Goal: Task Accomplishment & Management: Manage account settings

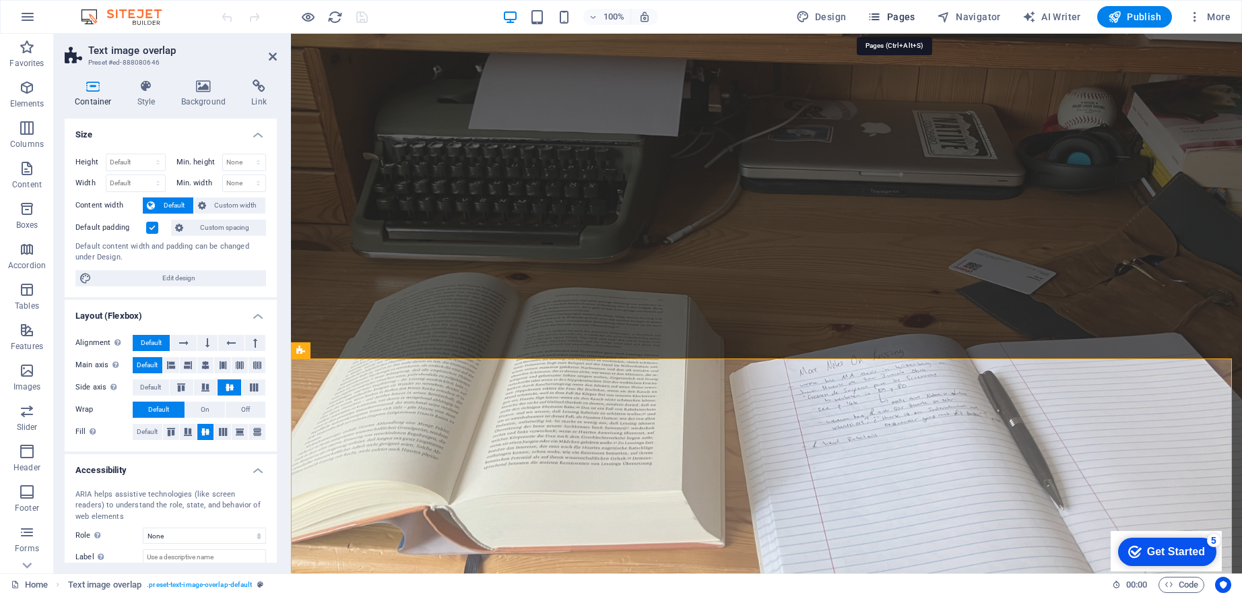
click at [904, 26] on button "Pages" at bounding box center [891, 17] width 58 height 22
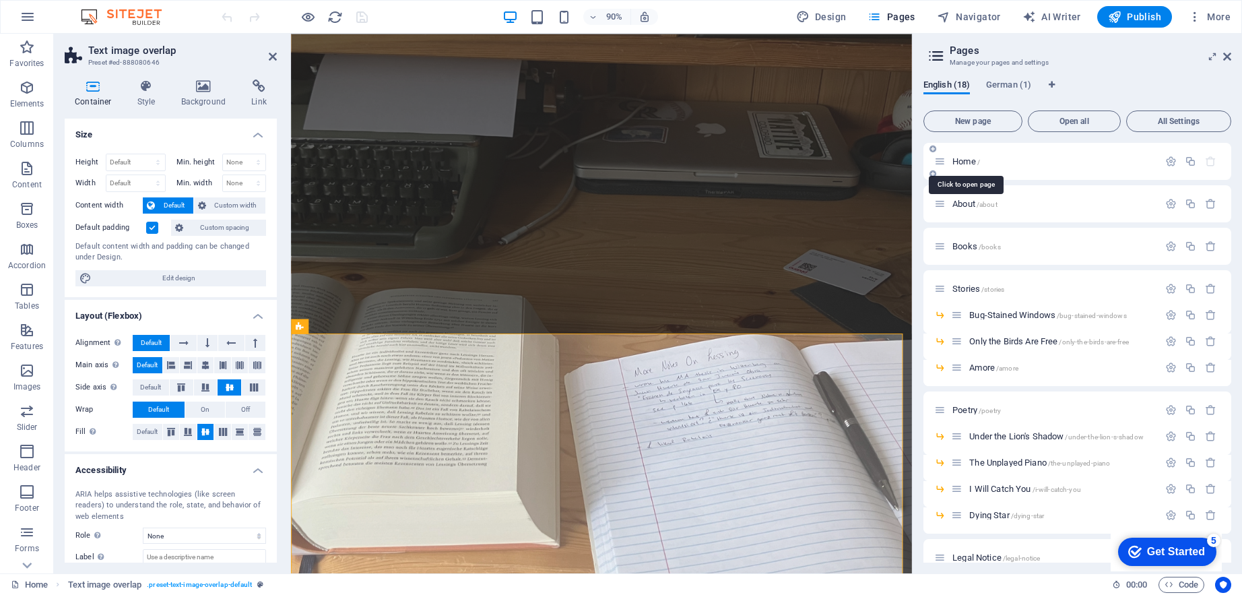
click at [969, 164] on span "Home /" at bounding box center [967, 161] width 28 height 10
click at [1167, 161] on icon "button" at bounding box center [1171, 161] width 11 height 11
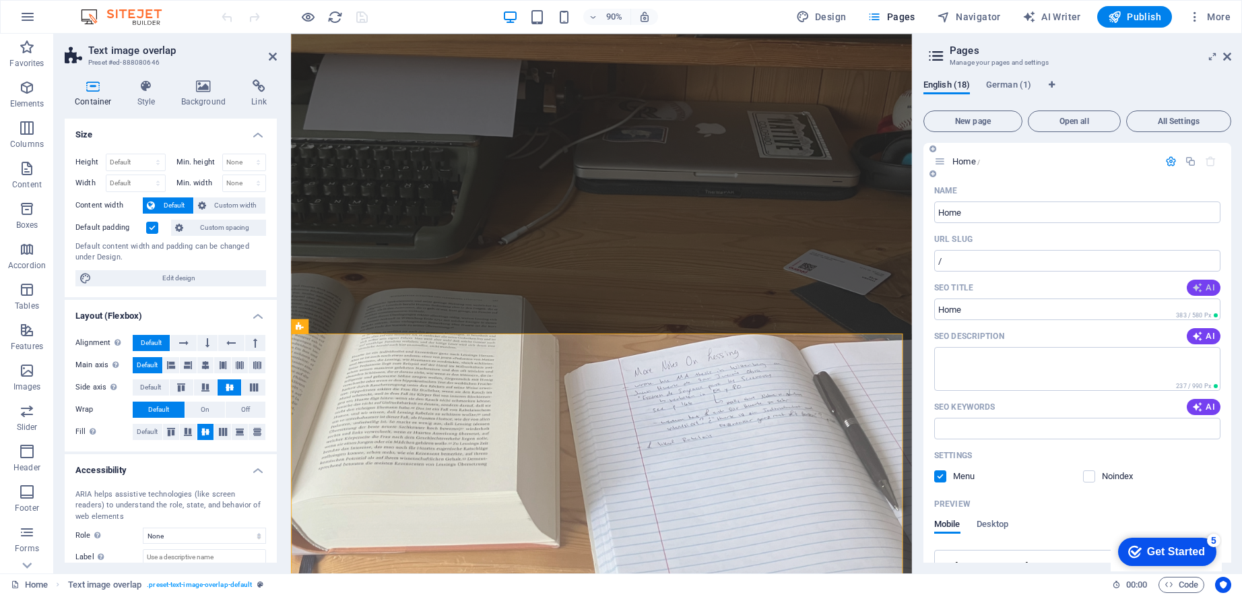
click at [1207, 282] on button "AI" at bounding box center [1204, 288] width 34 height 16
type input "Labyrinth of Lies: A New Novel"
drag, startPoint x: 1005, startPoint y: 309, endPoint x: 939, endPoint y: 311, distance: 66.1
click at [939, 311] on input "Labyrinth of Lies: A New Novel" at bounding box center [1078, 309] width 286 height 22
click at [942, 309] on input "Labyrinth of Lies: A New Novel" at bounding box center [1078, 309] width 286 height 22
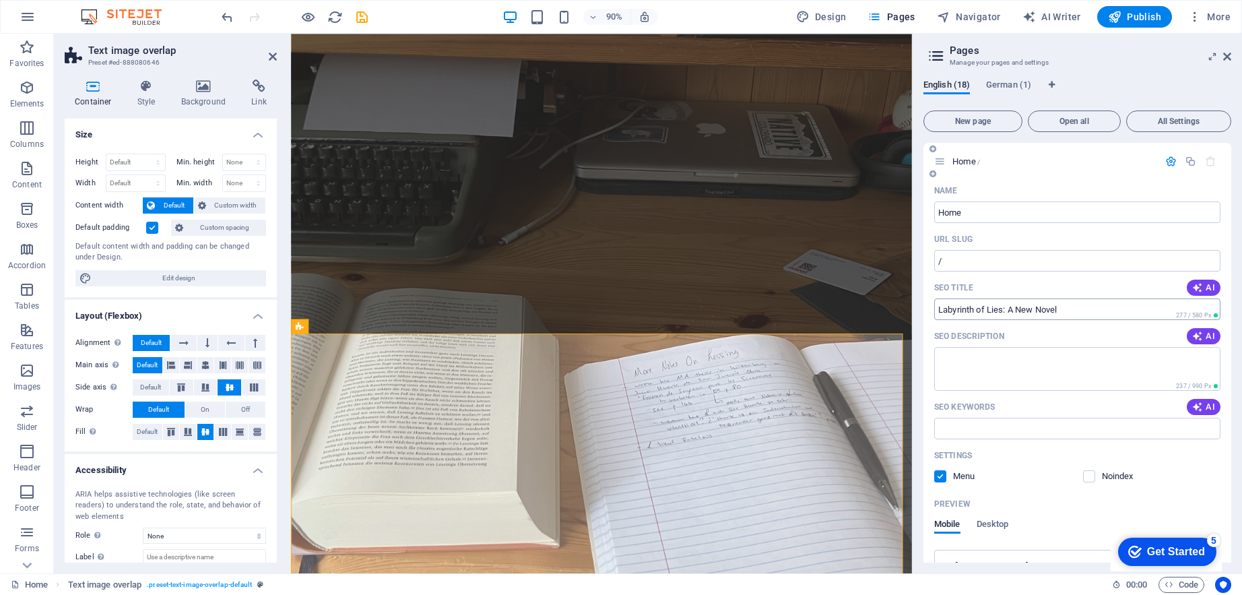
click at [942, 309] on input "Labyrinth of Lies: A New Novel" at bounding box center [1078, 309] width 286 height 22
click at [1007, 309] on input "Labyrinth of Lies: A New Novel" at bounding box center [1078, 309] width 286 height 22
click at [1005, 309] on input "Labyrinth of Lies: A New Novel" at bounding box center [1078, 309] width 286 height 22
click at [1003, 307] on input "Labyrinth of Lies: A New Novel" at bounding box center [1078, 309] width 286 height 22
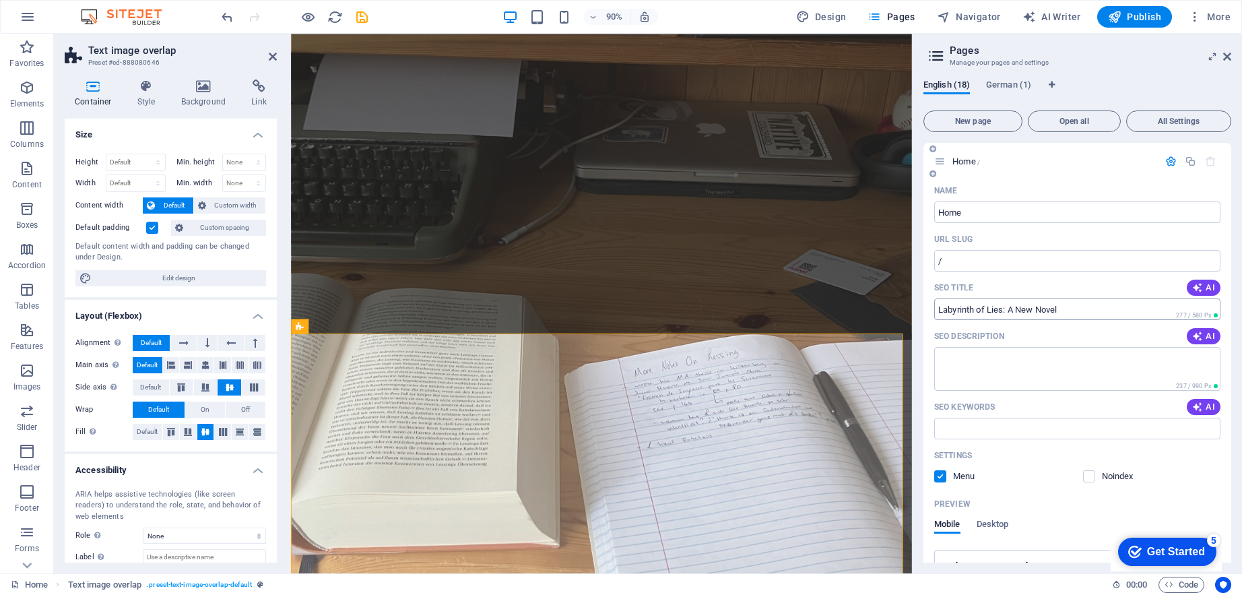
click at [1003, 307] on input "Labyrinth of Lies: A New Novel" at bounding box center [1078, 309] width 286 height 22
click at [1070, 307] on input "Labyrinth of Lies: A New Novel" at bounding box center [1078, 309] width 286 height 22
click at [1083, 307] on input "Labyrinth of Lies: A New Novel" at bounding box center [1078, 309] width 286 height 22
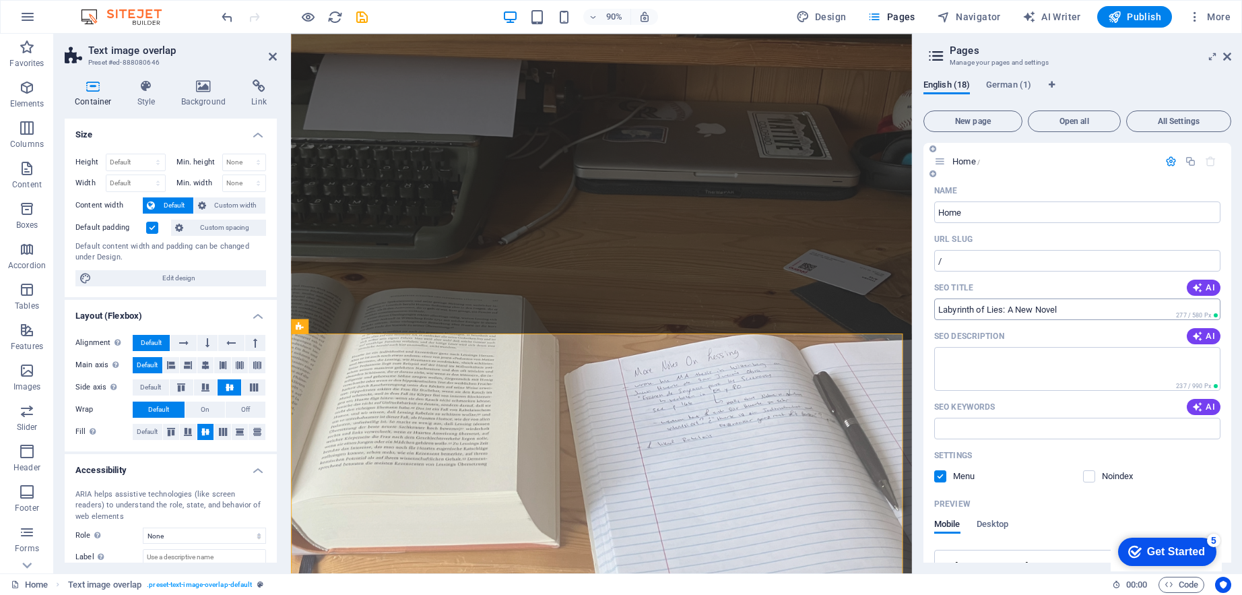
click at [1083, 307] on input "Labyrinth of Lies: A New Novel" at bounding box center [1078, 309] width 286 height 22
click at [949, 309] on input "Labyrinth of Lies: A New Novel" at bounding box center [1078, 309] width 286 height 22
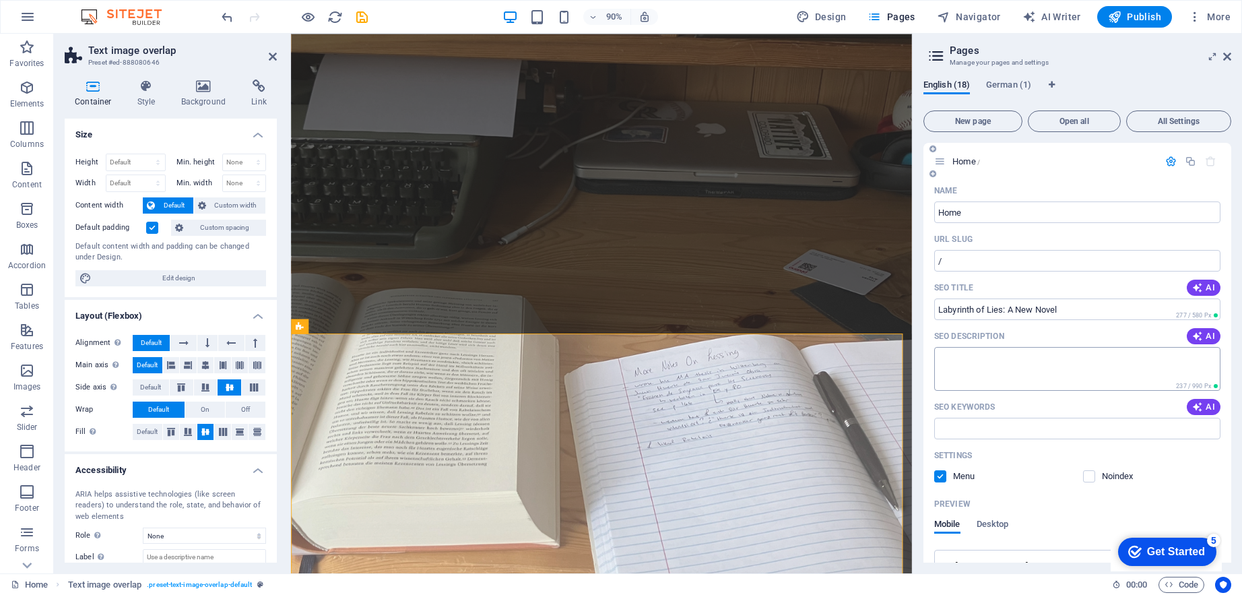
click at [954, 365] on textarea "SEO Description" at bounding box center [1078, 369] width 286 height 44
click at [1208, 334] on span "AI" at bounding box center [1204, 336] width 23 height 11
type textarea "Explore [DEMOGRAPHIC_DATA] journey through a fractured reality in Crafting Arte…"
click at [1207, 406] on span "AI" at bounding box center [1204, 407] width 23 height 11
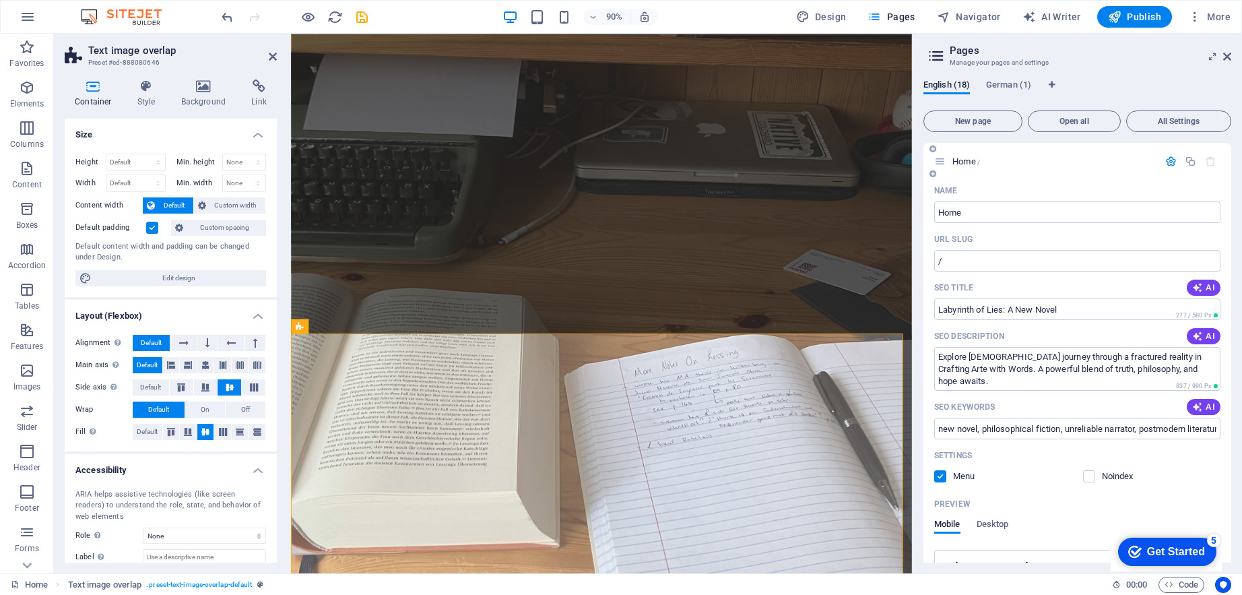
type input "new novel, philosophical fiction, unreliable narrator, postmodern literature, m…"
click at [1004, 310] on input "Labyrinth of Lies: A New Novel" at bounding box center [1078, 309] width 286 height 22
drag, startPoint x: 1295, startPoint y: 344, endPoint x: 970, endPoint y: 338, distance: 325.5
click at [947, 308] on input "Labyrinth of Lies: A New Novel" at bounding box center [1078, 309] width 286 height 22
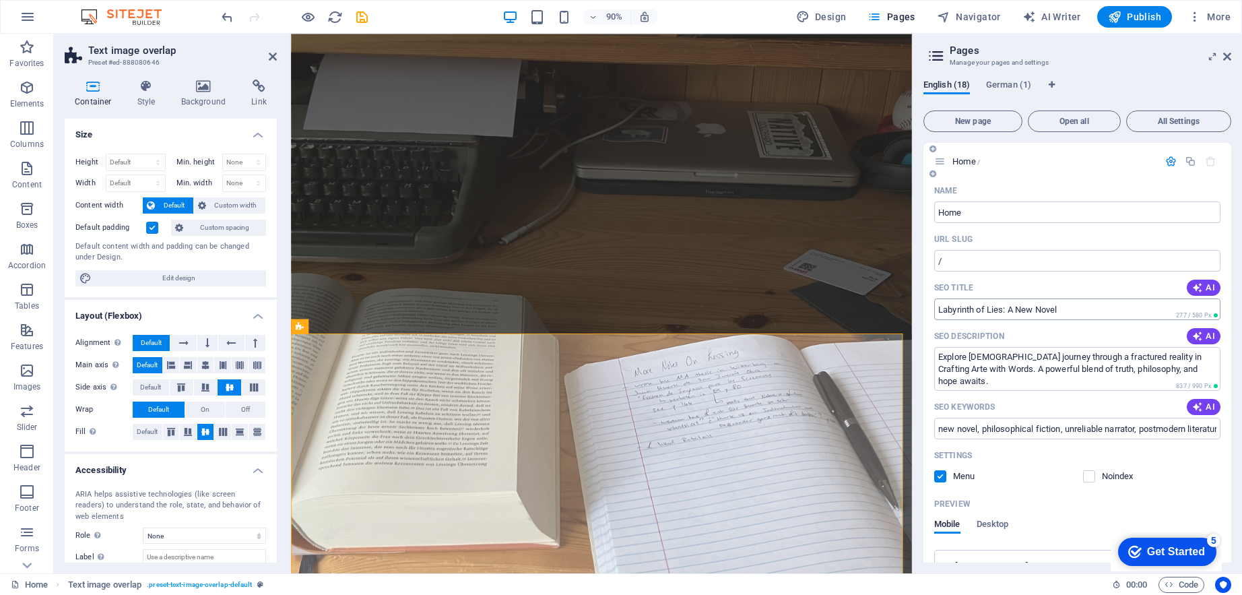
click at [947, 309] on input "Labyrinth of Lies: A New Novel" at bounding box center [1078, 309] width 286 height 22
click at [948, 309] on input "Labyrinth of Lies: A New Novel" at bounding box center [1078, 309] width 286 height 22
click at [1088, 311] on input "Labyrinth of Lies: A New Novel" at bounding box center [1078, 309] width 286 height 22
click at [1012, 313] on input "Labyrinth of Lies: A New Novel" at bounding box center [1078, 309] width 286 height 22
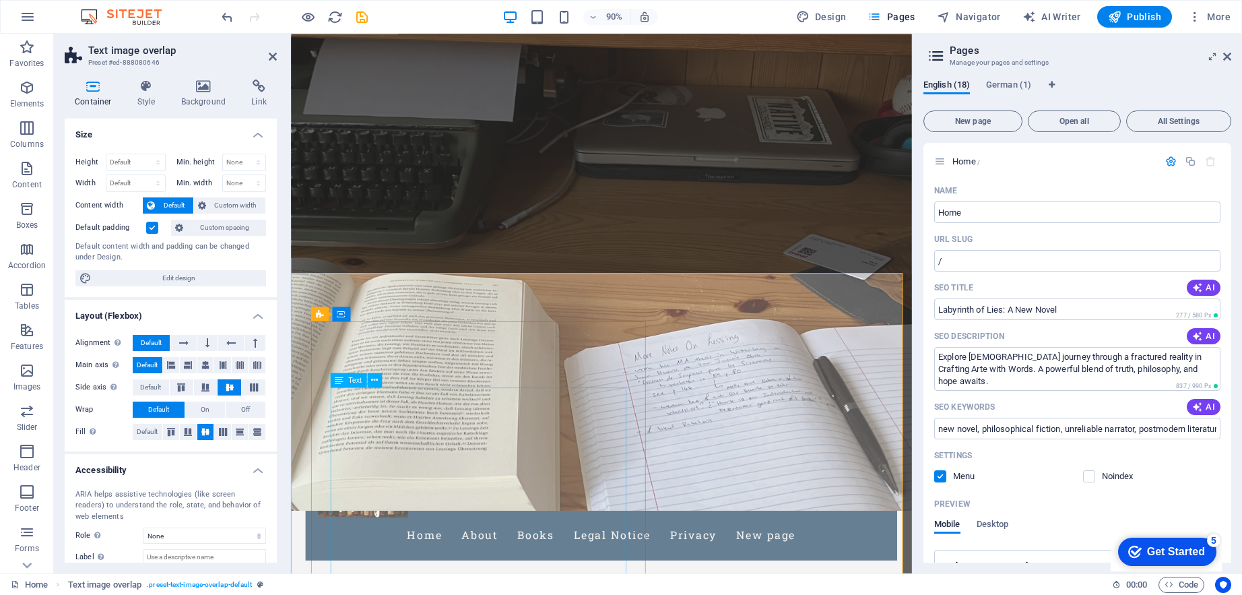
scroll to position [67, 0]
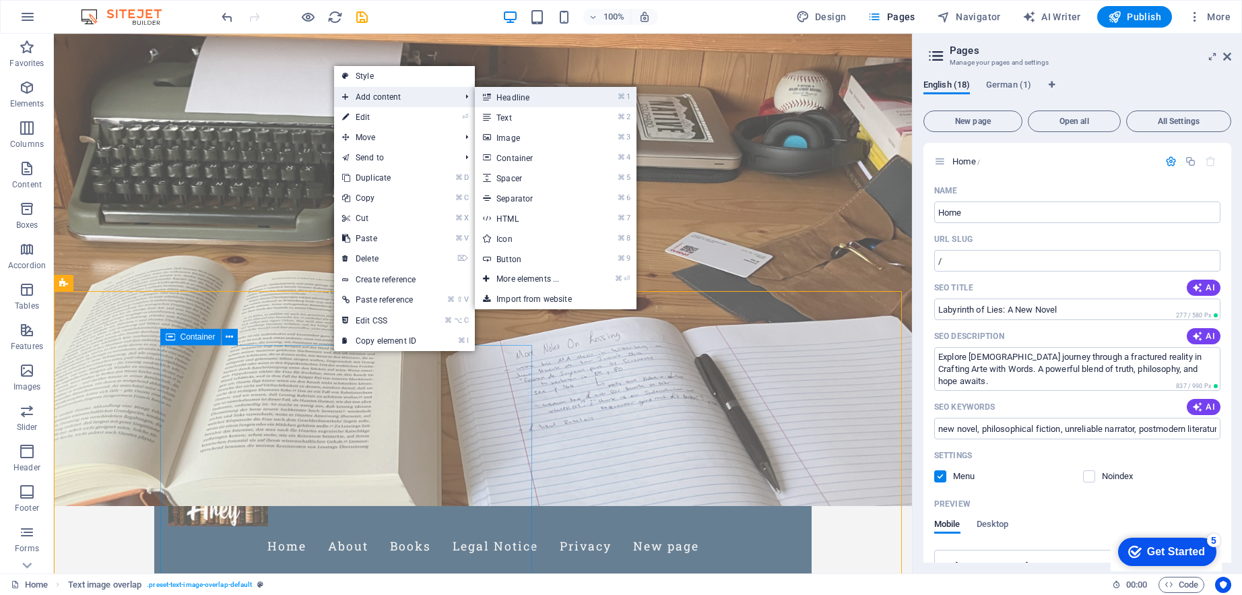
click at [519, 98] on link "⌘ 1 Headline" at bounding box center [530, 97] width 111 height 20
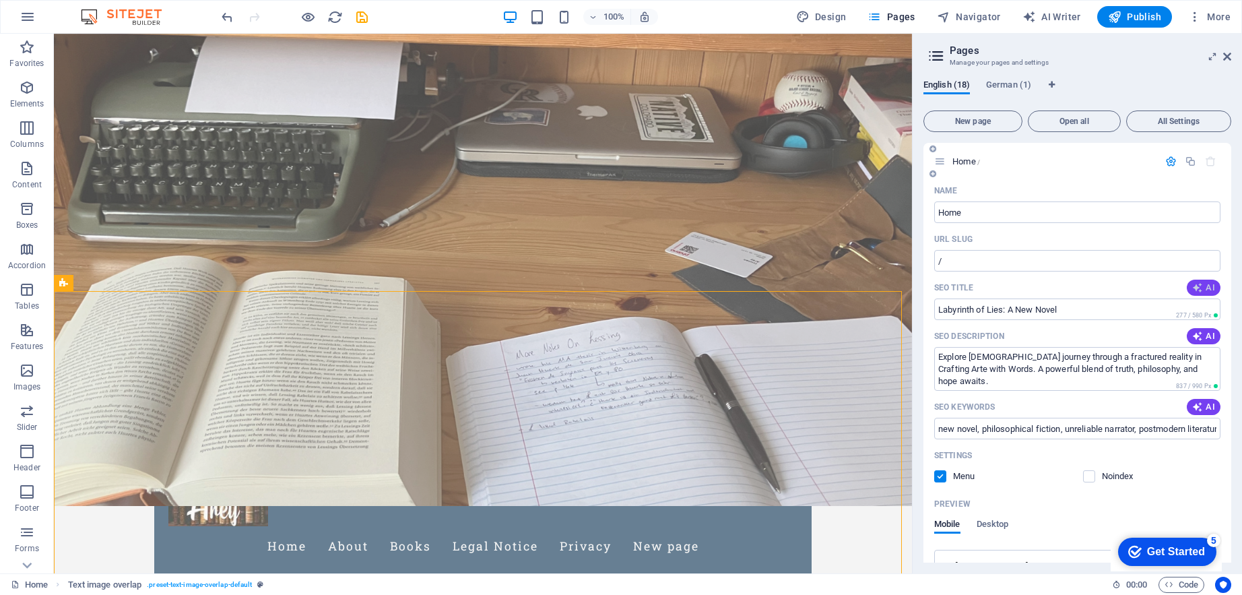
click at [1205, 280] on button "AI" at bounding box center [1204, 288] width 34 height 16
type input "Labyrinth of Lies: A Novel"
click at [978, 308] on input "Labyrinth of Lies: A Novel" at bounding box center [1078, 309] width 286 height 22
click at [978, 309] on input "Labyrinth of Lies: A Novel" at bounding box center [1078, 309] width 286 height 22
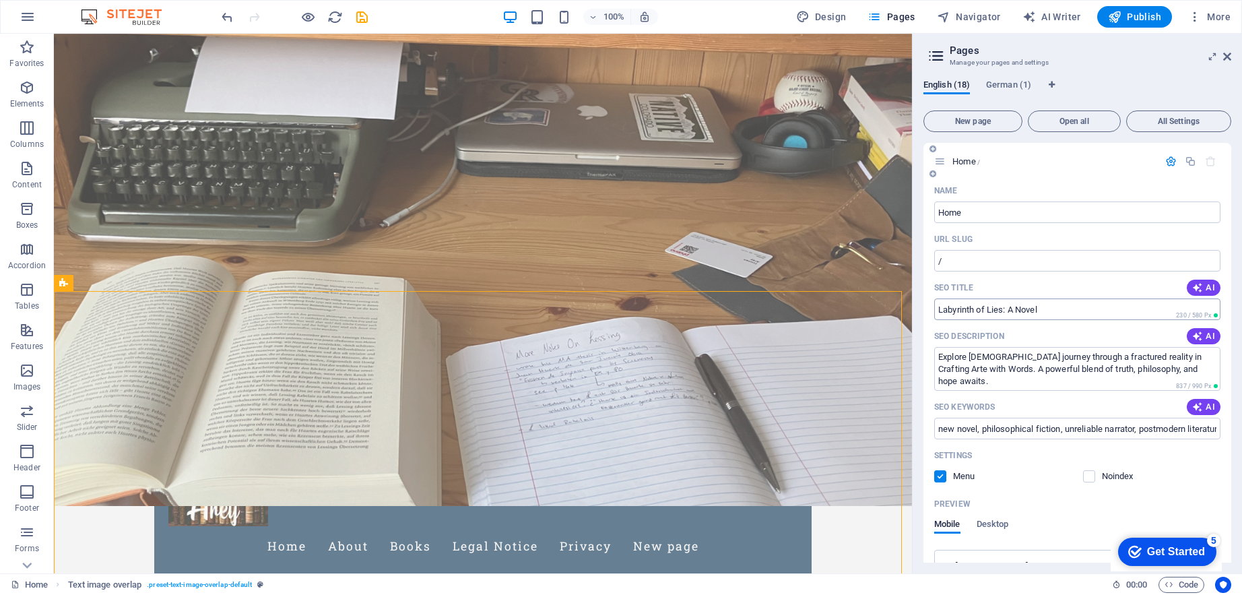
click at [978, 309] on input "Labyrinth of Lies: A Novel" at bounding box center [1078, 309] width 286 height 22
paste input "אני אוהב אותך"
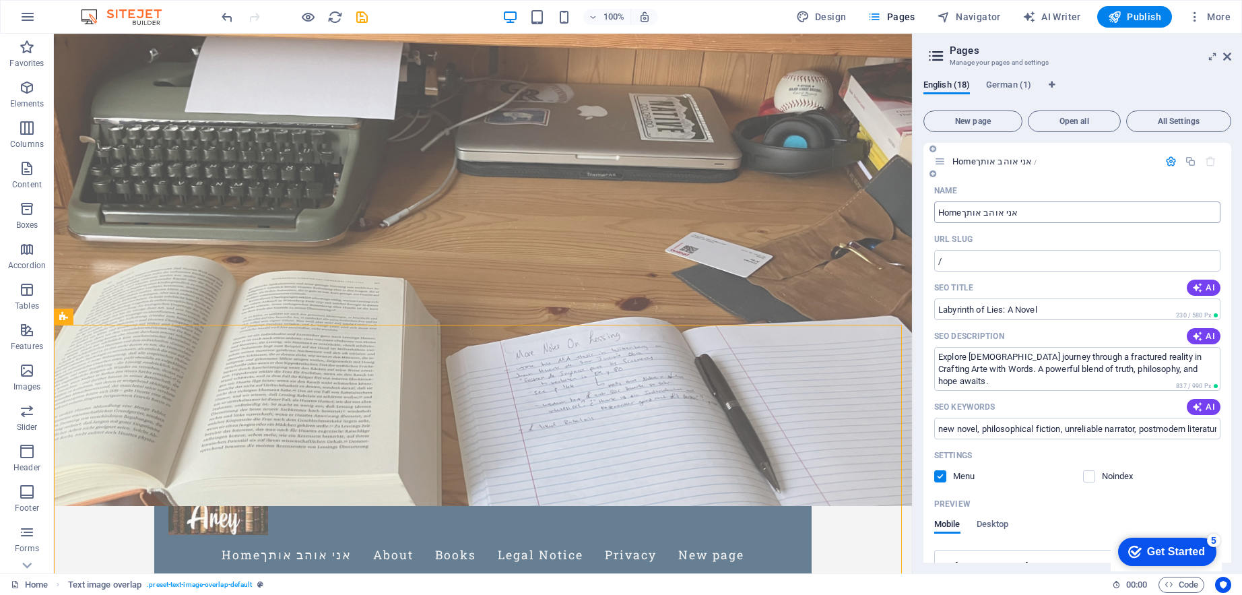
click at [1032, 212] on input "Homeאני אוהב אותך" at bounding box center [1078, 212] width 286 height 22
drag, startPoint x: 1032, startPoint y: 212, endPoint x: 965, endPoint y: 214, distance: 66.1
click at [965, 214] on input "Homeאני אוהב אותך" at bounding box center [1078, 212] width 286 height 22
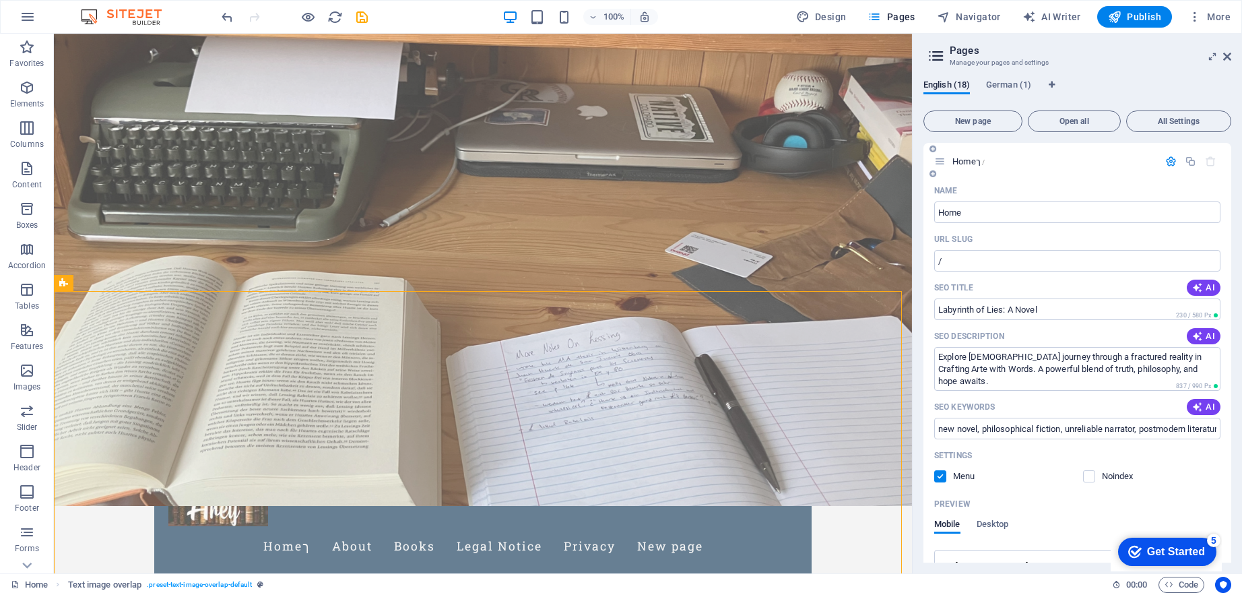
type input "Home"
click at [1027, 258] on input "/" at bounding box center [1078, 261] width 286 height 22
click at [1016, 262] on input "/" at bounding box center [1078, 261] width 286 height 22
click at [1000, 308] on input "Labyrinth of Lies: A Novel" at bounding box center [1078, 309] width 286 height 22
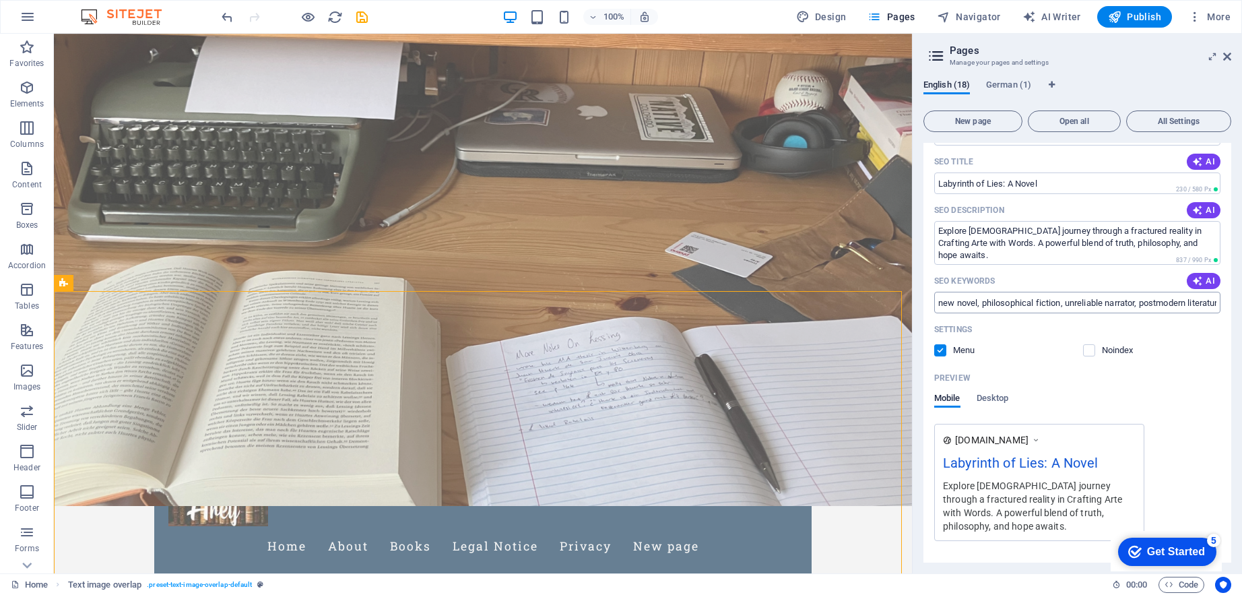
scroll to position [152, 0]
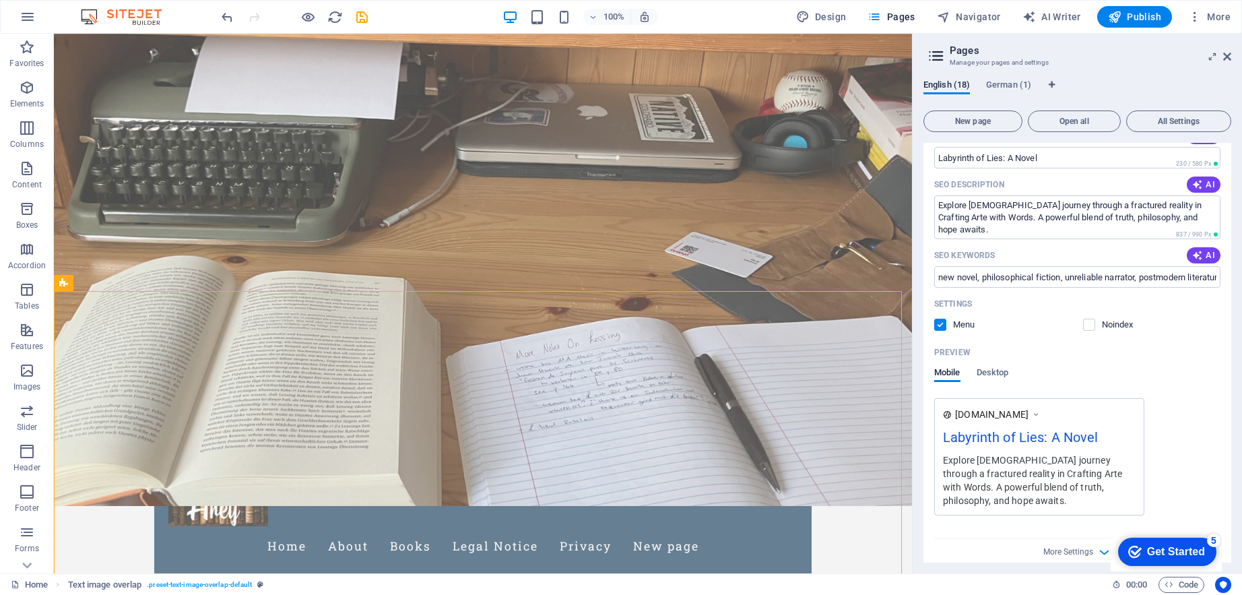
click at [1040, 437] on div "Labyrinth of Lies: A Novel" at bounding box center [1039, 440] width 193 height 26
drag, startPoint x: 1044, startPoint y: 437, endPoint x: 966, endPoint y: 435, distance: 78.2
click at [966, 435] on div "Labyrinth of Lies: A Novel" at bounding box center [1039, 440] width 193 height 26
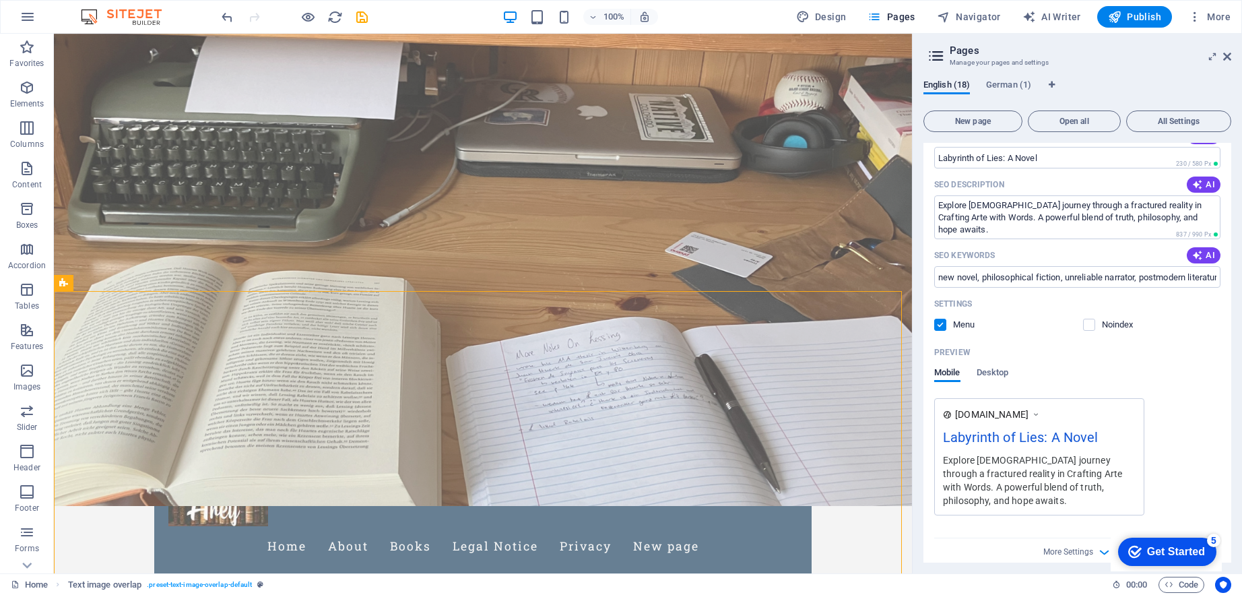
click at [966, 435] on div "Labyrinth of Lies: A Novel" at bounding box center [1039, 440] width 193 height 26
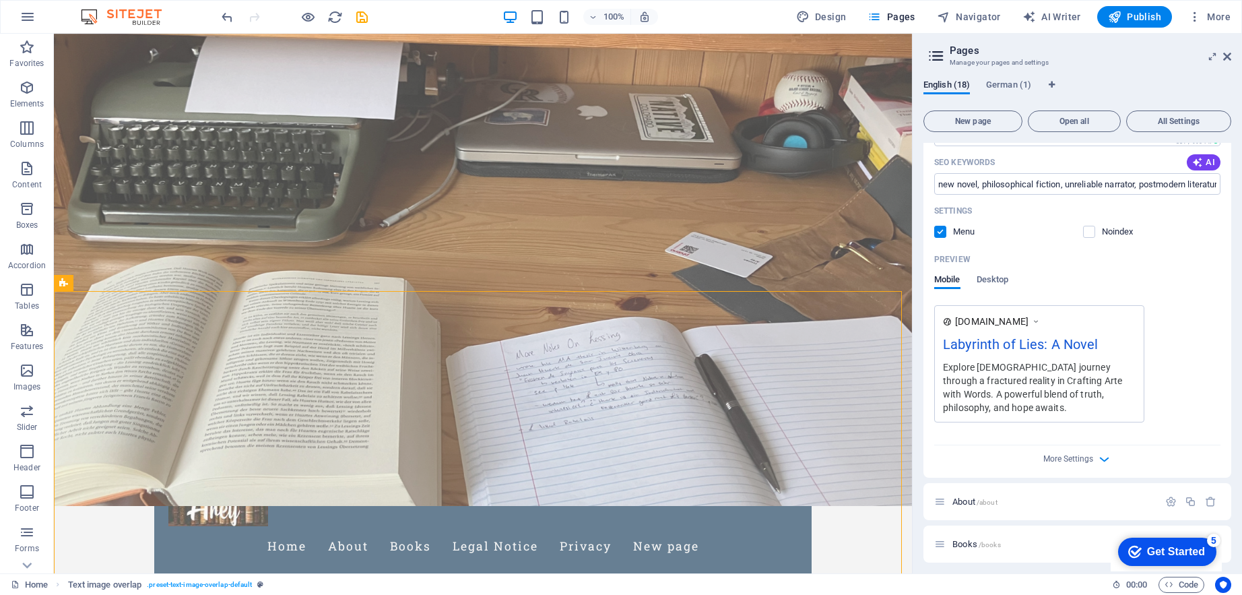
scroll to position [247, 0]
click at [1007, 359] on div "Explore [DEMOGRAPHIC_DATA] journey through a fractured reality in Crafting Arte…" at bounding box center [1039, 384] width 193 height 55
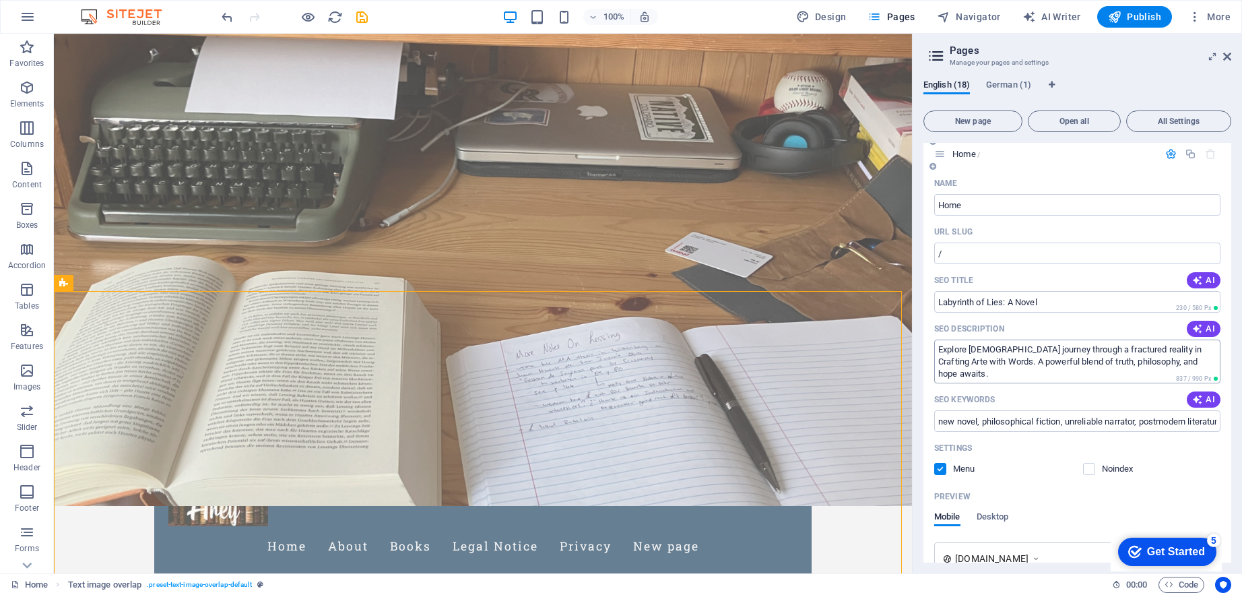
scroll to position [0, 0]
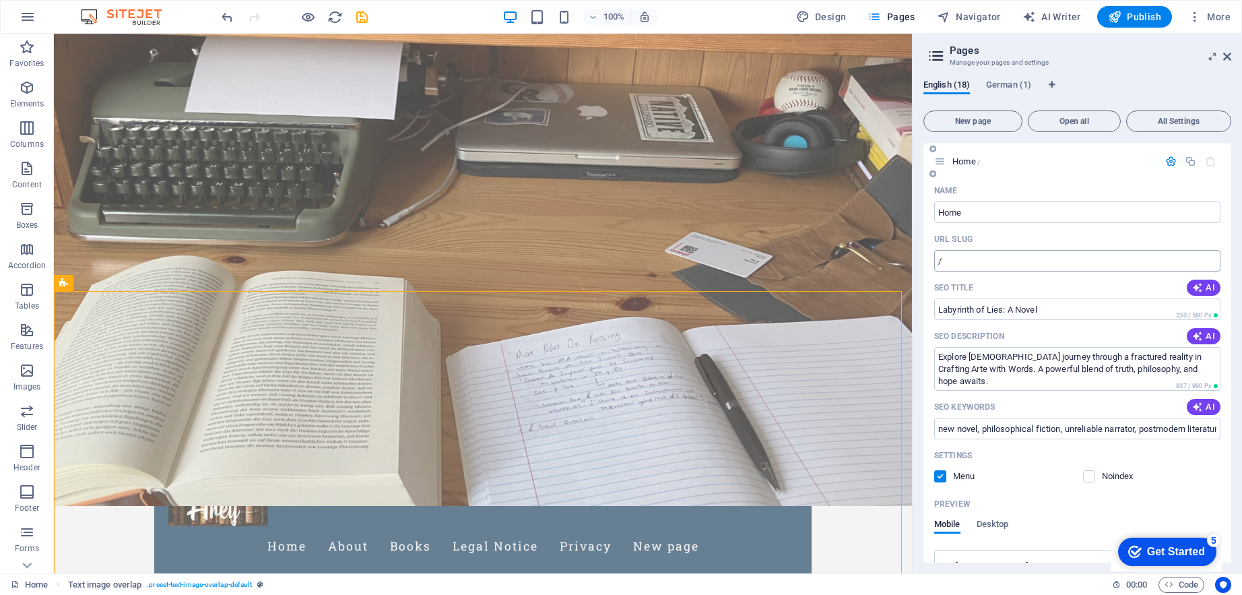
click at [989, 260] on input "/" at bounding box center [1078, 261] width 286 height 22
click at [970, 310] on input "Labyrinth of Lies: A Novel" at bounding box center [1078, 309] width 286 height 22
drag, startPoint x: 1005, startPoint y: 311, endPoint x: 918, endPoint y: 311, distance: 87.6
click at [918, 311] on div "English (18) German (1) New page Open all All Settings Home / Name Home ​ URL S…" at bounding box center [1077, 321] width 329 height 505
click at [1010, 310] on input "Labyrinth of Lies: A Novel" at bounding box center [1078, 309] width 286 height 22
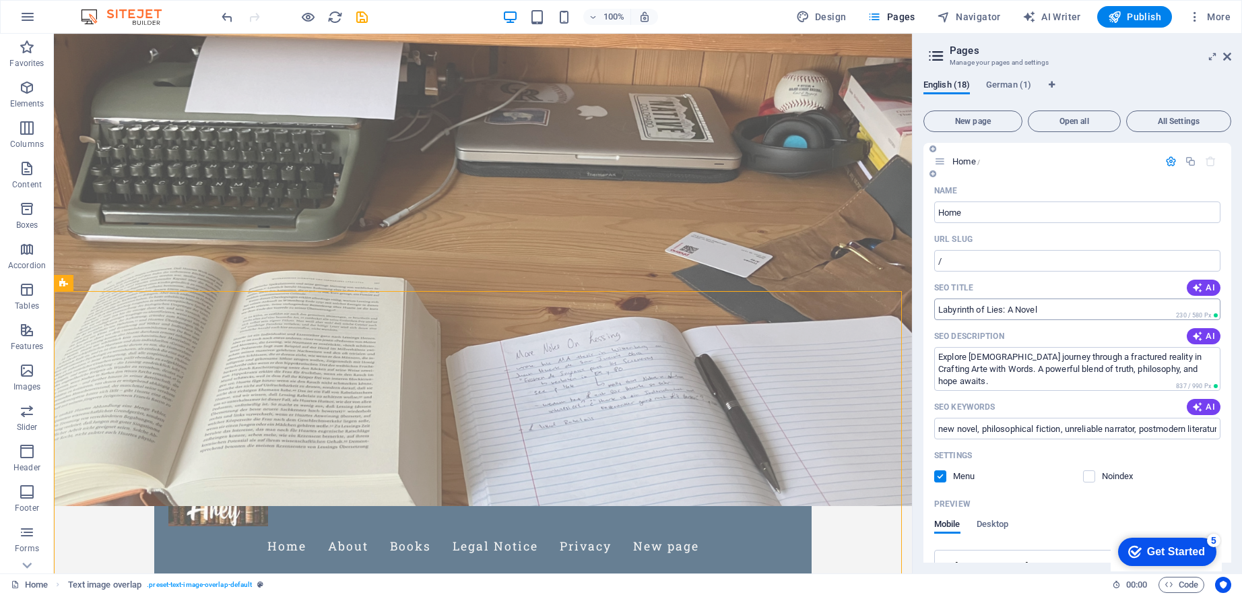
click at [998, 311] on input "Labyrinth of Lies: A Novel" at bounding box center [1078, 309] width 286 height 22
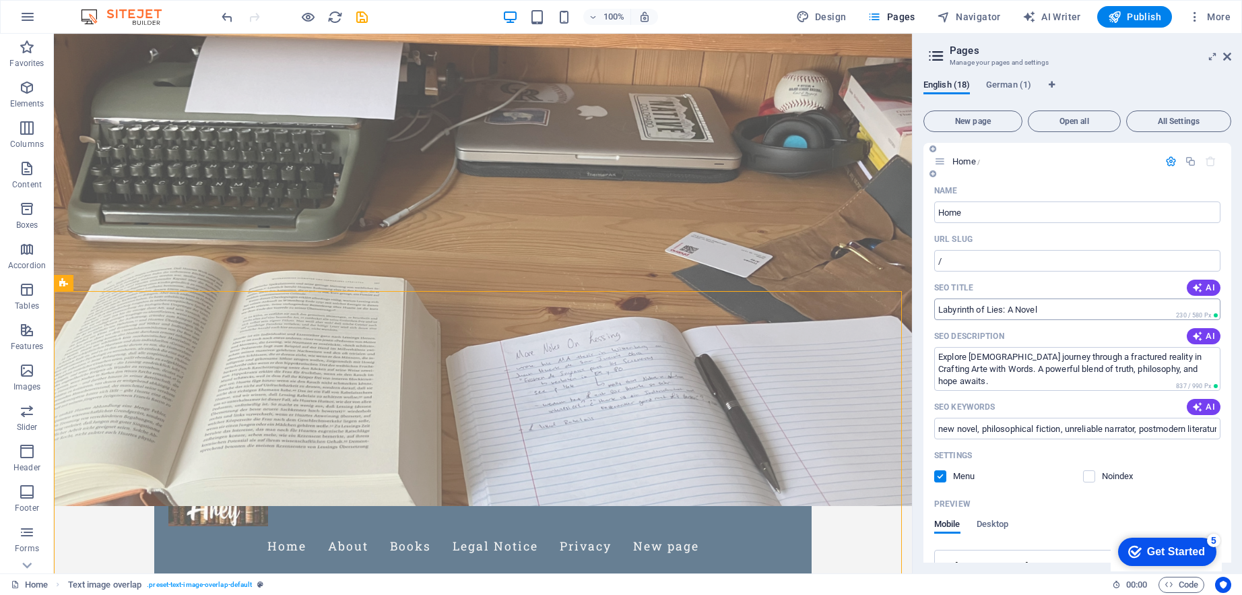
click at [998, 311] on input "Labyrinth of Lies: A Novel" at bounding box center [1078, 309] width 286 height 22
click at [1213, 287] on button "AI" at bounding box center [1204, 288] width 34 height 16
type input "Crafting Arte: A Journey of Truth"
click at [364, 15] on icon "save" at bounding box center [361, 16] width 15 height 15
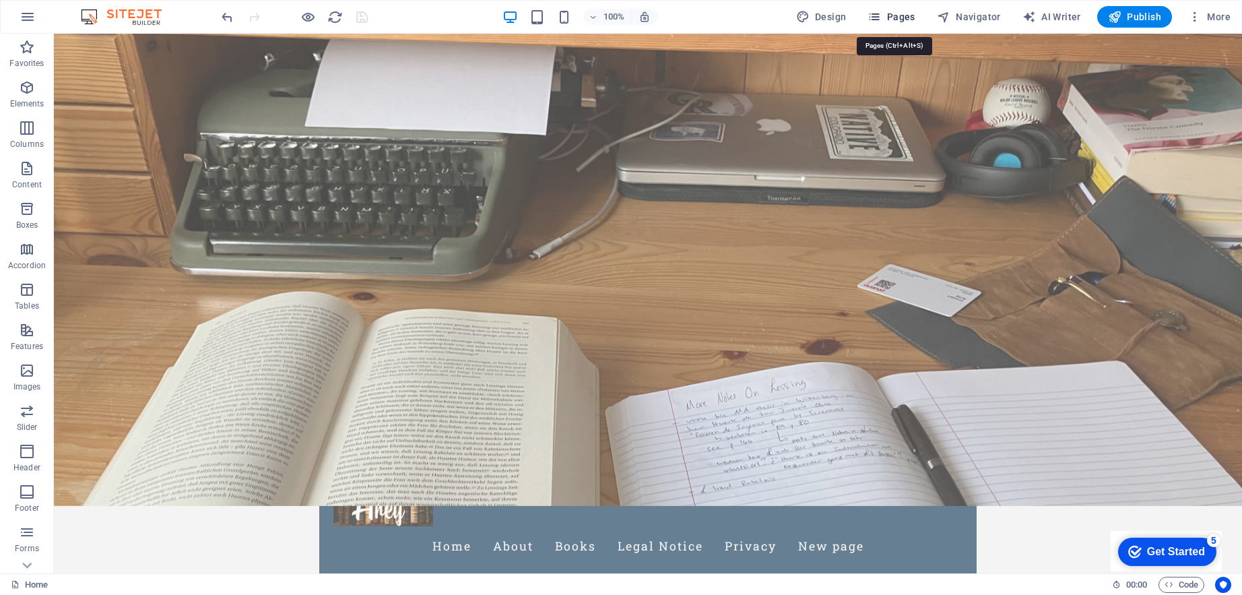
click at [899, 14] on span "Pages" at bounding box center [891, 16] width 47 height 13
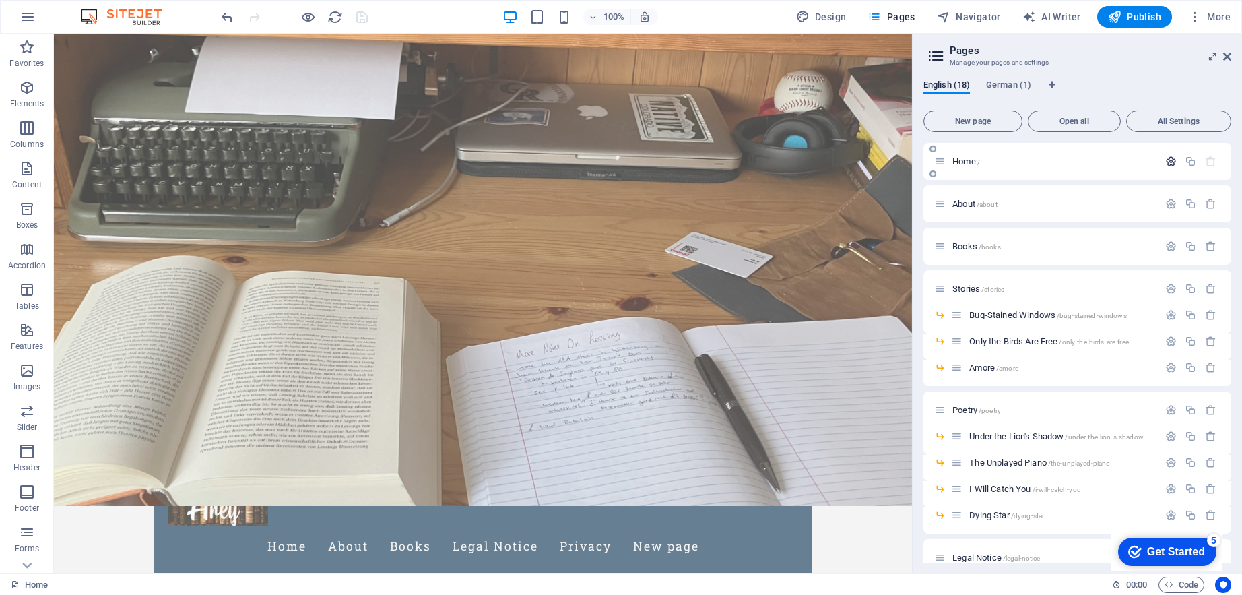
click at [1168, 156] on icon "button" at bounding box center [1171, 161] width 11 height 11
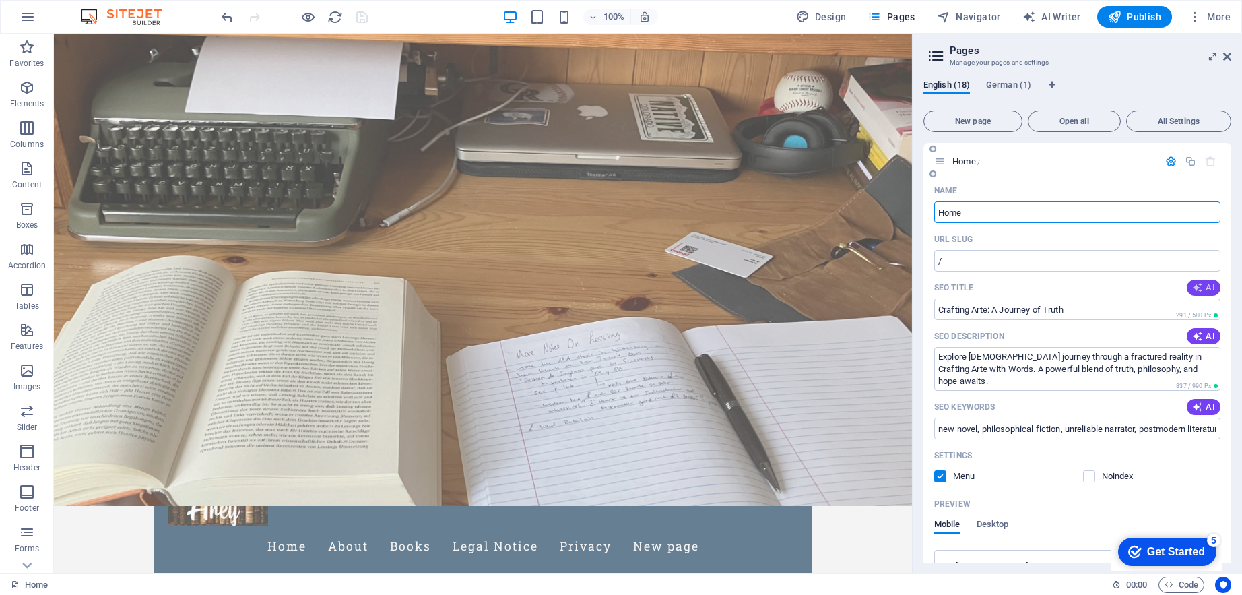
click at [1202, 291] on span "AI" at bounding box center [1204, 287] width 23 height 11
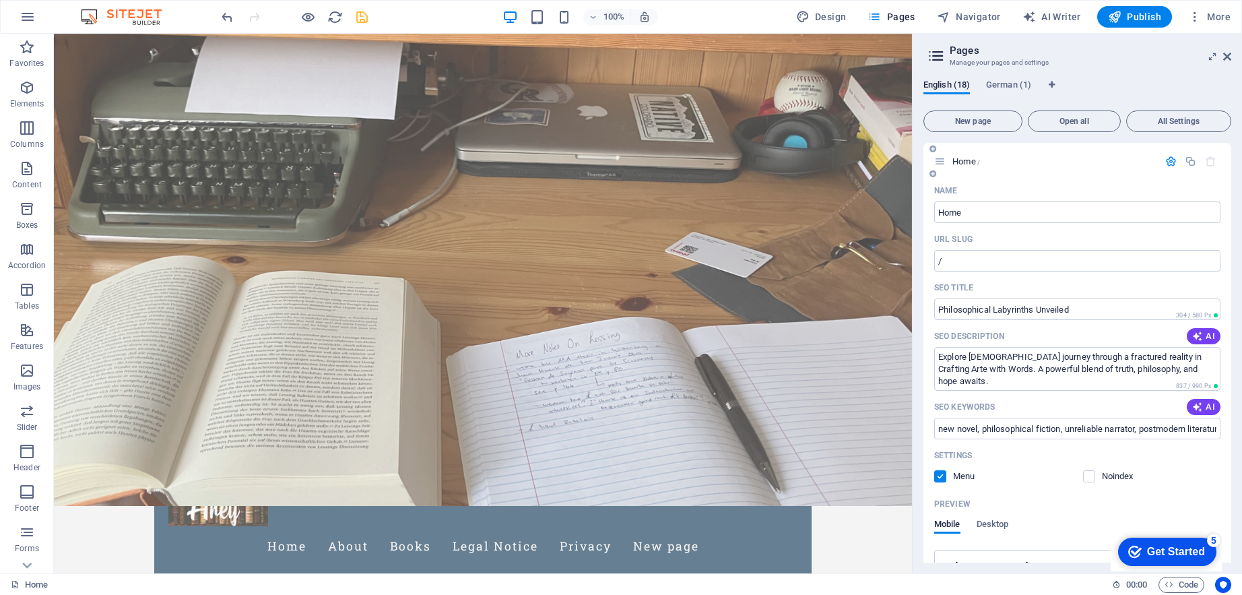
type input "Truth in a Labyrinth Mind"
click at [1012, 307] on input "Truth in a Labyrinth Mind" at bounding box center [1078, 309] width 286 height 22
click at [1014, 309] on input "Truth in a Labyrinth Mind" at bounding box center [1078, 309] width 286 height 22
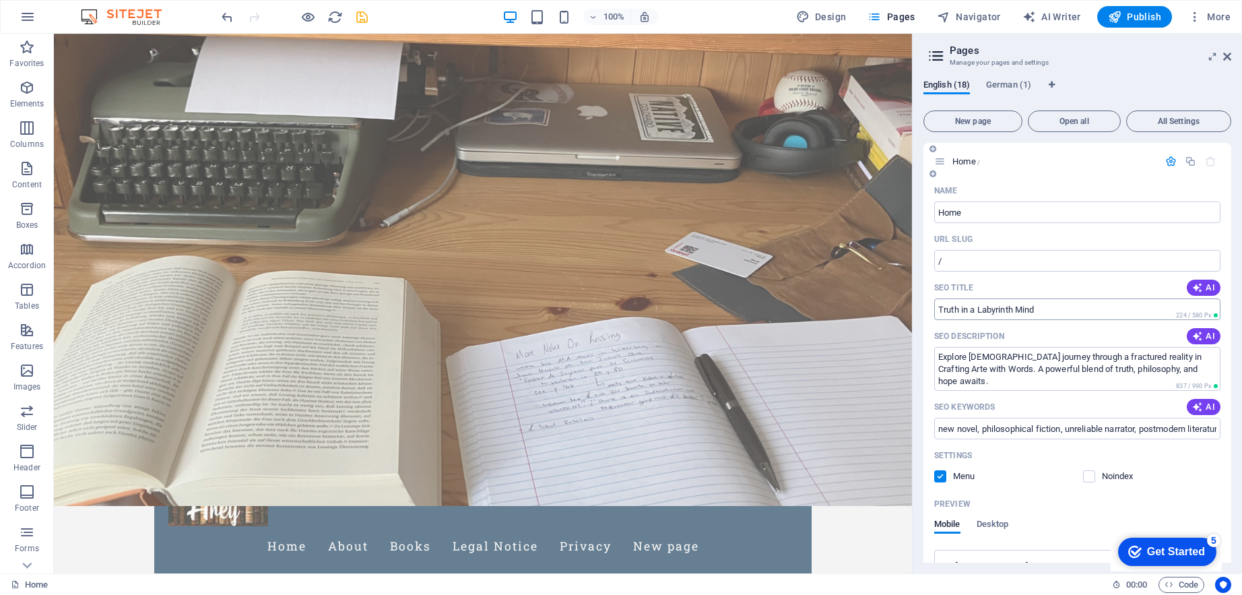
click at [1013, 311] on input "Truth in a Labyrinth Mind" at bounding box center [1078, 309] width 286 height 22
click at [357, 14] on icon "save" at bounding box center [361, 16] width 15 height 15
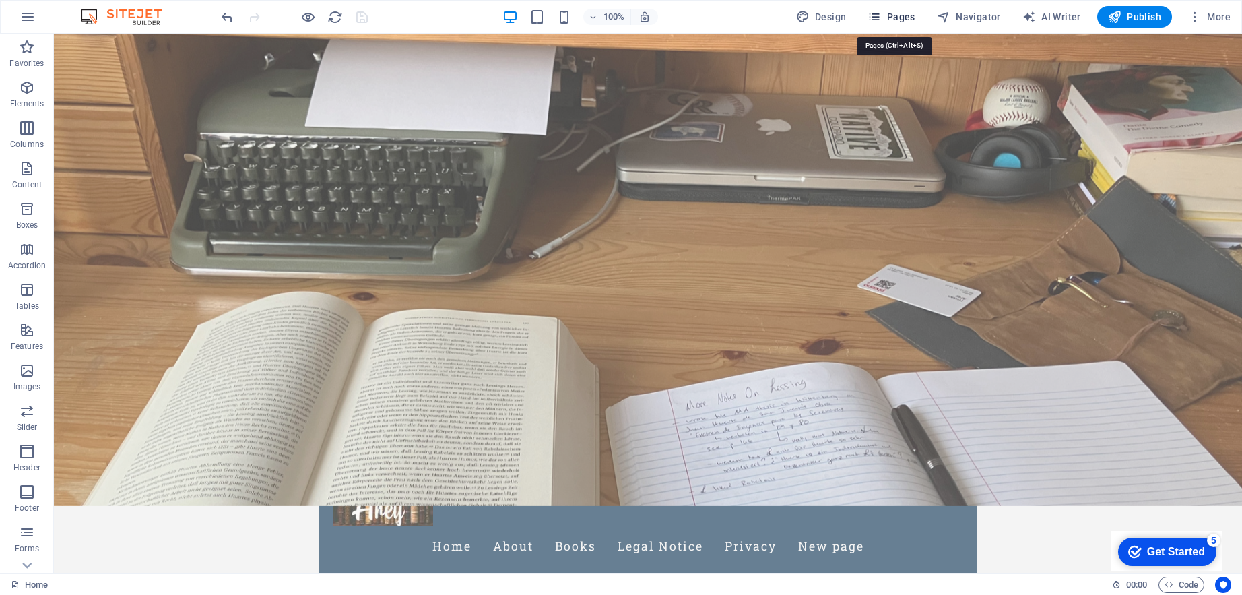
click at [902, 20] on span "Pages" at bounding box center [891, 16] width 47 height 13
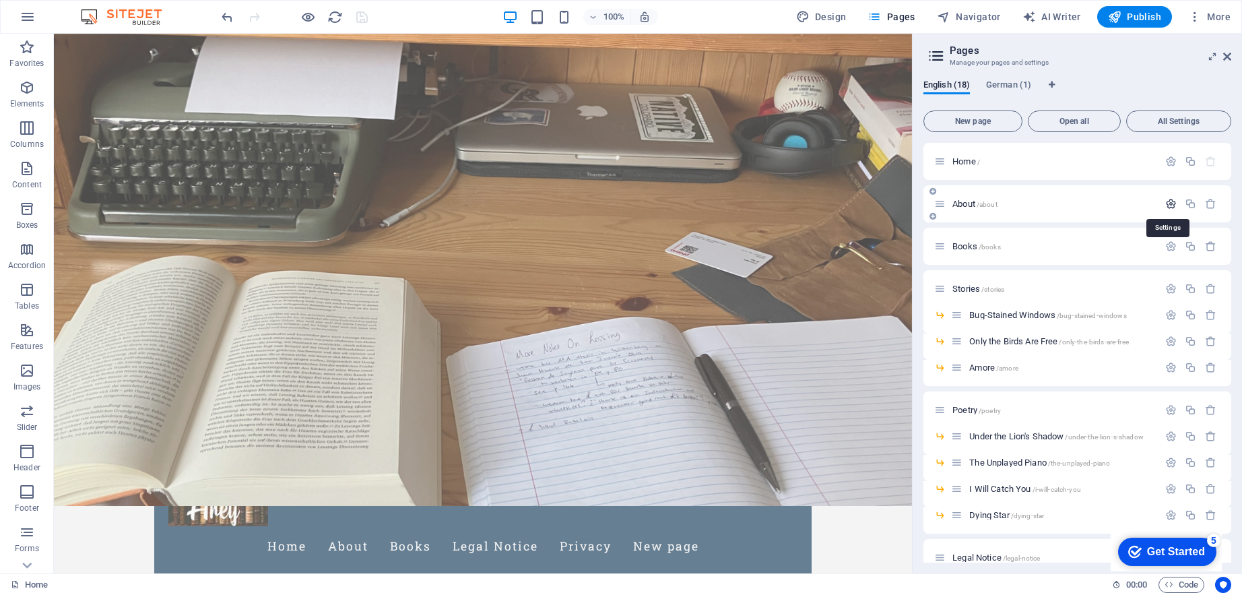
click at [1166, 205] on icon "button" at bounding box center [1171, 203] width 11 height 11
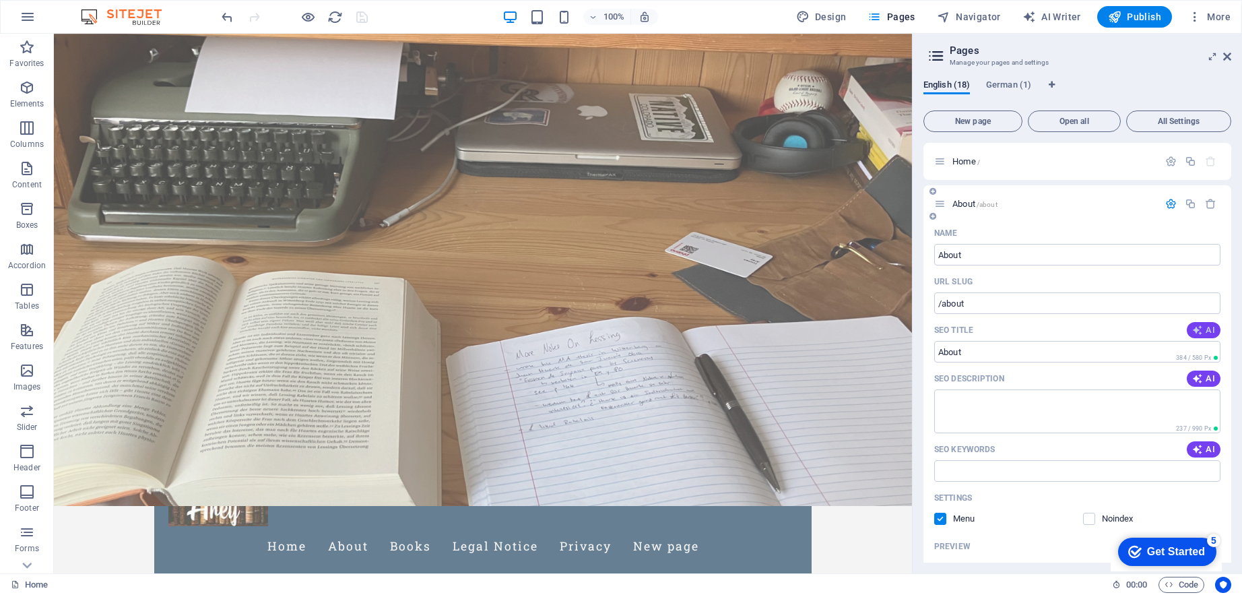
click at [1207, 330] on span "AI" at bounding box center [1204, 330] width 23 height 11
type input "Explore Meaningful Stories by [PERSON_NAME]"
click at [1205, 379] on span "AI" at bounding box center [1204, 378] width 23 height 11
type textarea "Discover [PERSON_NAME] diverse writing—from novels to poetry—exploring the huma…"
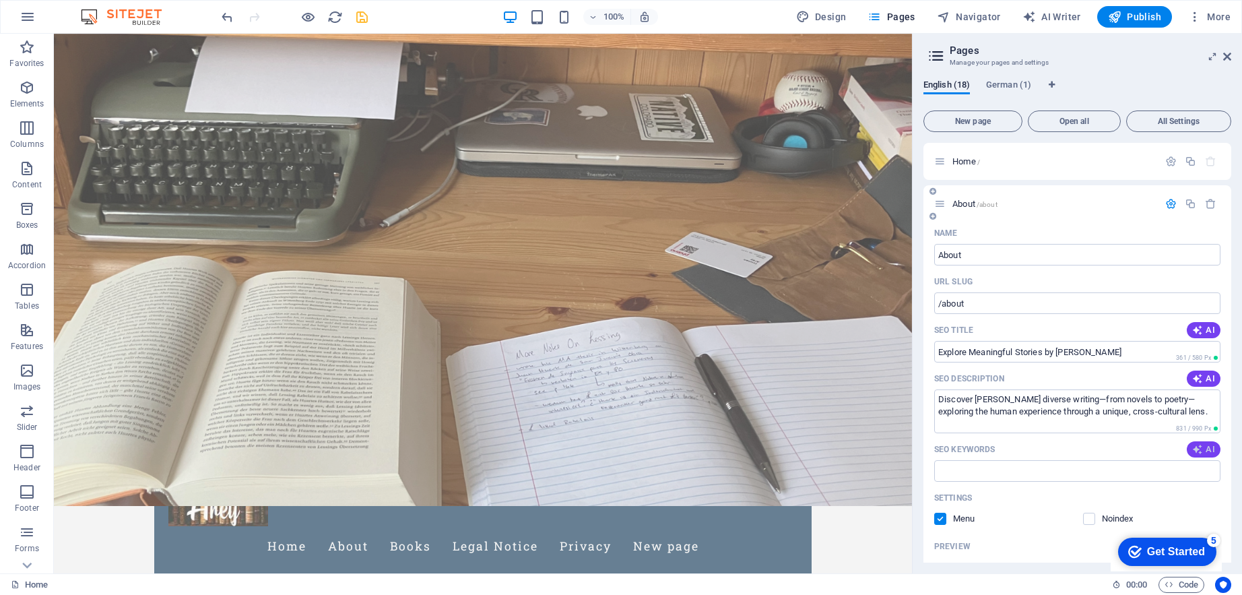
click at [1201, 444] on icon "button" at bounding box center [1198, 449] width 11 height 11
type input "[PERSON_NAME], writer in [GEOGRAPHIC_DATA], English teacher, novels and poetry,…"
click at [1170, 203] on icon "button" at bounding box center [1171, 203] width 11 height 11
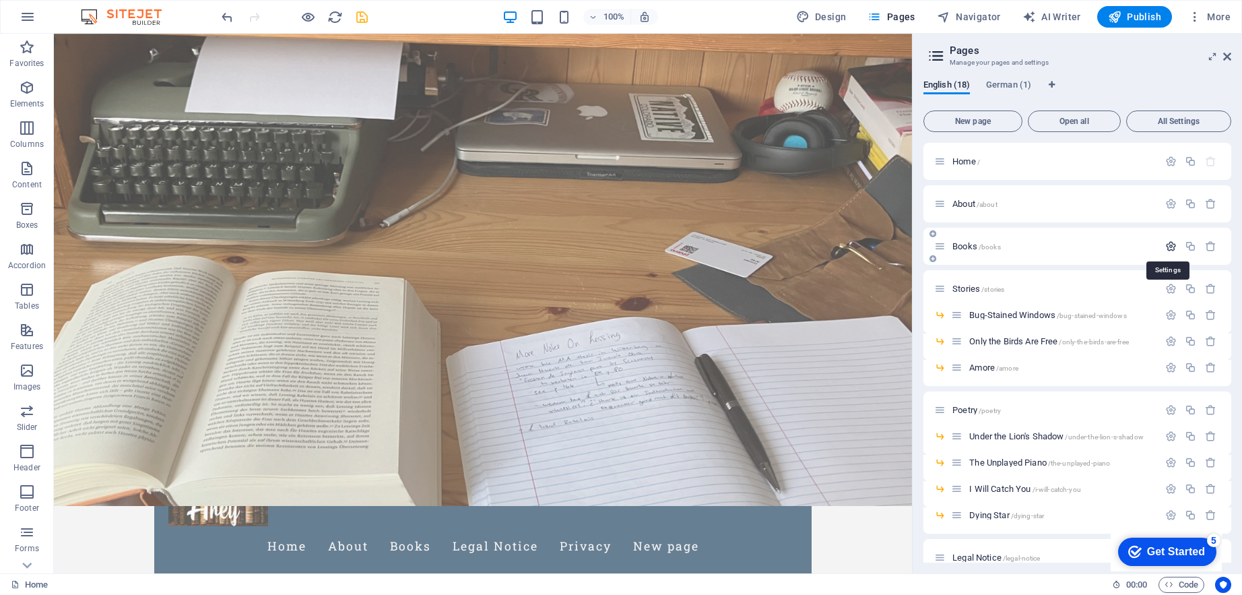
click at [1166, 247] on icon "button" at bounding box center [1171, 246] width 11 height 11
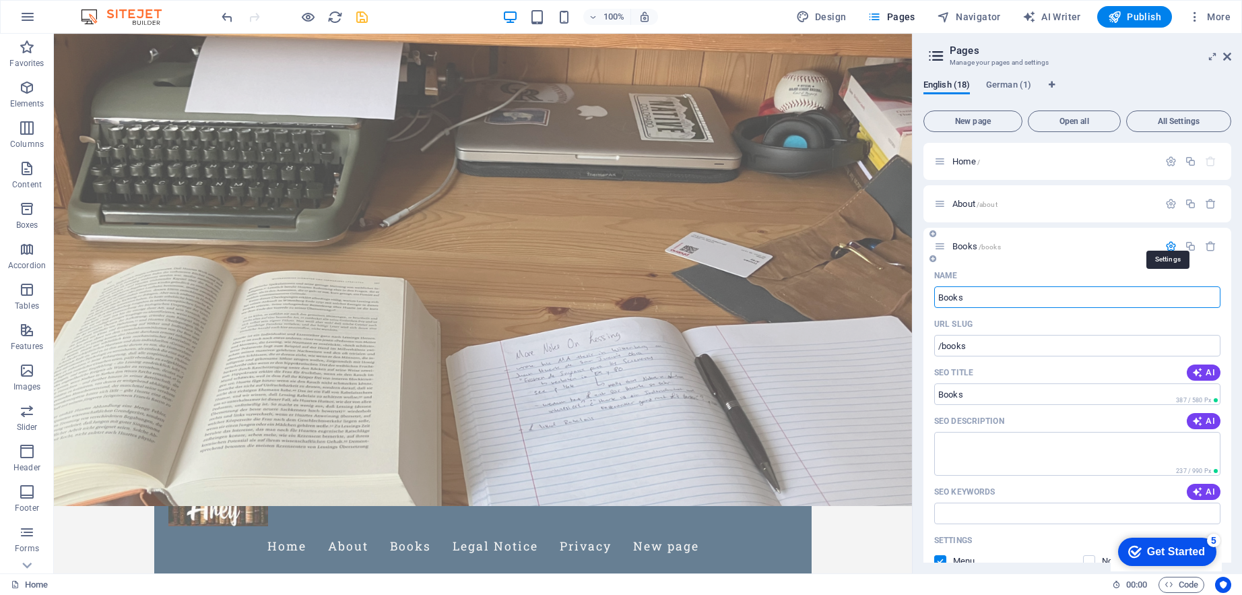
scroll to position [11, 0]
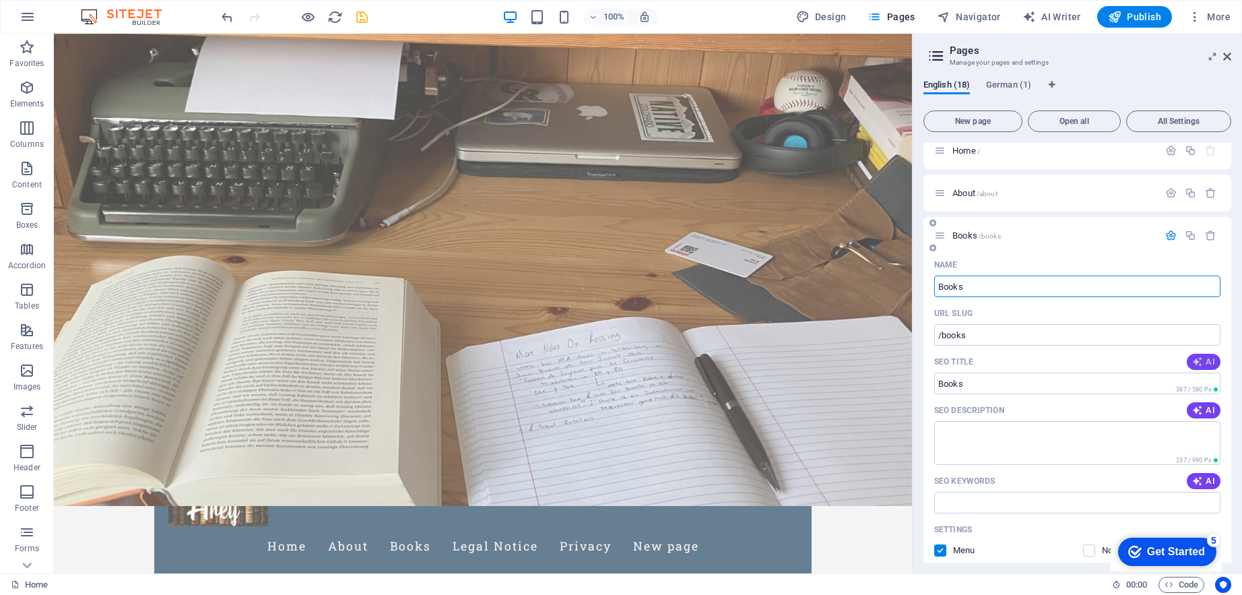
click at [1201, 357] on icon "button" at bounding box center [1198, 361] width 11 height 11
type input "Journey of Shattered Souls"
click at [1206, 410] on span "AI" at bounding box center [1204, 410] width 23 height 11
type textarea "Explore our captivating novels that blend reality and imagination, guiding lost…"
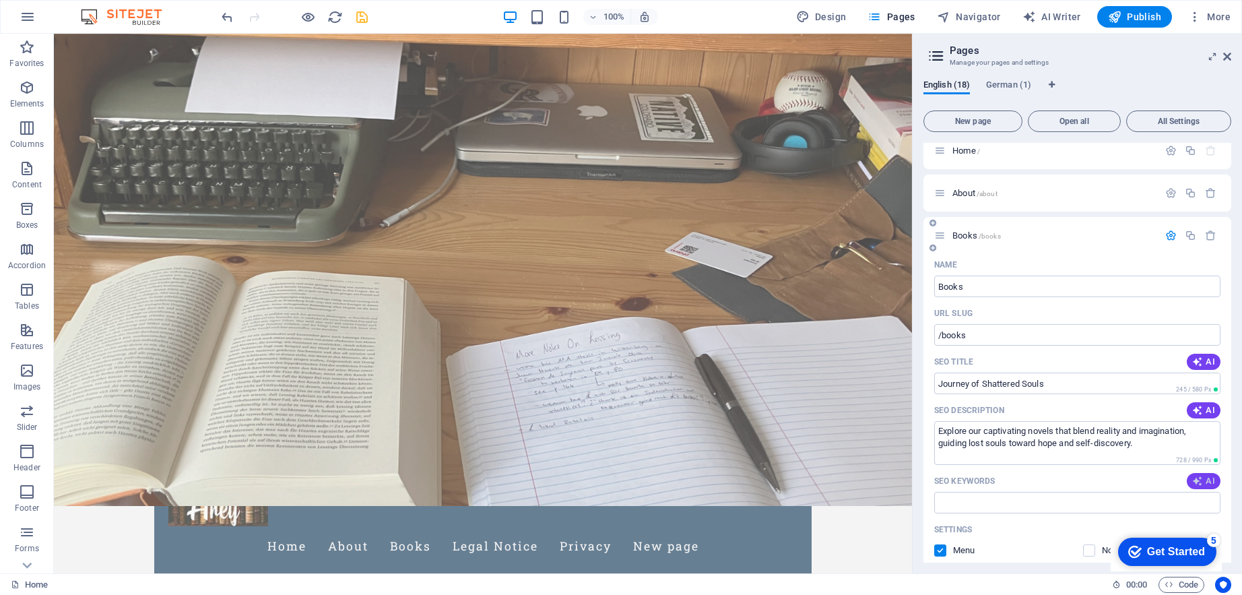
click at [1206, 476] on span "AI" at bounding box center [1204, 481] width 23 height 11
type input "literary fiction, philosophical journey, self-discovery, unreliable narrator, p…"
click at [1048, 431] on textarea "Explore our captivating novels that blend reality and imagination, guiding lost…" at bounding box center [1078, 443] width 286 height 44
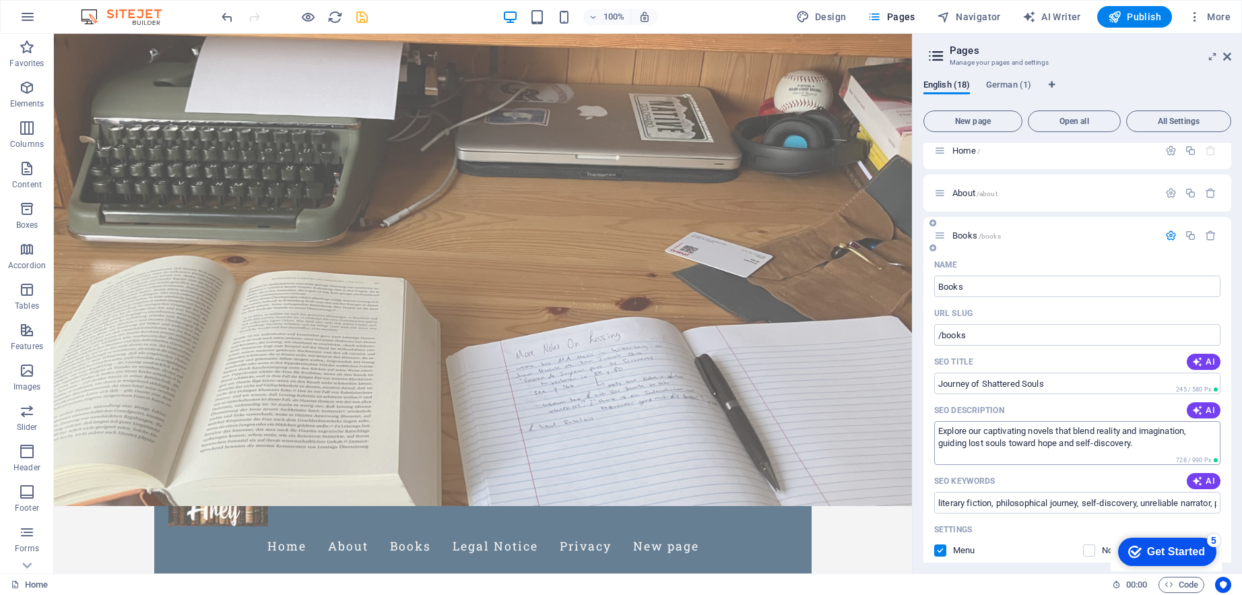
click at [1048, 431] on textarea "Explore our captivating novels that blend reality and imagination, guiding lost…" at bounding box center [1078, 443] width 286 height 44
click at [1167, 232] on icon "button" at bounding box center [1171, 235] width 11 height 11
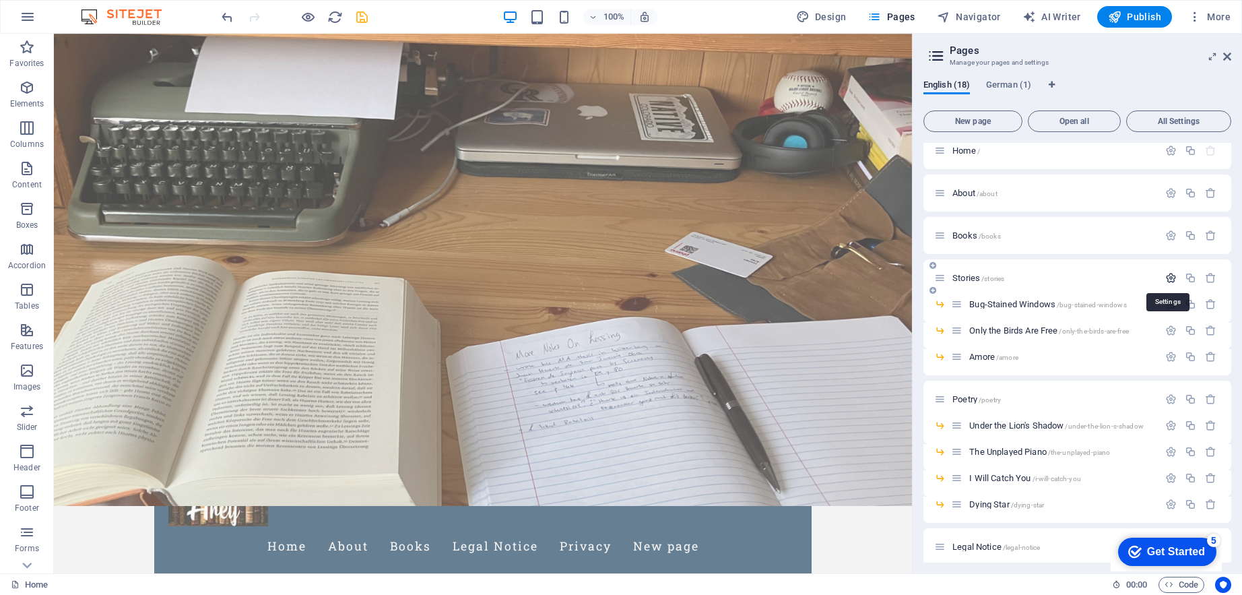
click at [1167, 276] on icon "button" at bounding box center [1171, 277] width 11 height 11
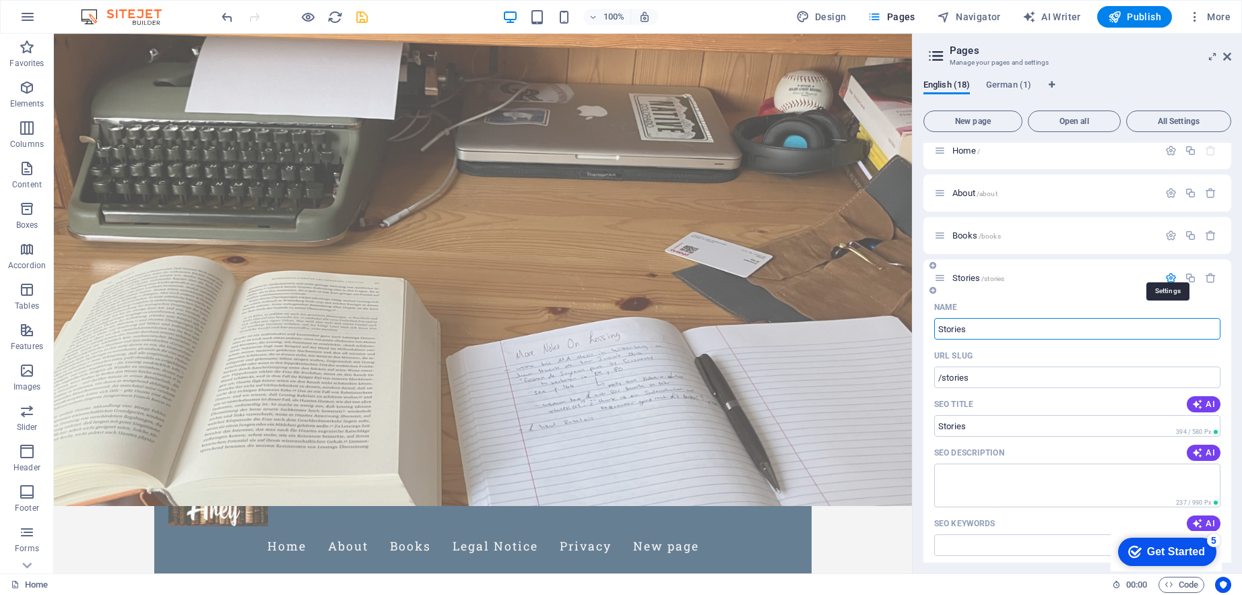
scroll to position [22, 0]
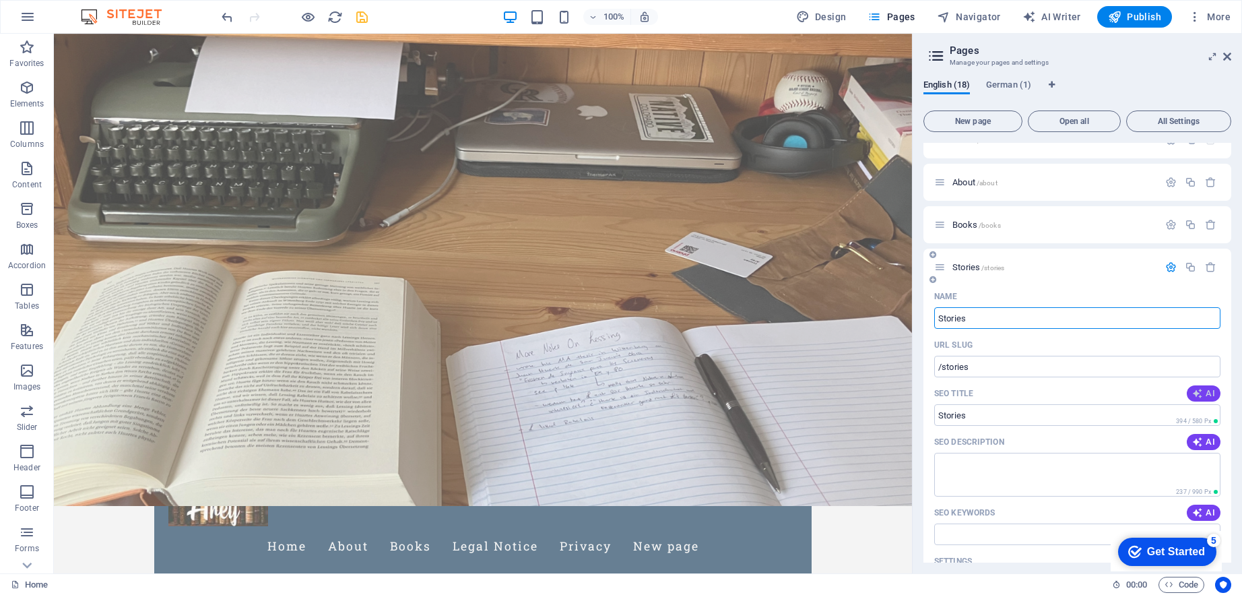
click at [1209, 395] on span "AI" at bounding box center [1204, 393] width 23 height 11
type input "Explore Captivating Short Stories"
click at [1211, 437] on span "AI" at bounding box center [1204, 442] width 23 height 11
type textarea "Discover captivating short stories that awaken the imagination. Check back for …"
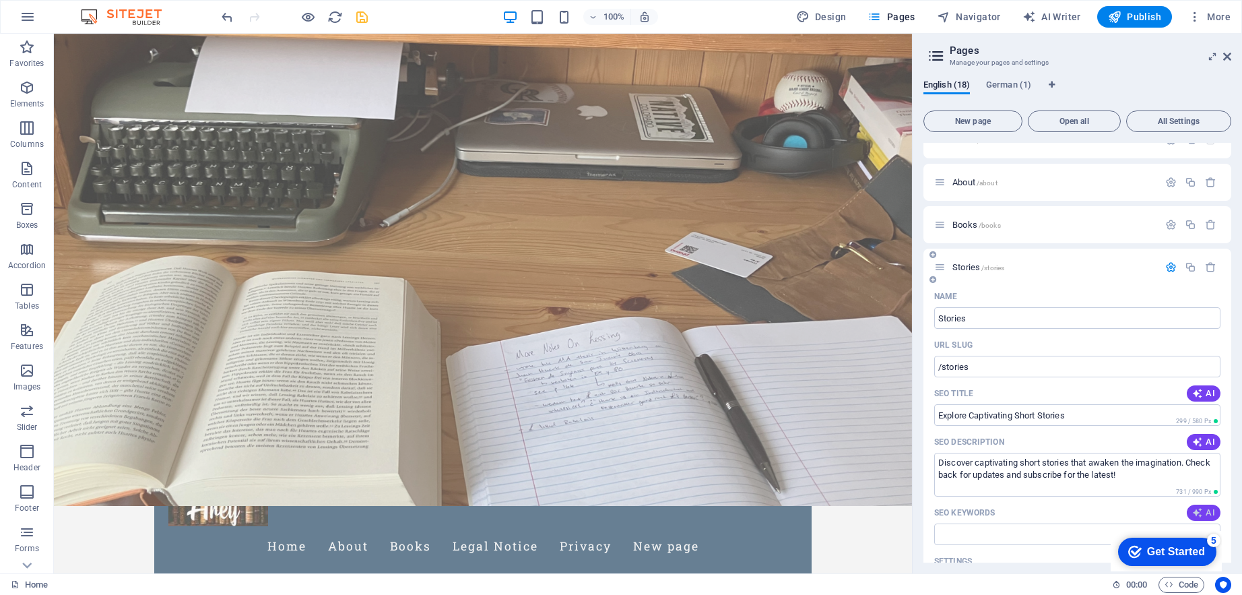
click at [1197, 513] on icon "button" at bounding box center [1198, 512] width 11 height 11
type input "short stories, literary fiction, read short stories, story collections, short s…"
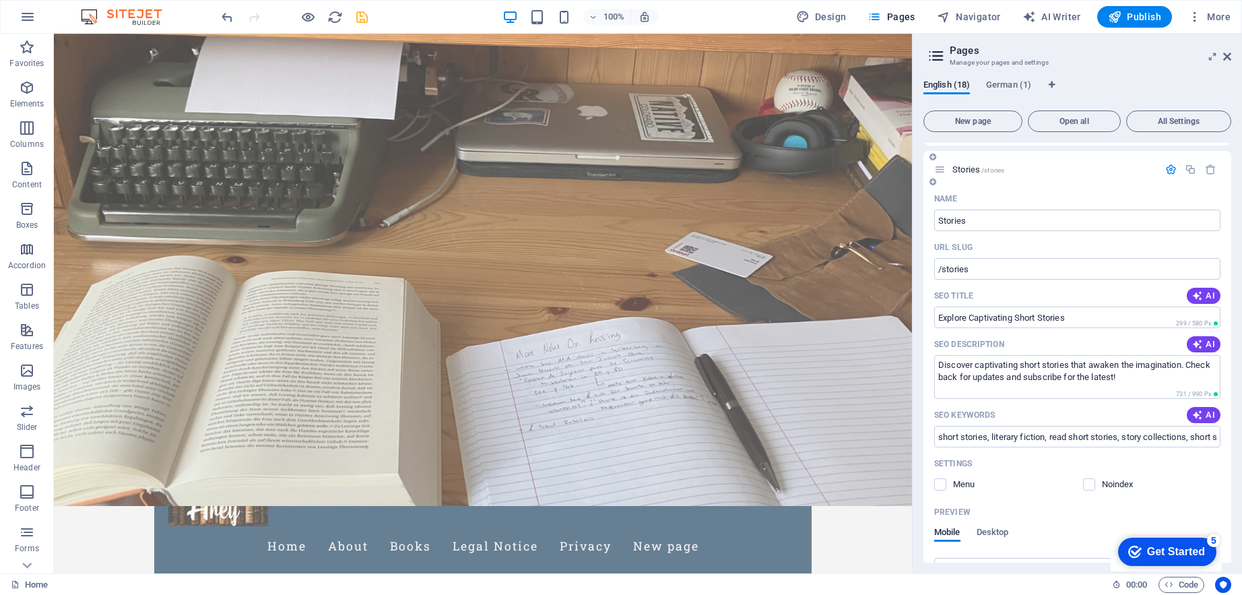
scroll to position [77, 0]
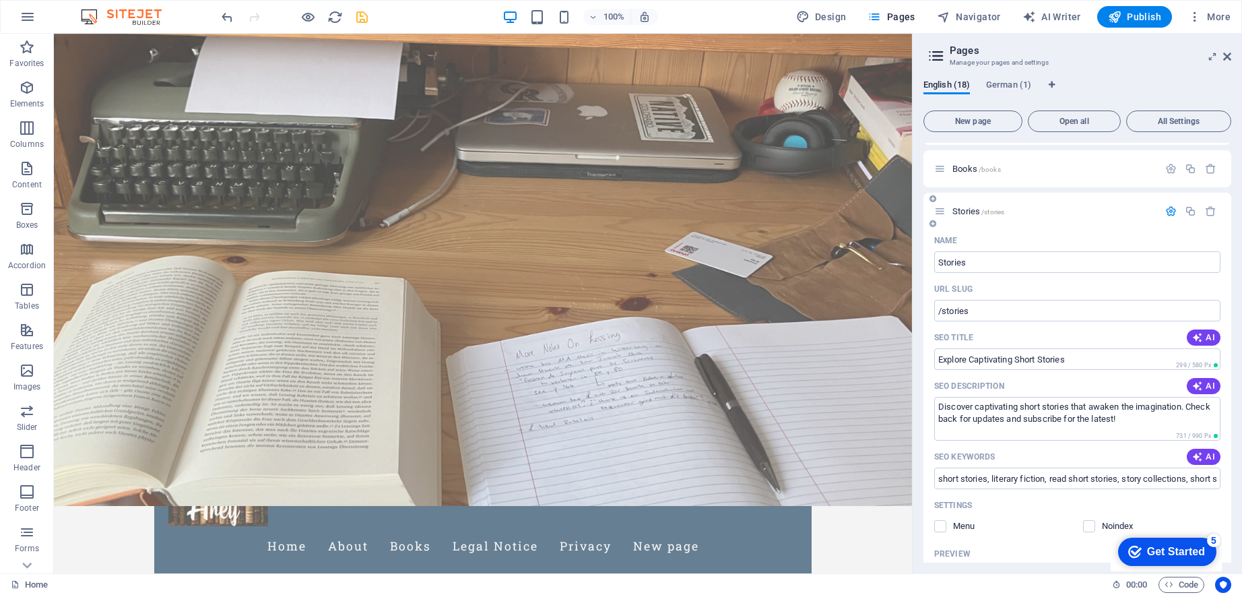
click at [1172, 205] on div at bounding box center [1191, 211] width 59 height 15
click at [1170, 211] on icon "button" at bounding box center [1171, 210] width 11 height 11
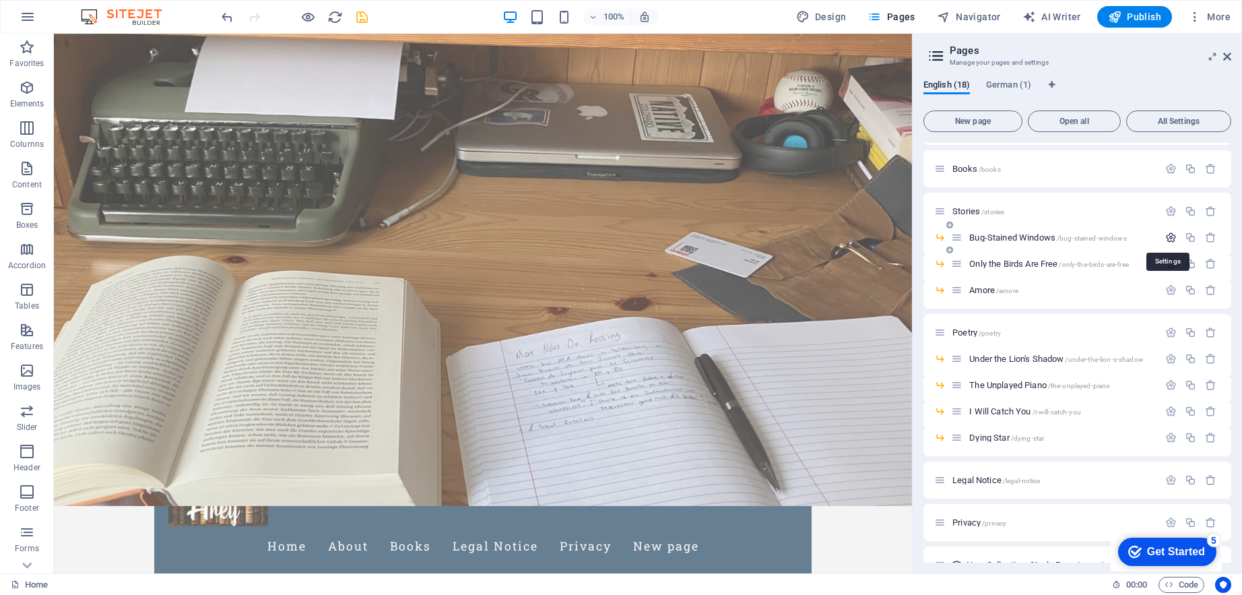
click at [1170, 238] on icon "button" at bounding box center [1171, 237] width 11 height 11
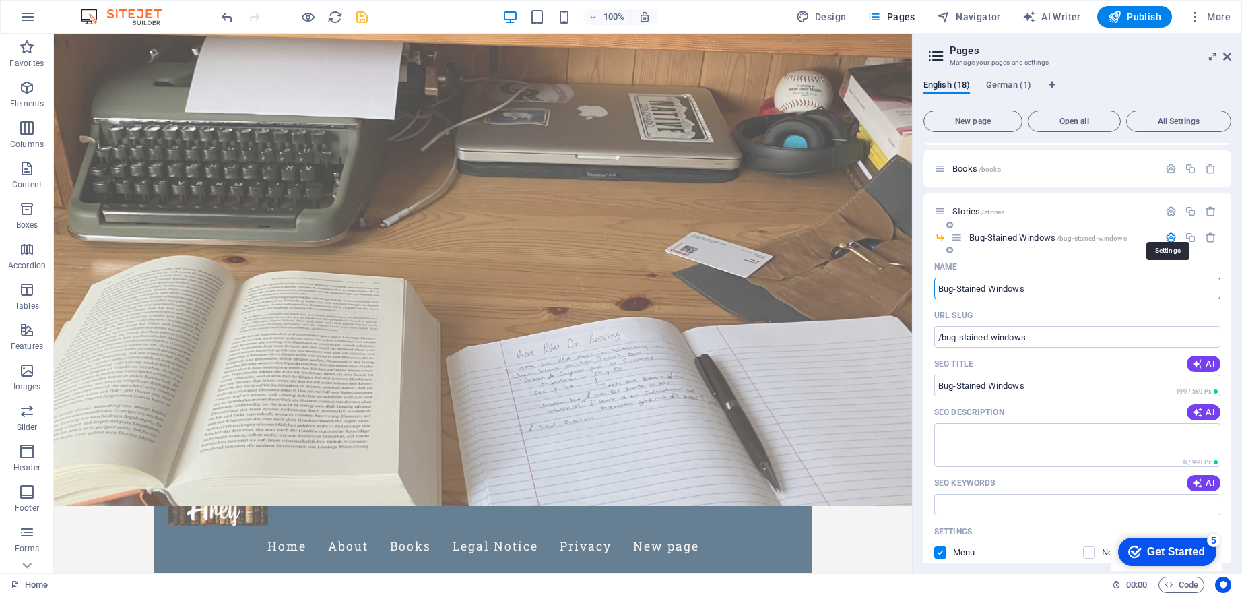
scroll to position [88, 0]
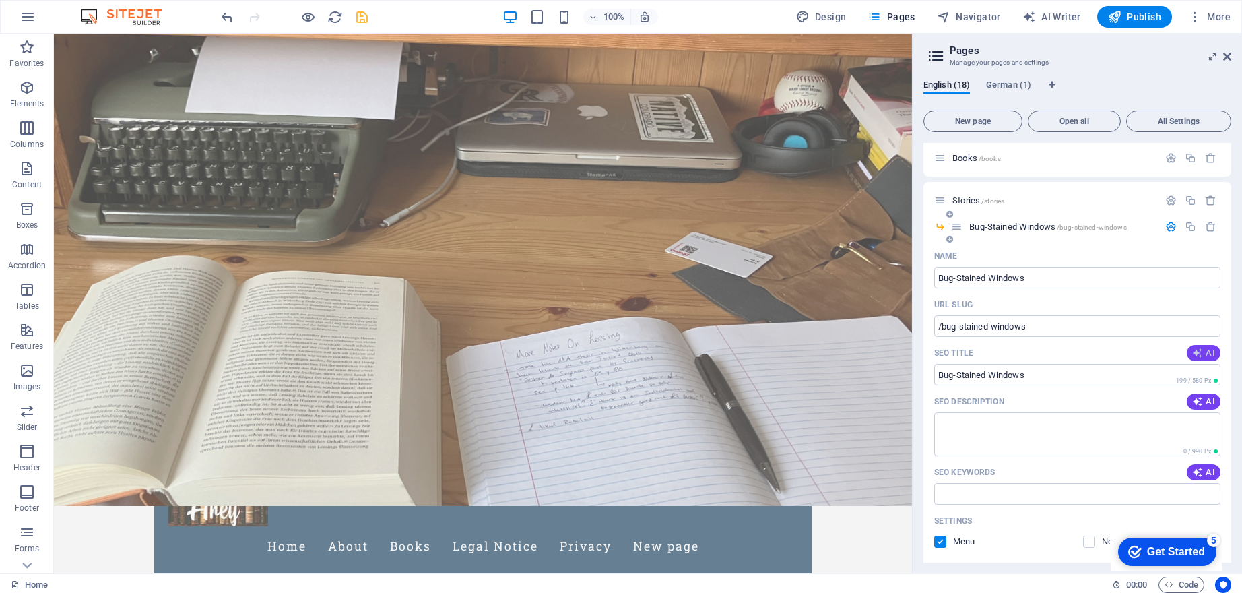
click at [1202, 347] on button "AI" at bounding box center [1204, 353] width 34 height 16
type input "**Title: Lost Connection: [PERSON_NAME]**"
click at [1199, 399] on icon "button" at bounding box center [1198, 401] width 11 height 11
type textarea "In a tale of loneliness and connection, [PERSON_NAME]’s life transforms when sh…"
click at [1193, 471] on icon "button" at bounding box center [1198, 472] width 11 height 11
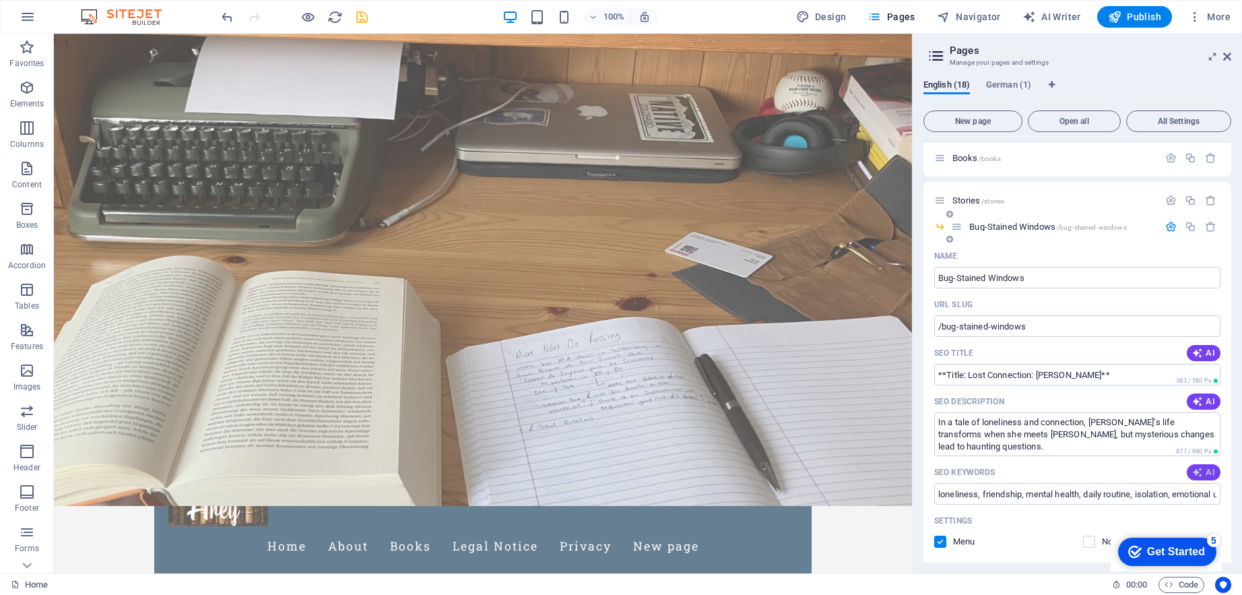
type input "loneliness, friendship, mental health, daily routine, isolation, emotional uphe…"
click at [1174, 226] on icon "button" at bounding box center [1171, 226] width 11 height 11
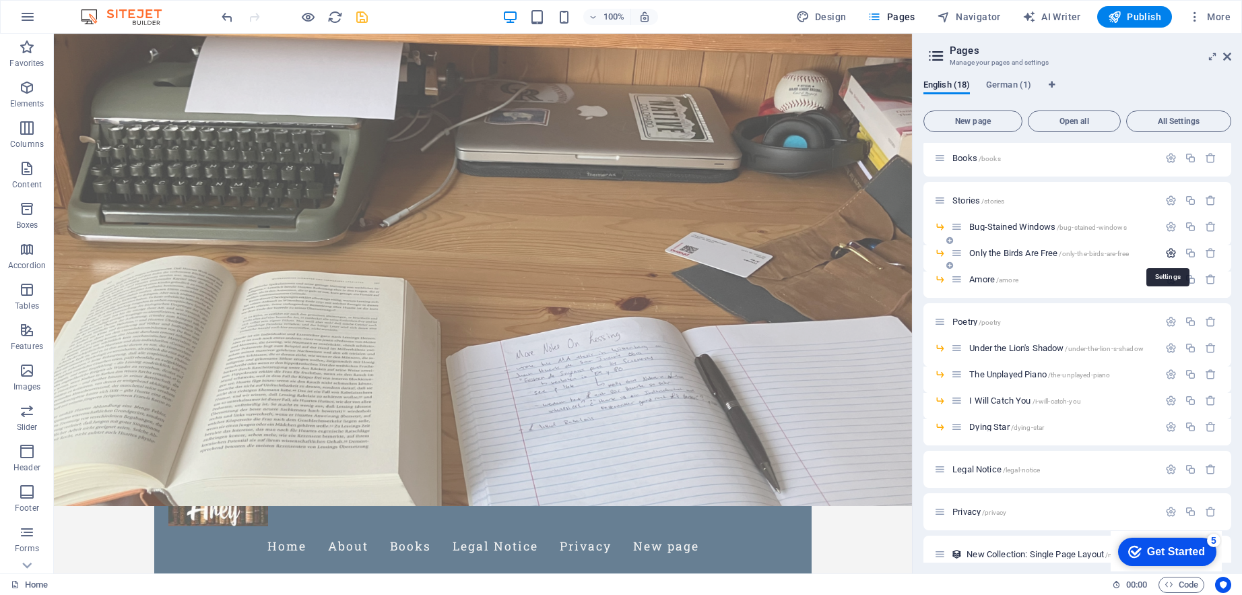
click at [1172, 252] on icon "button" at bounding box center [1171, 252] width 11 height 11
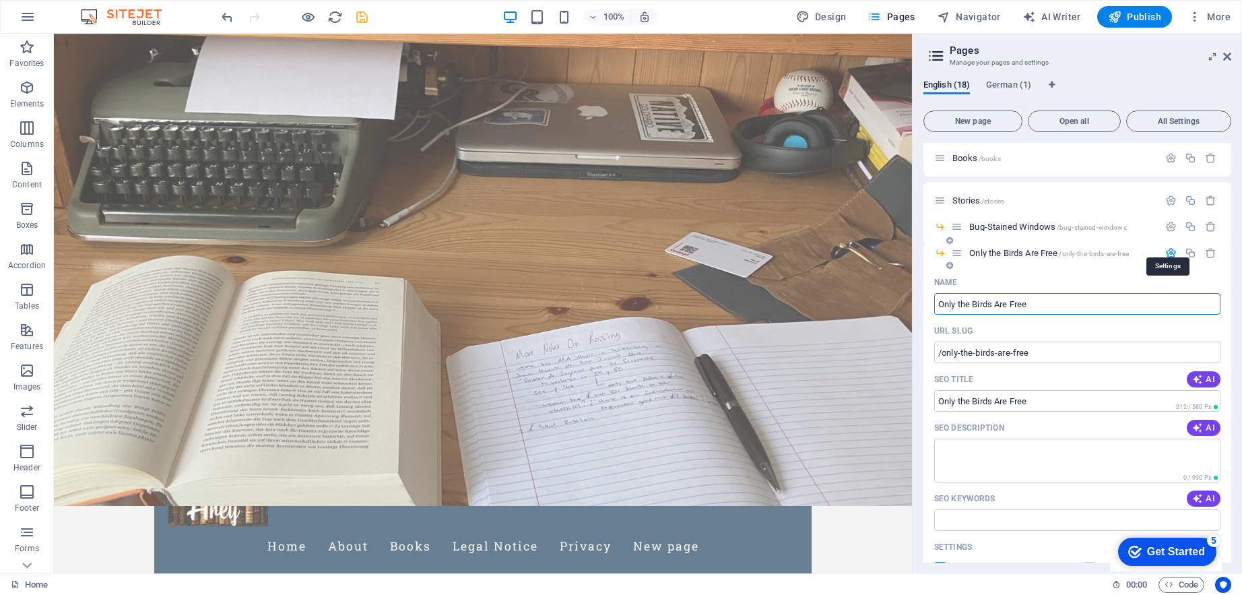
scroll to position [99, 0]
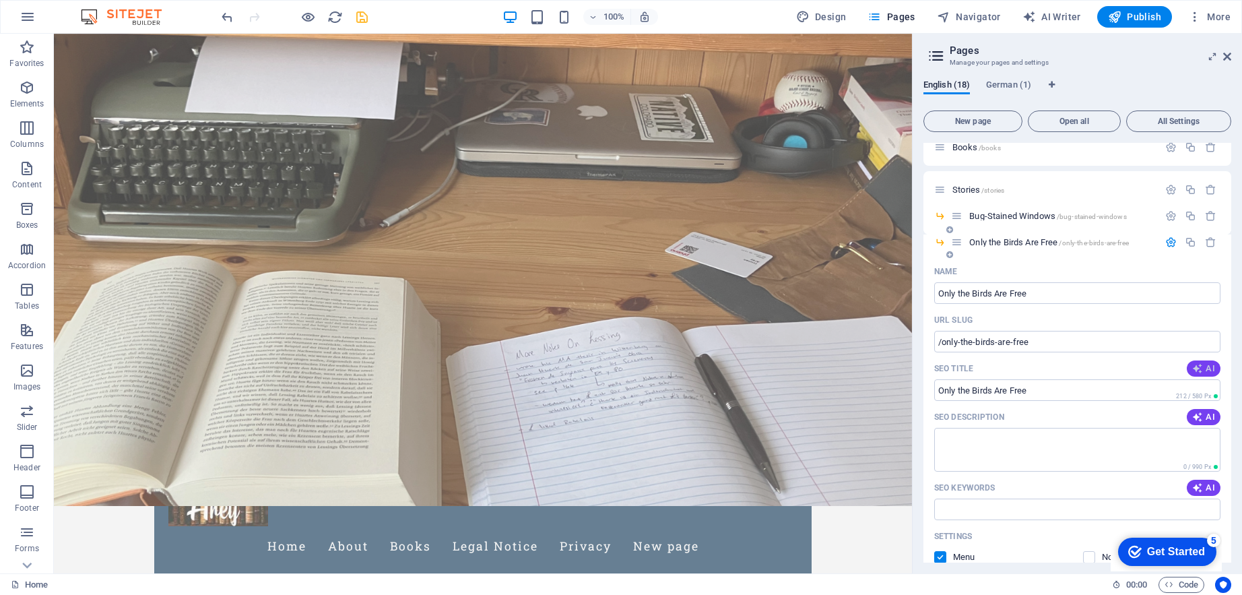
click at [1195, 370] on icon "button" at bounding box center [1198, 368] width 11 height 11
type input "Birds and Freedom in the Desert"
click at [1203, 421] on span "AI" at bounding box center [1204, 417] width 23 height 11
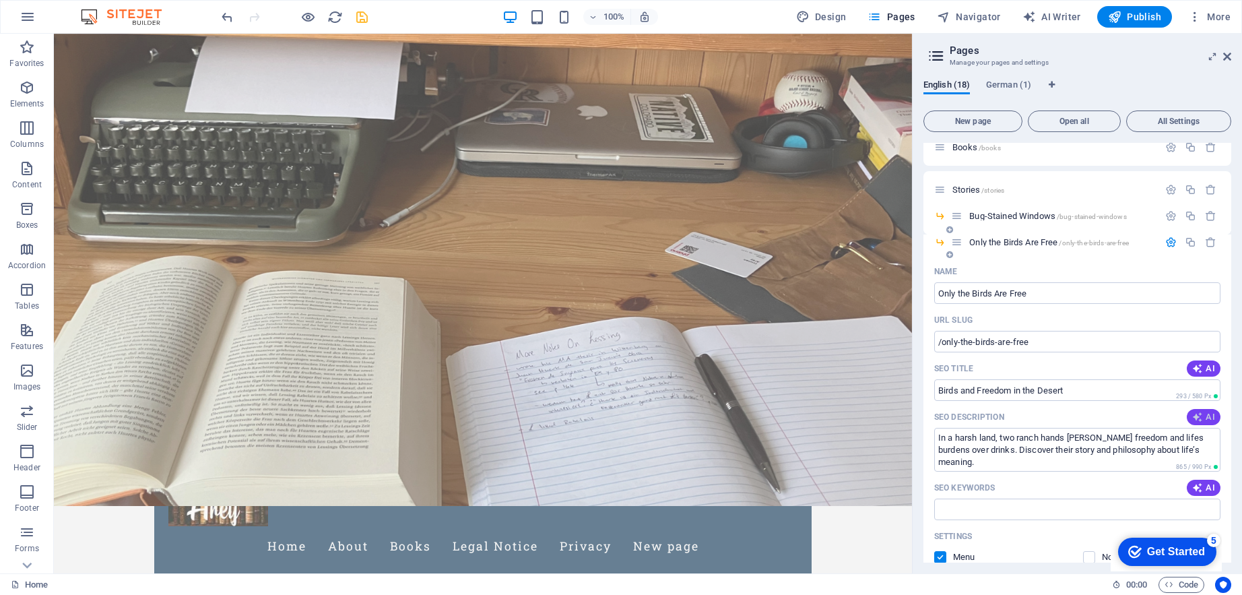
type textarea "In a harsh land, two ranch hands [PERSON_NAME] freedom and lifes burdens over d…"
click at [1207, 490] on span "AI" at bounding box center [1204, 487] width 23 height 11
type input "cattle drives, prairie life, Western fiction, desert wildlife, ranch hands, fre…"
click at [1167, 242] on icon "button" at bounding box center [1171, 241] width 11 height 11
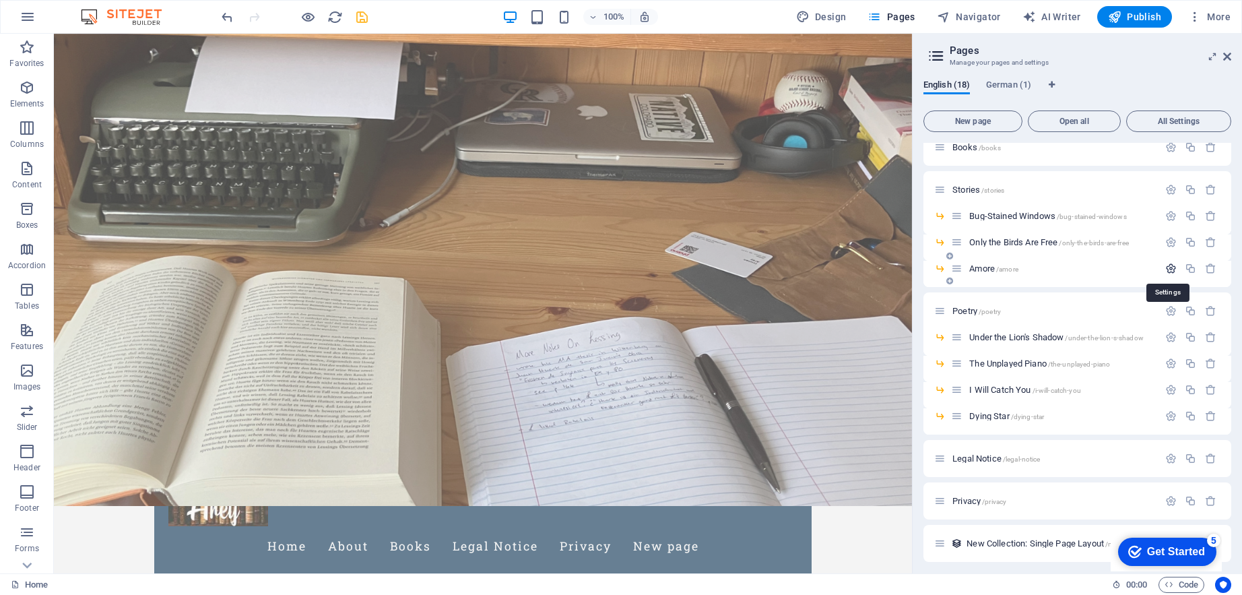
click at [1166, 265] on icon "button" at bounding box center [1171, 268] width 11 height 11
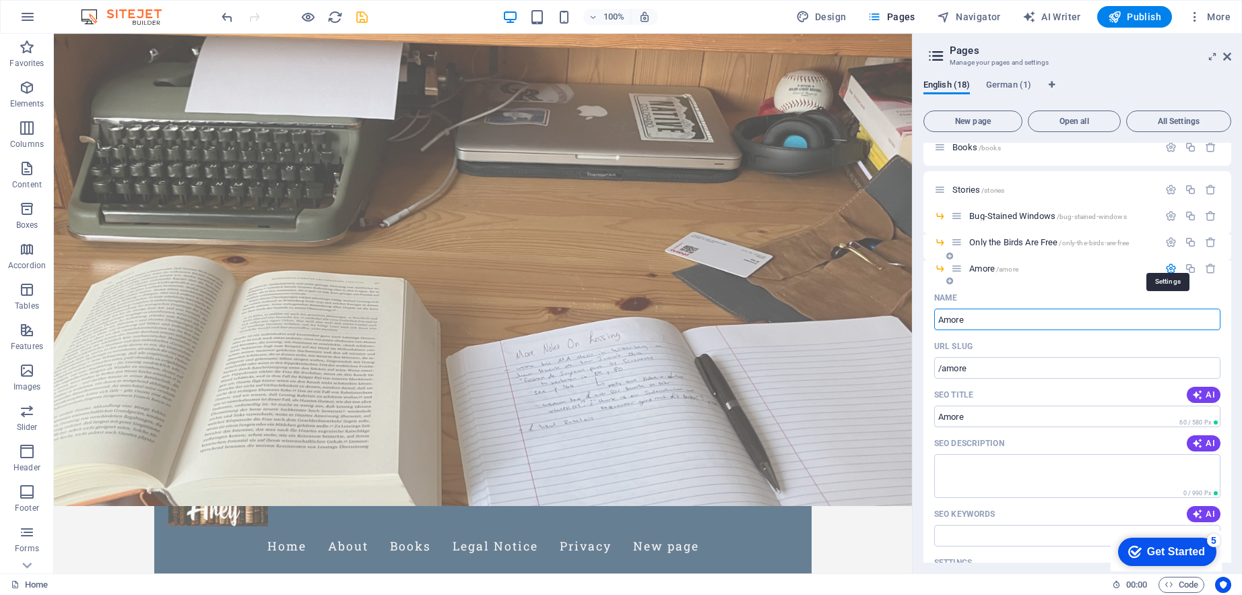
scroll to position [110, 0]
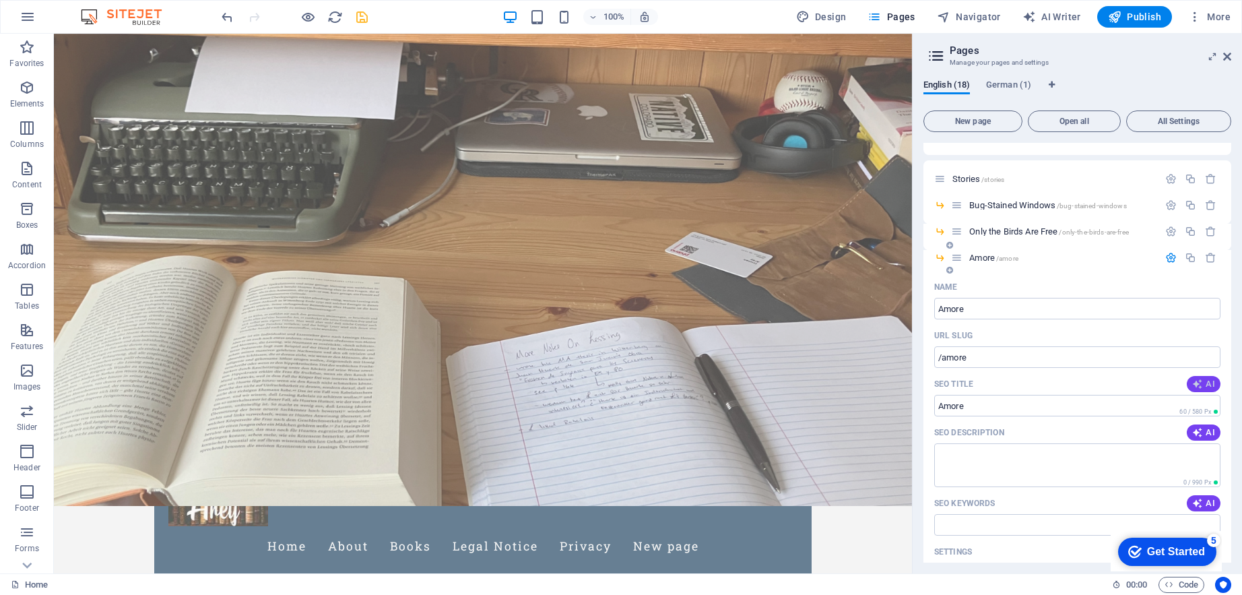
click at [1206, 386] on span "AI" at bounding box center [1204, 384] width 23 height 11
type input "Spicy Heartbreak & Healing"
click at [1206, 435] on span "AI" at bounding box center [1204, 432] width 23 height 11
type textarea "Experience [MEDICAL_DATA] healing through spicy Thai cuisine. Join our protagon…"
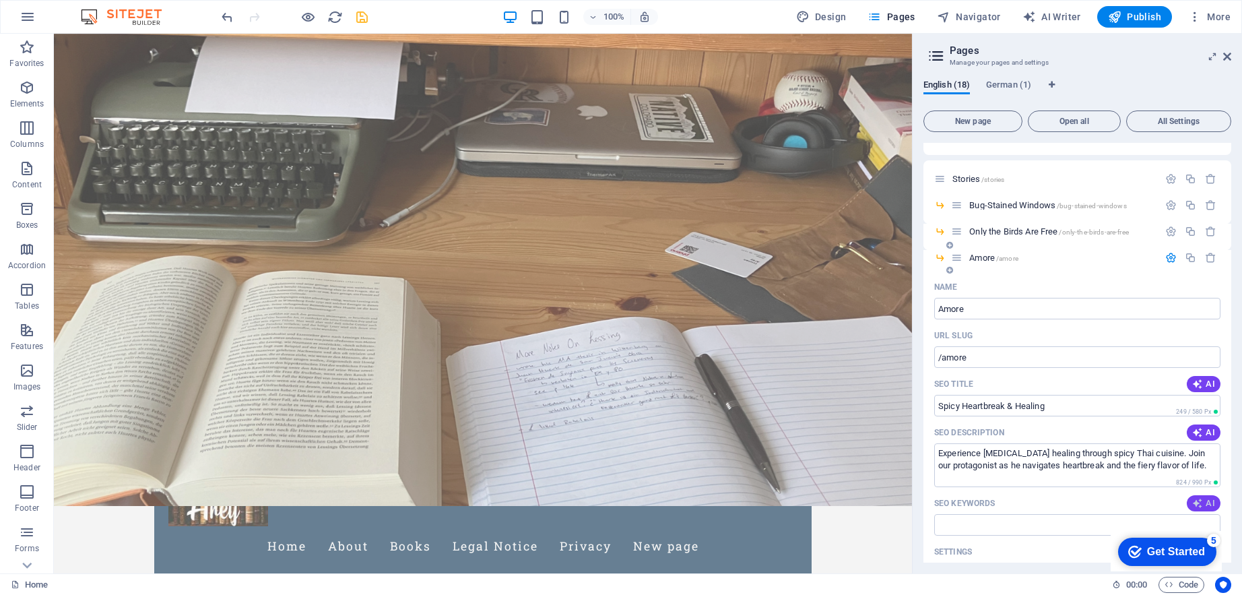
click at [1208, 505] on span "AI" at bounding box center [1204, 503] width 23 height 11
type input "Thai chili pepper, spicy food therapy, emotional coping mechanisms, breakup com…"
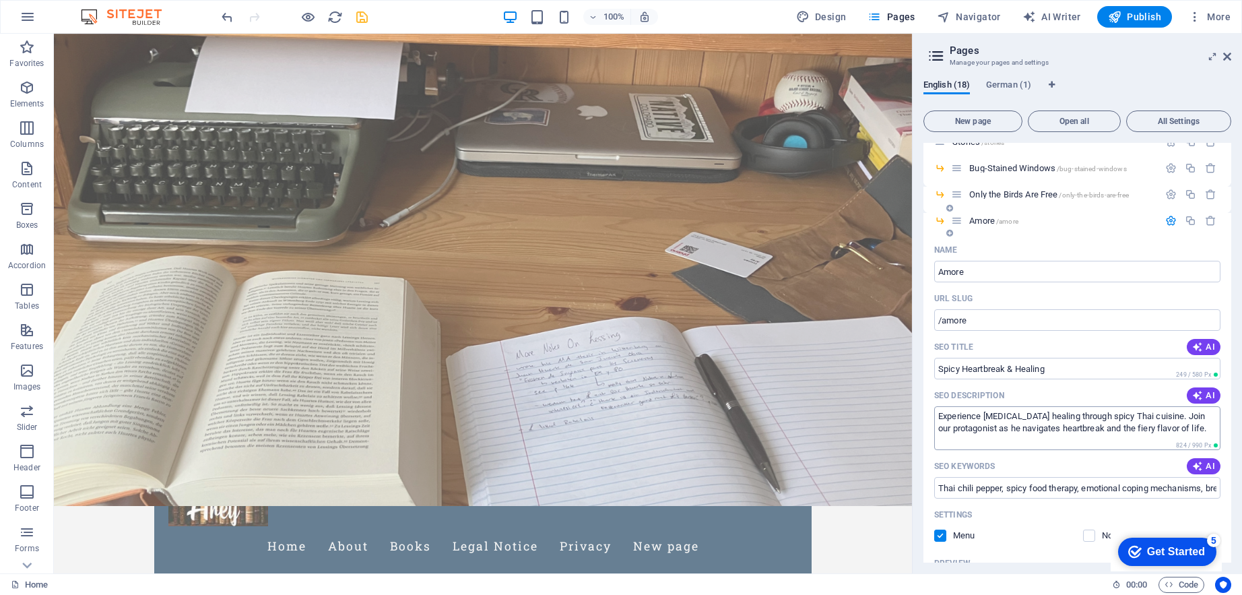
scroll to position [91, 0]
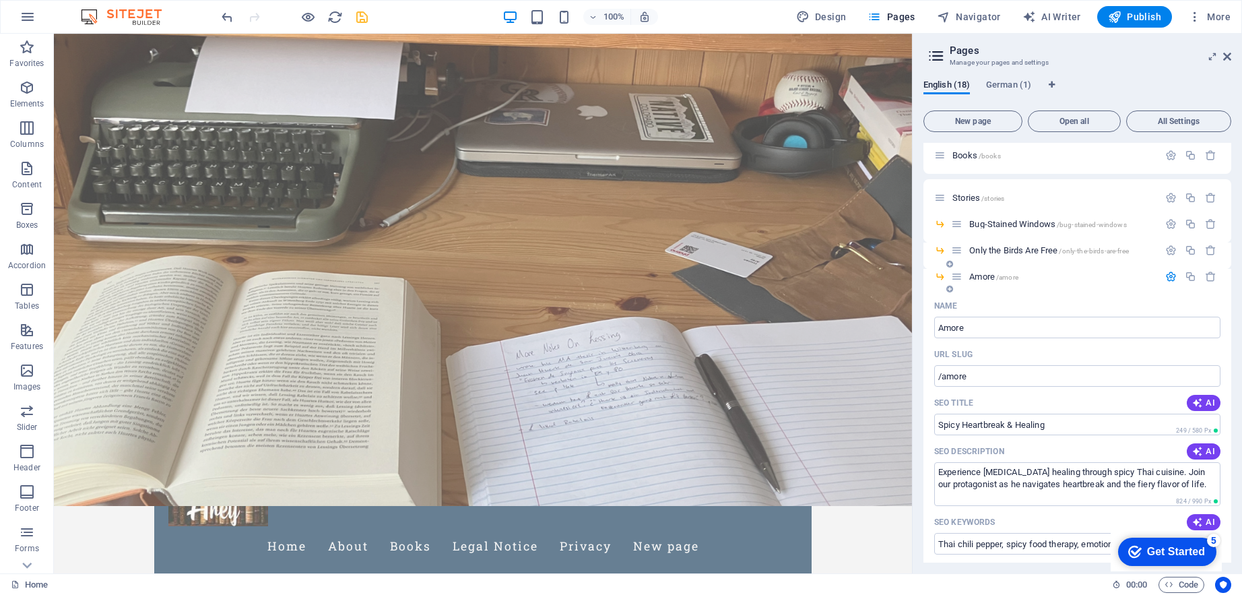
click at [1168, 278] on icon "button" at bounding box center [1171, 276] width 11 height 11
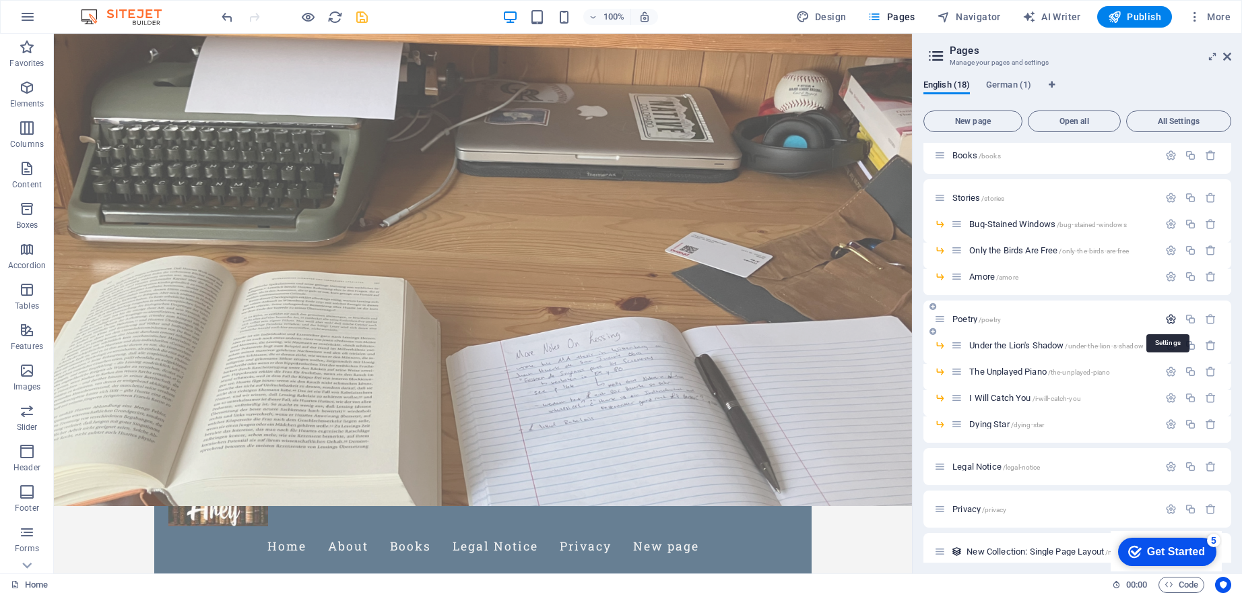
click at [1170, 316] on icon "button" at bounding box center [1171, 318] width 11 height 11
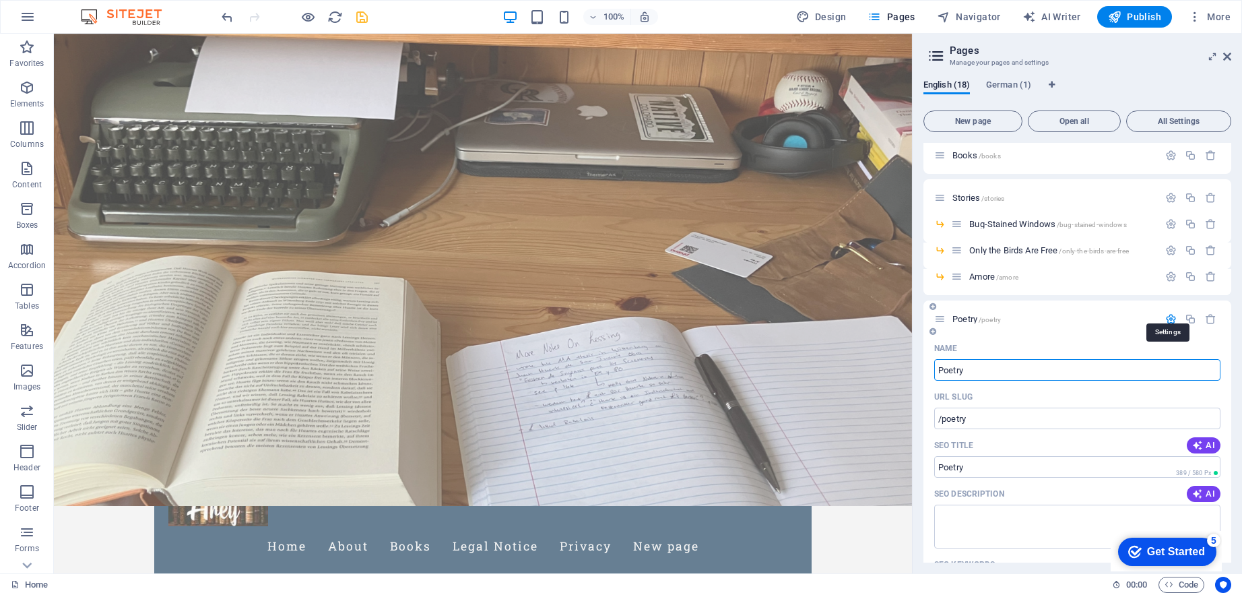
scroll to position [102, 0]
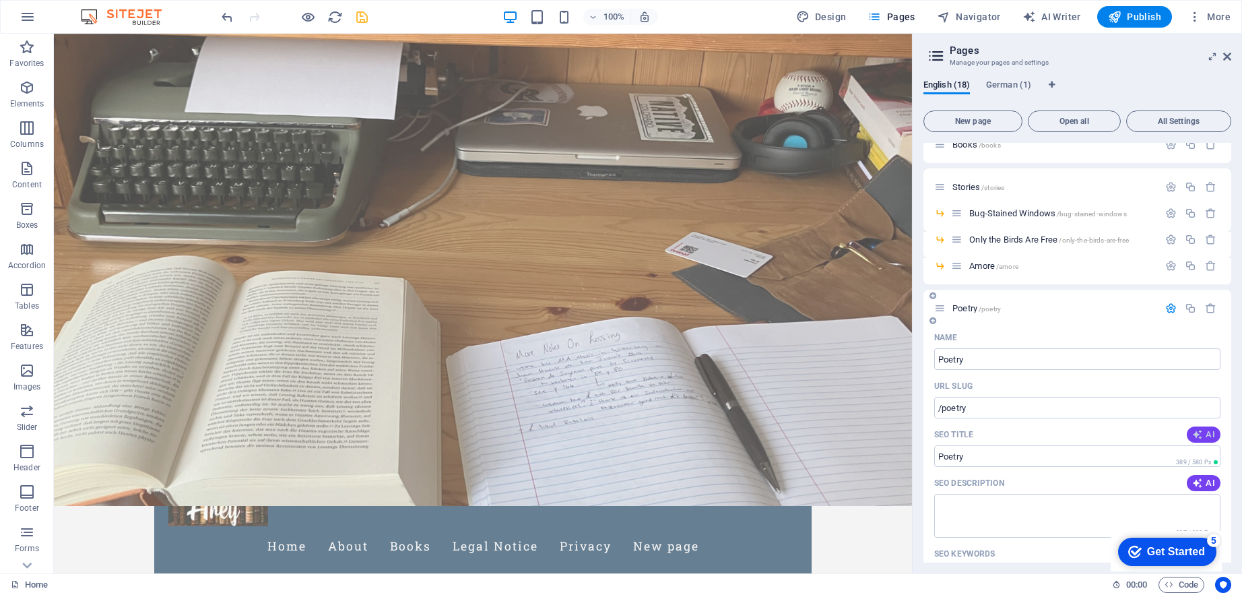
click at [1209, 436] on span "AI" at bounding box center [1204, 434] width 23 height 11
click at [1209, 483] on span "AI" at bounding box center [1204, 483] width 23 height 11
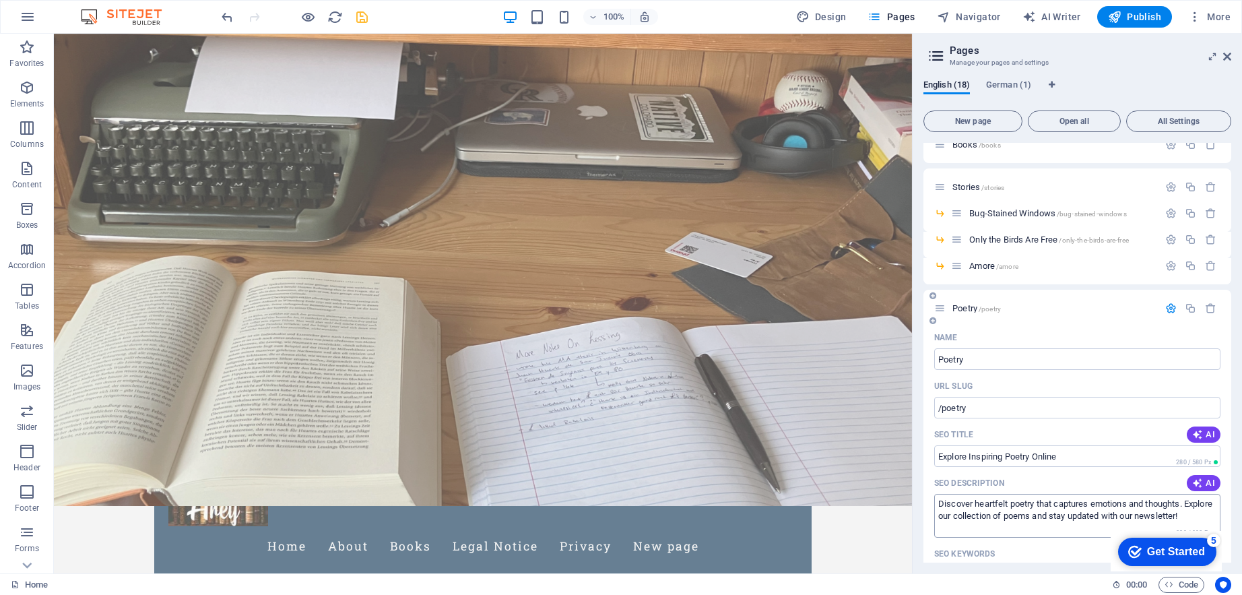
type input "Explore Inspiring Poetry Online"
type textarea "Discover heartfelt poetry that captures emotions and thoughts. Explore our coll…"
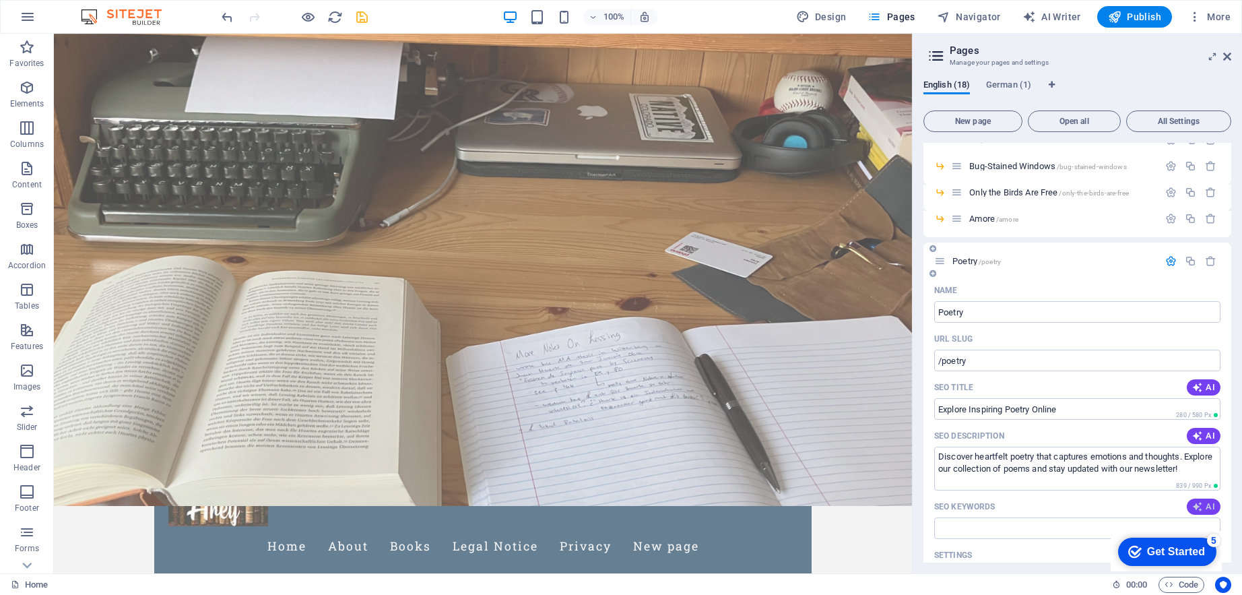
click at [1199, 506] on icon "button" at bounding box center [1198, 506] width 11 height 11
type input "poetry, poems, [PERSON_NAME], poetry emotions, poetry newsletter, read poems on…"
click at [1170, 257] on icon "button" at bounding box center [1171, 260] width 11 height 11
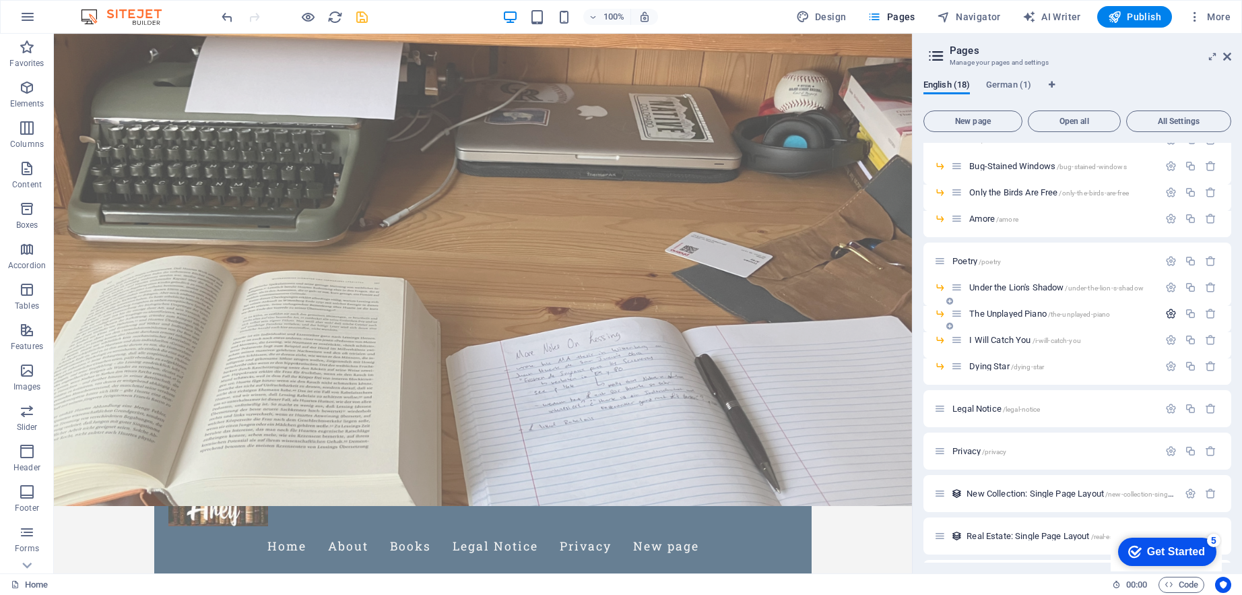
click at [1170, 314] on icon "button" at bounding box center [1171, 313] width 11 height 11
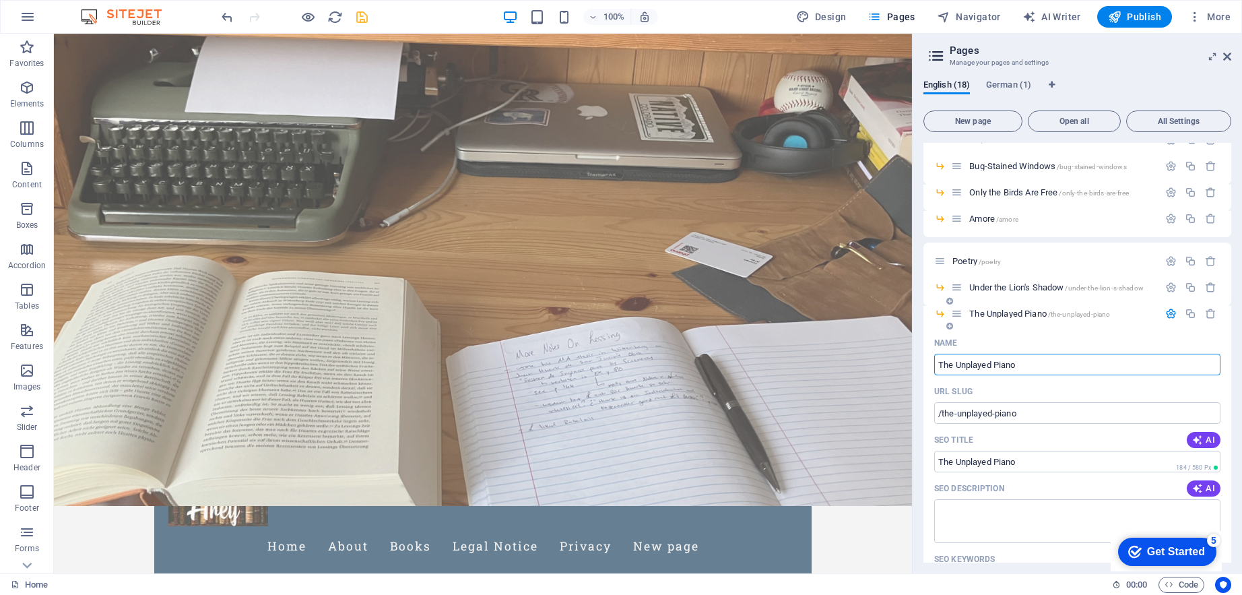
scroll to position [160, 0]
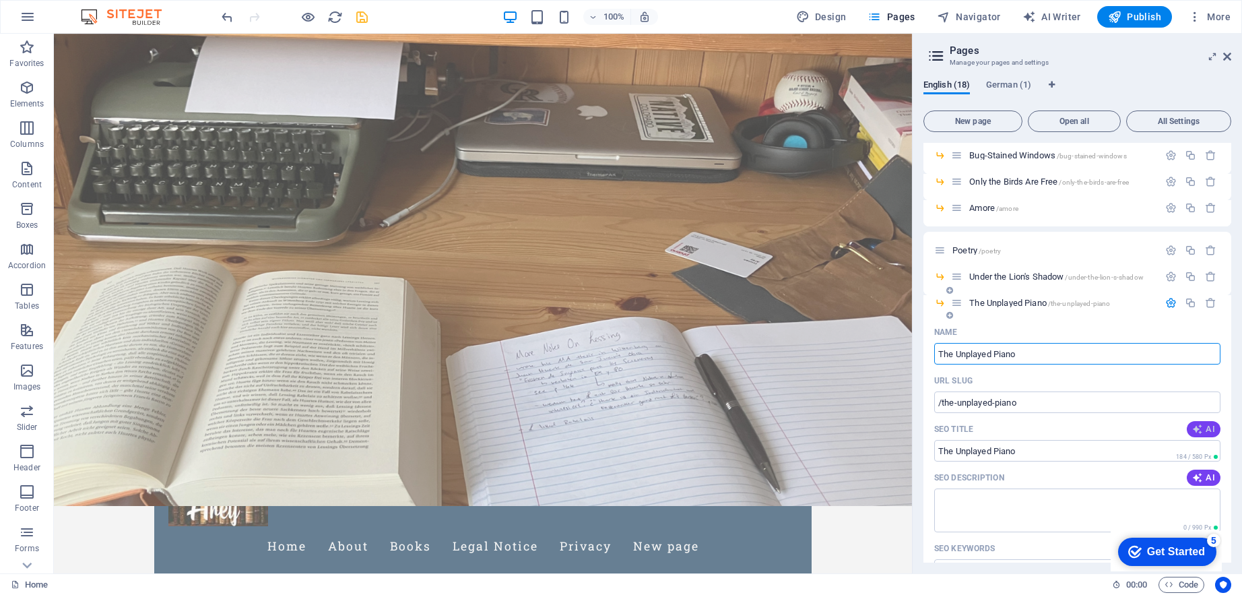
click at [1205, 426] on span "AI" at bounding box center [1204, 429] width 23 height 11
type input "Echoes of an Unplayed Piano"
click at [1206, 475] on span "AI" at bounding box center [1204, 477] width 23 height 11
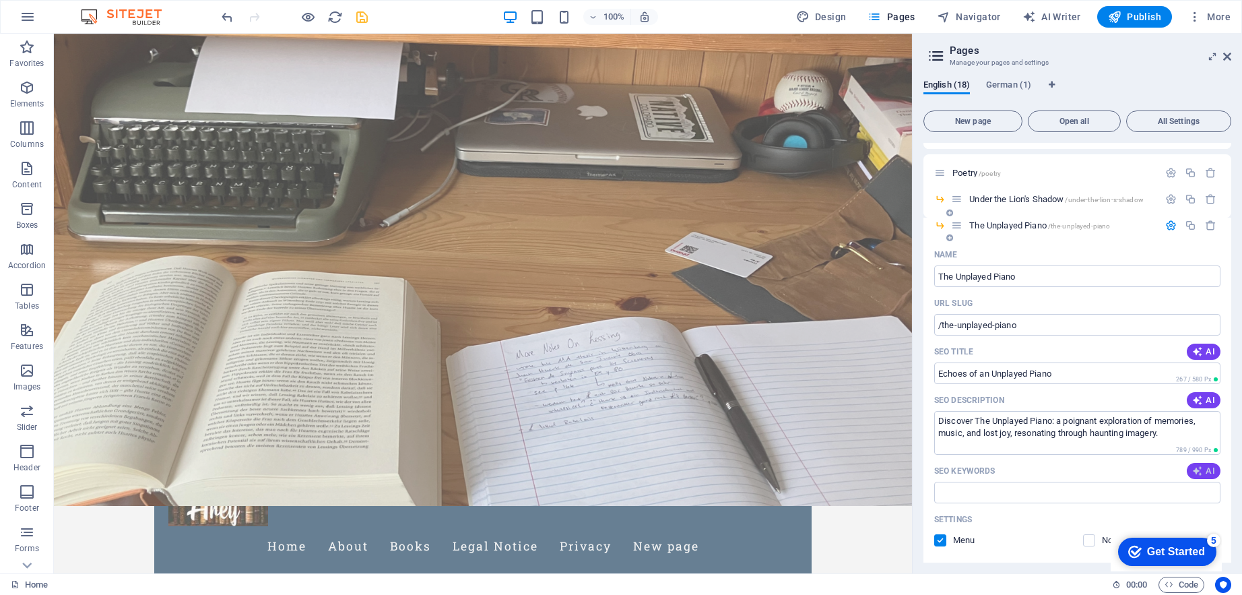
type textarea "Discover The Unplayed Piano: a poignant exploration of memories, music, and los…"
click at [1201, 469] on icon "button" at bounding box center [1198, 471] width 11 height 11
type input "unplayed piano, forgotten music, melancholy memories, Busonis Elegies, poetry a…"
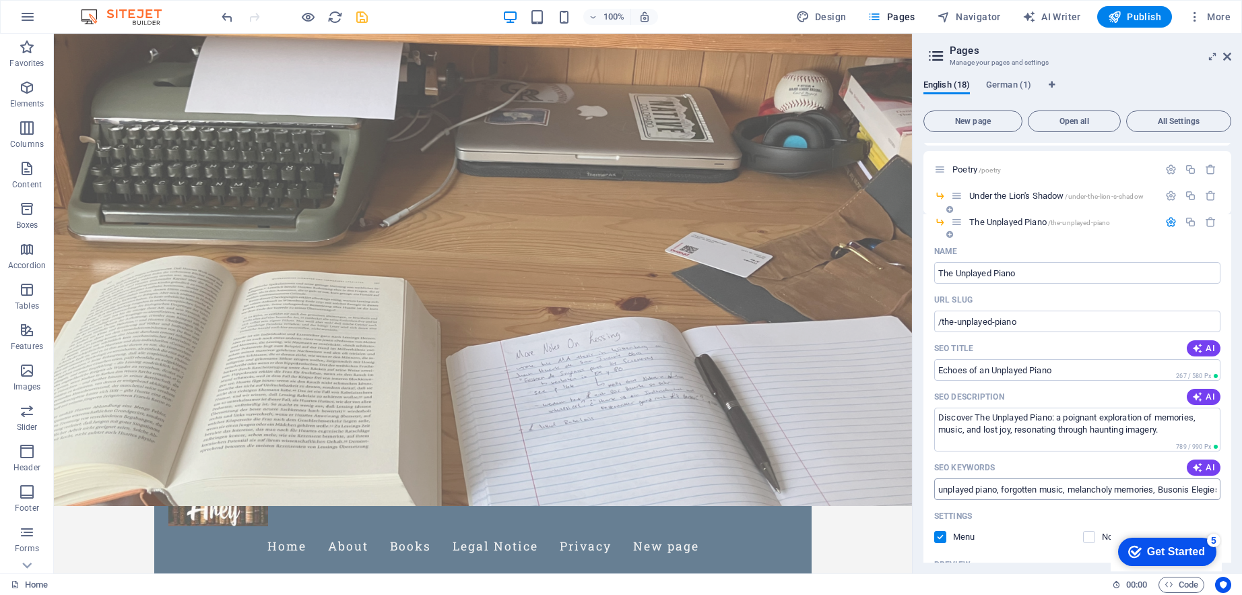
scroll to position [223, 0]
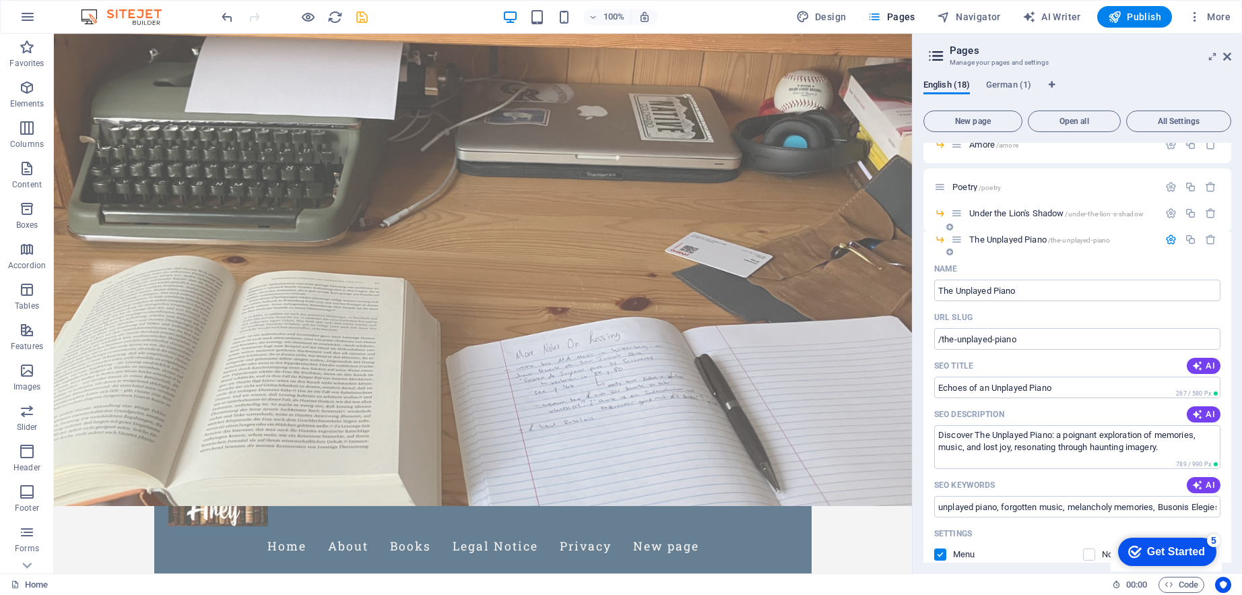
click at [1166, 235] on icon "button" at bounding box center [1171, 239] width 11 height 11
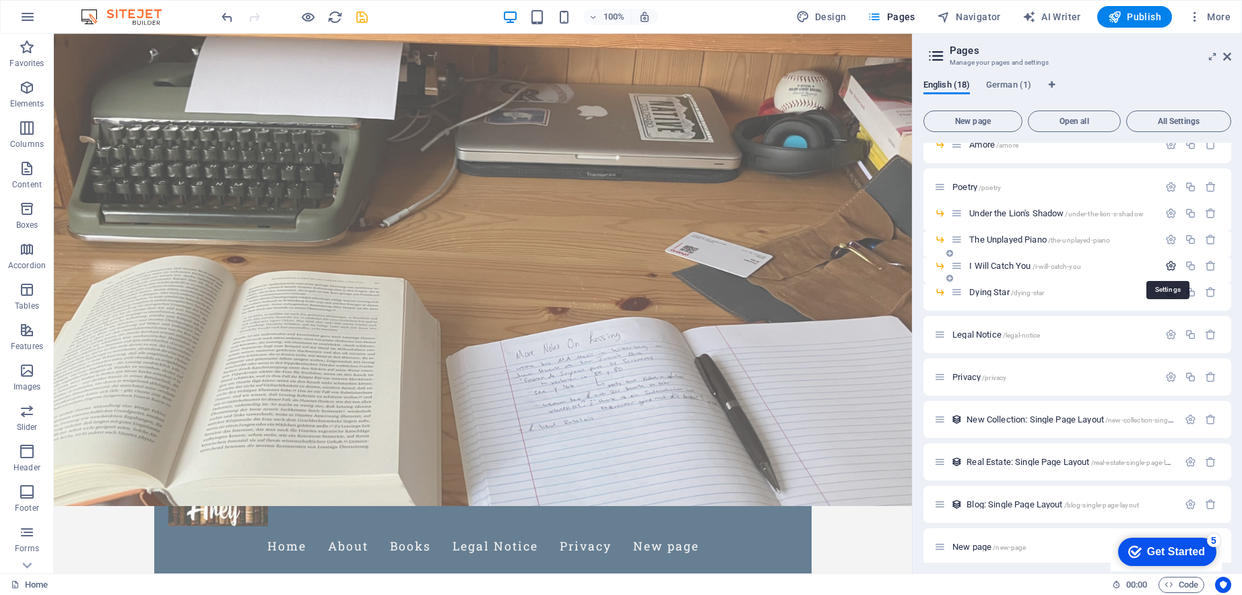
click at [1168, 265] on icon "button" at bounding box center [1171, 265] width 11 height 11
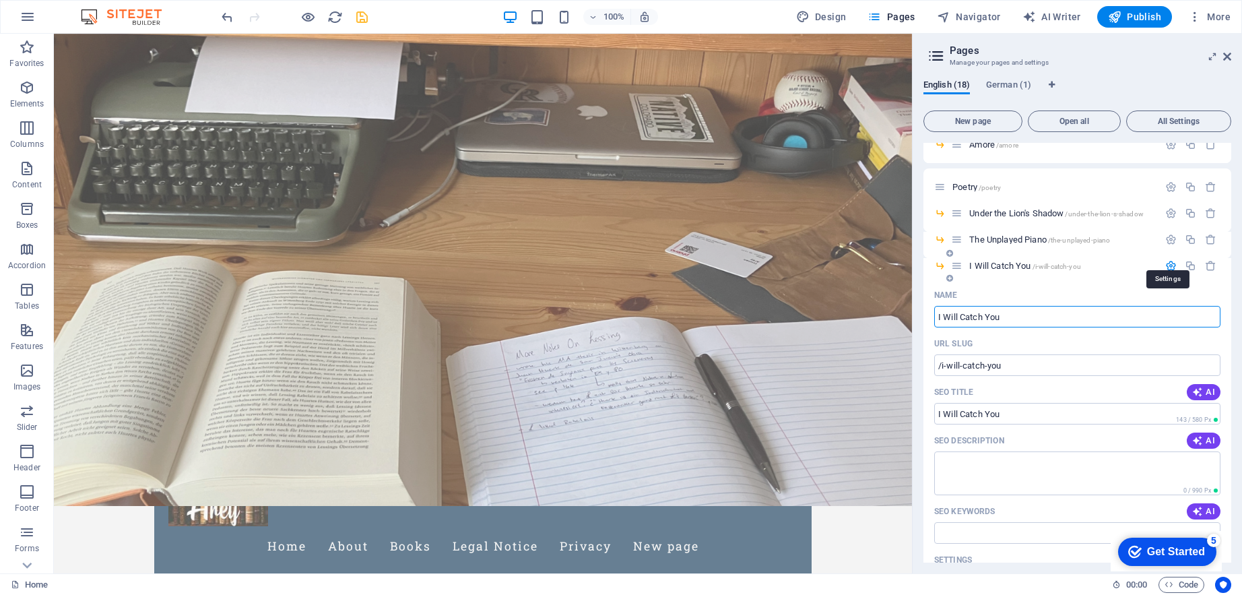
scroll to position [234, 0]
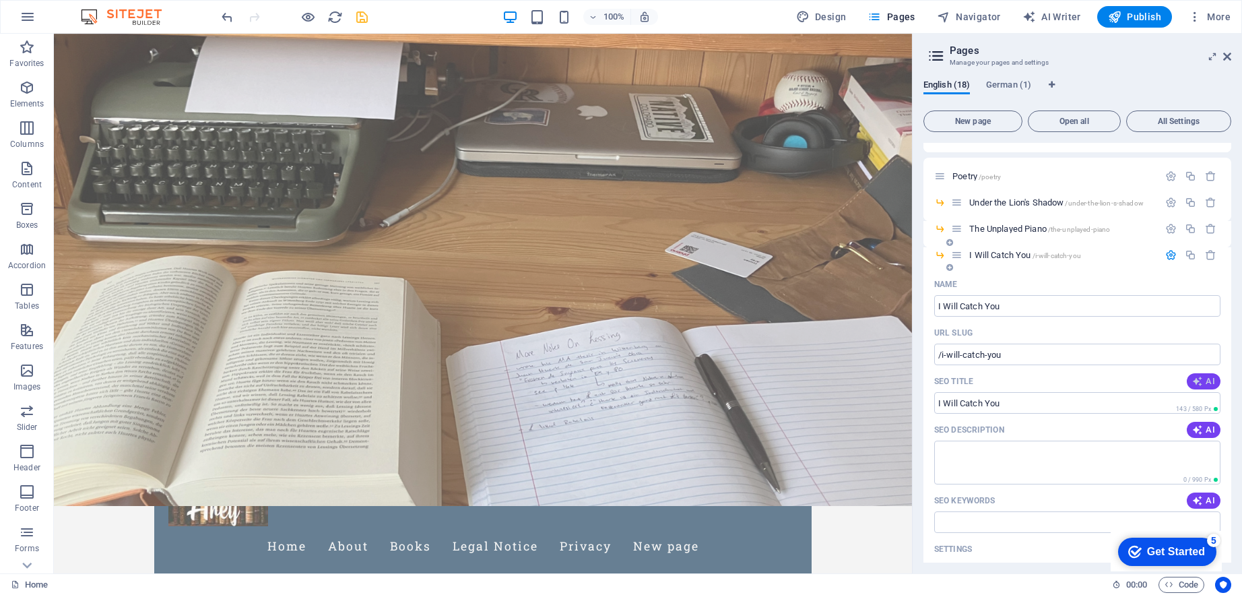
click at [1204, 383] on span "AI" at bounding box center [1204, 381] width 23 height 11
click at [1206, 431] on span "AI" at bounding box center [1204, 429] width 23 height 11
click at [1206, 495] on span "AI" at bounding box center [1204, 500] width 23 height 11
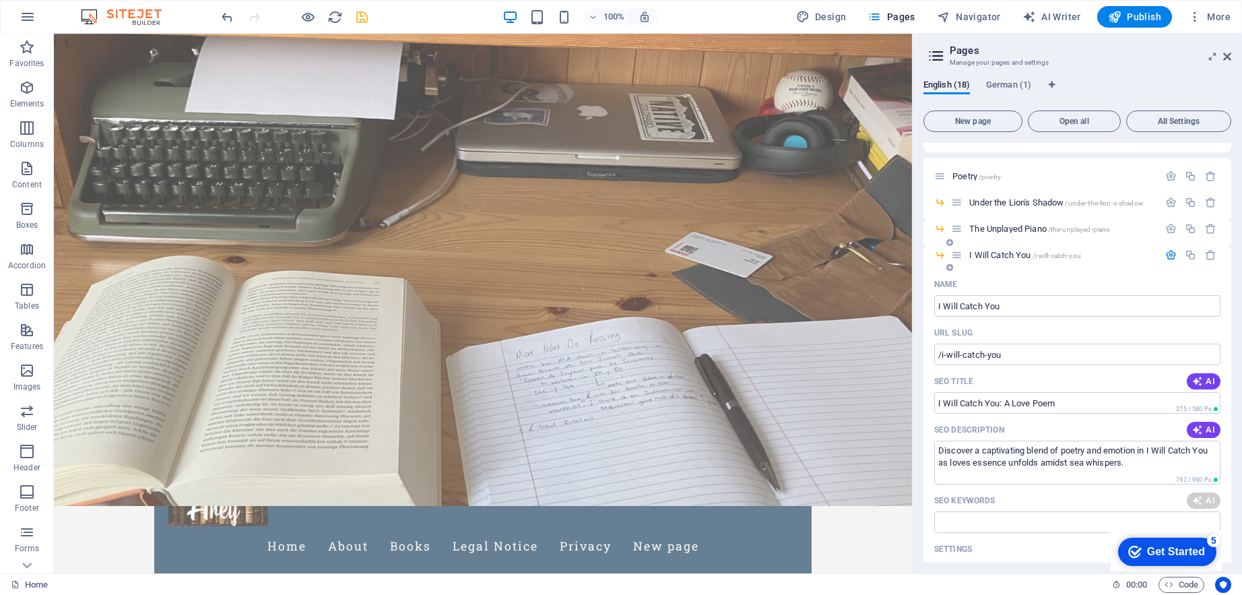
type input "I Will Catch You: A Love Poem"
type textarea "Discover a captivating blend of poetry and emotion in I Will Catch You as loves…"
type input "woman, sunrise, sea, Eros, dreams, love"
click at [1168, 254] on icon "button" at bounding box center [1171, 254] width 11 height 11
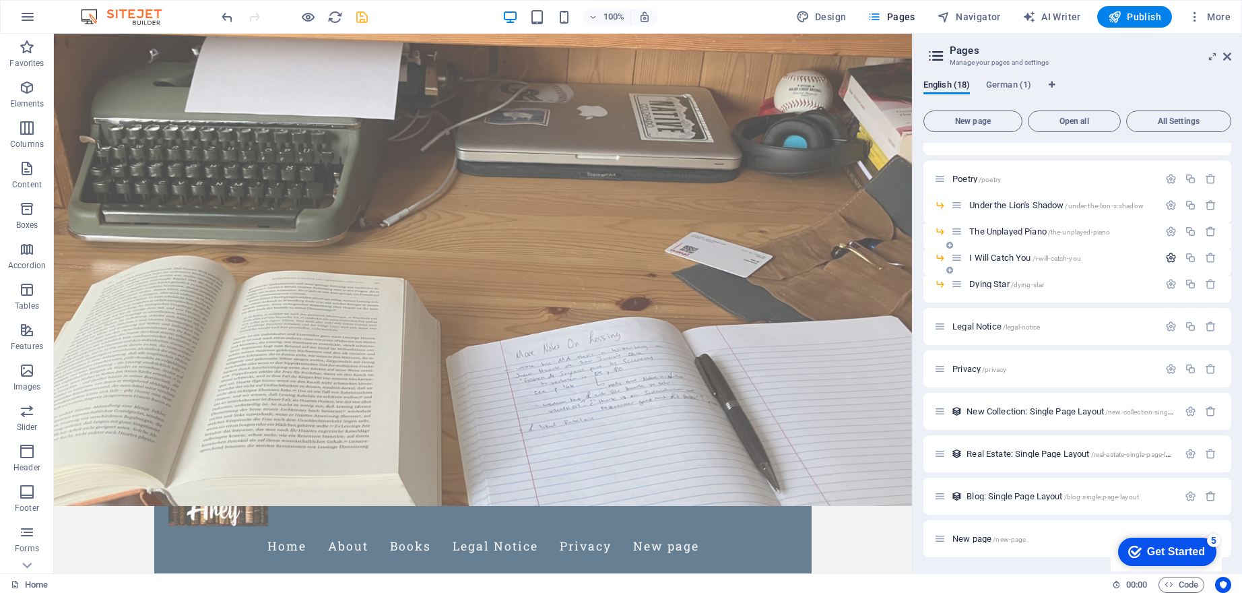
scroll to position [231, 0]
click at [356, 12] on icon "save" at bounding box center [361, 16] width 15 height 15
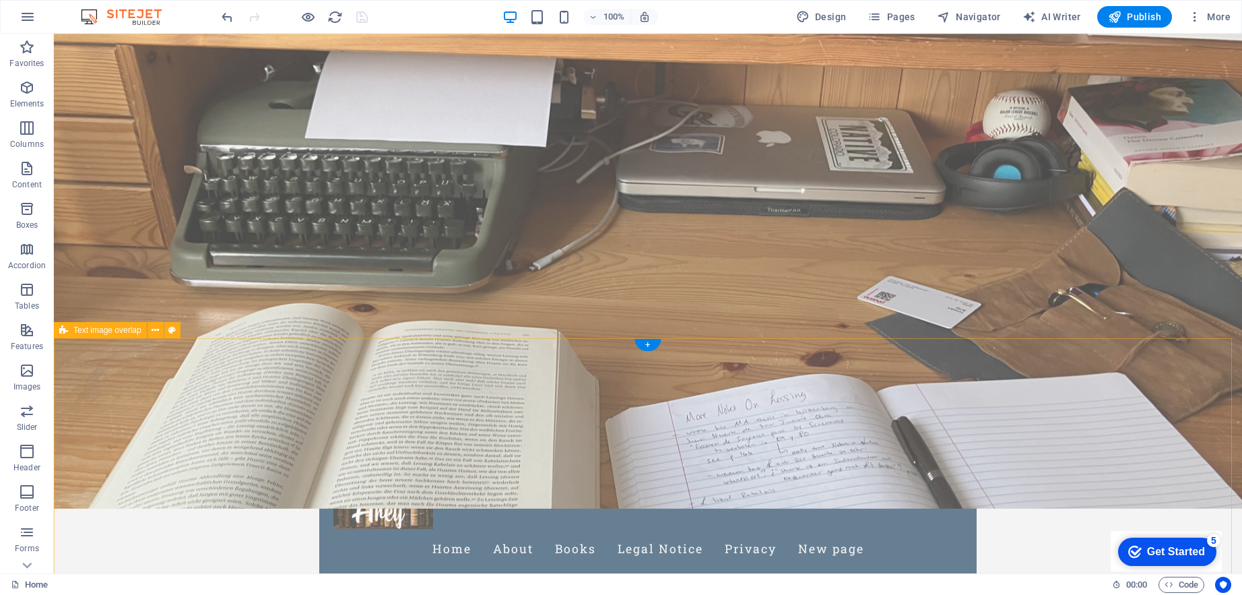
scroll to position [0, 0]
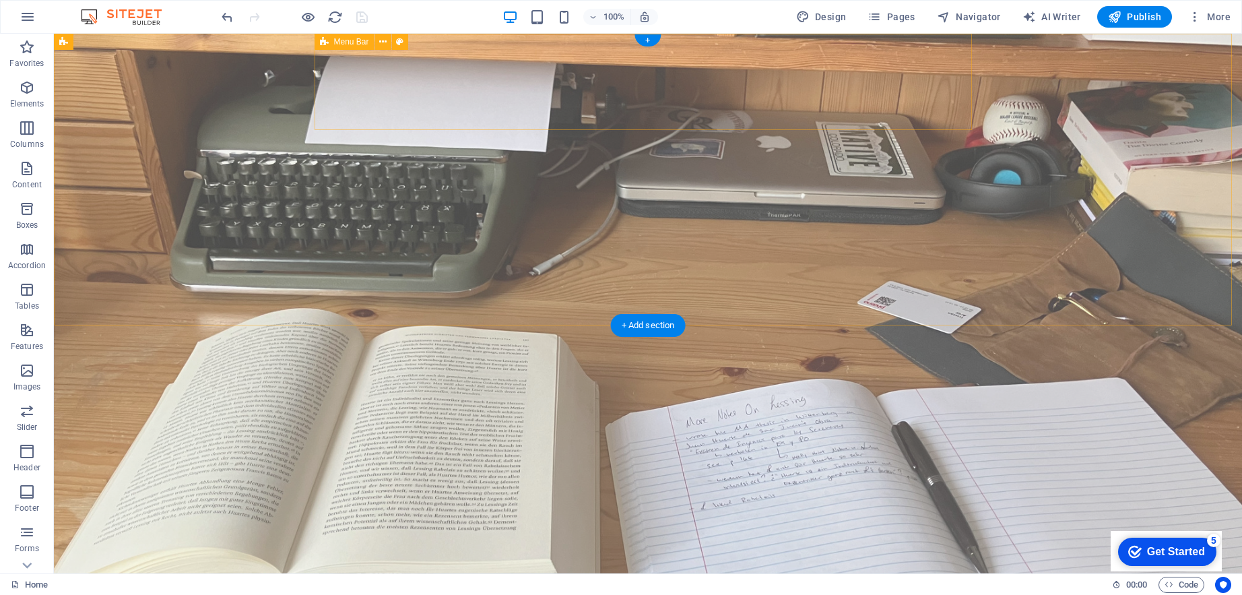
click at [331, 44] on div "Menu Bar" at bounding box center [345, 42] width 60 height 16
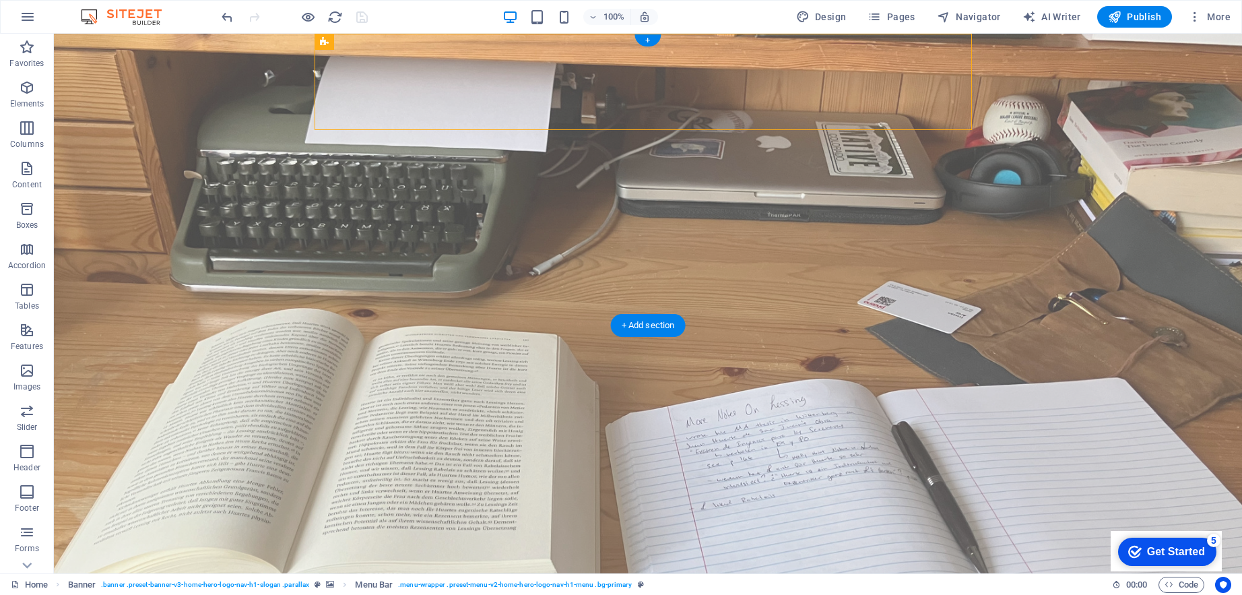
click at [405, 522] on div at bounding box center [648, 559] width 636 height 75
select select "px"
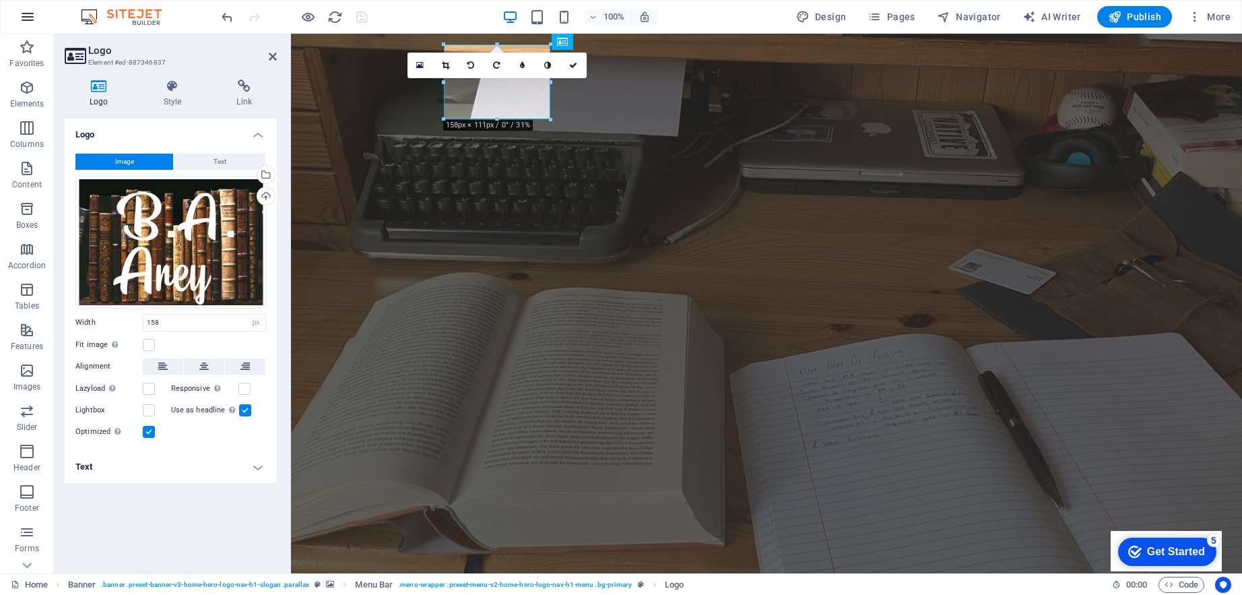
click at [25, 19] on icon "button" at bounding box center [28, 17] width 16 height 16
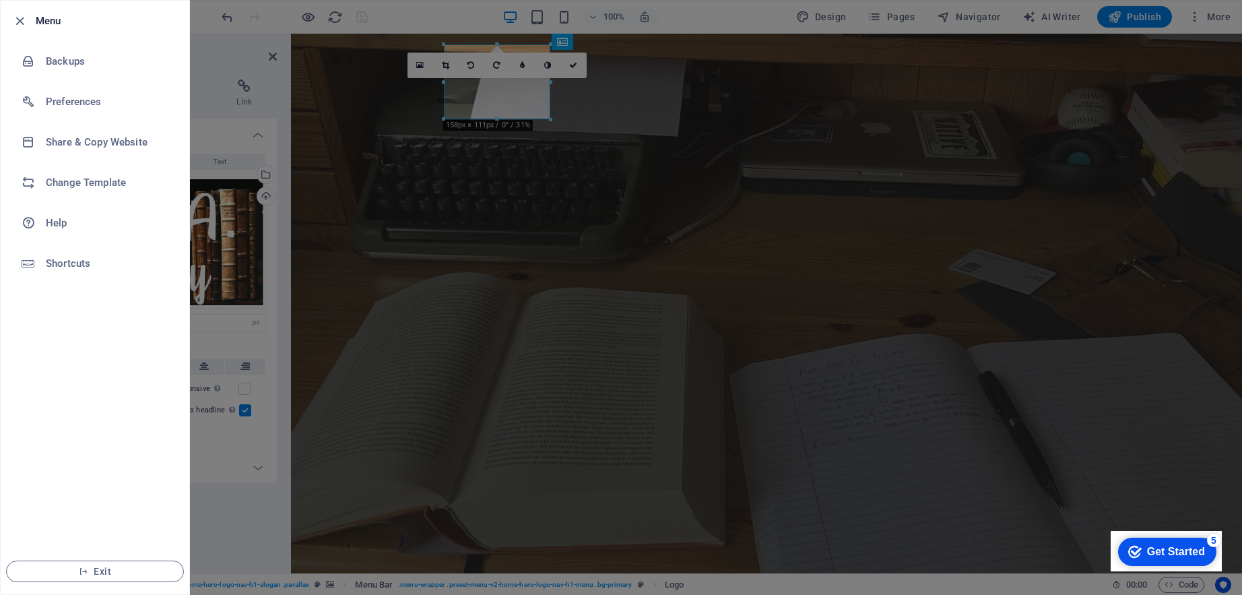
click at [239, 236] on div at bounding box center [621, 297] width 1242 height 595
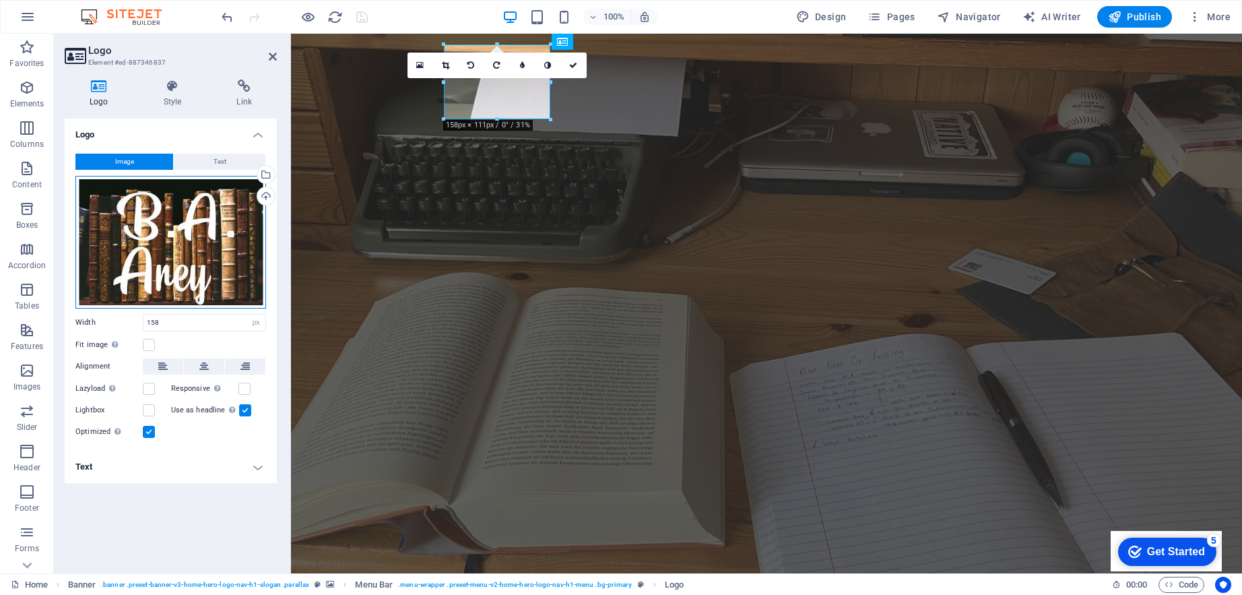
click at [115, 238] on div "Drag files here, click to choose files or select files from Files or our free s…" at bounding box center [170, 242] width 191 height 133
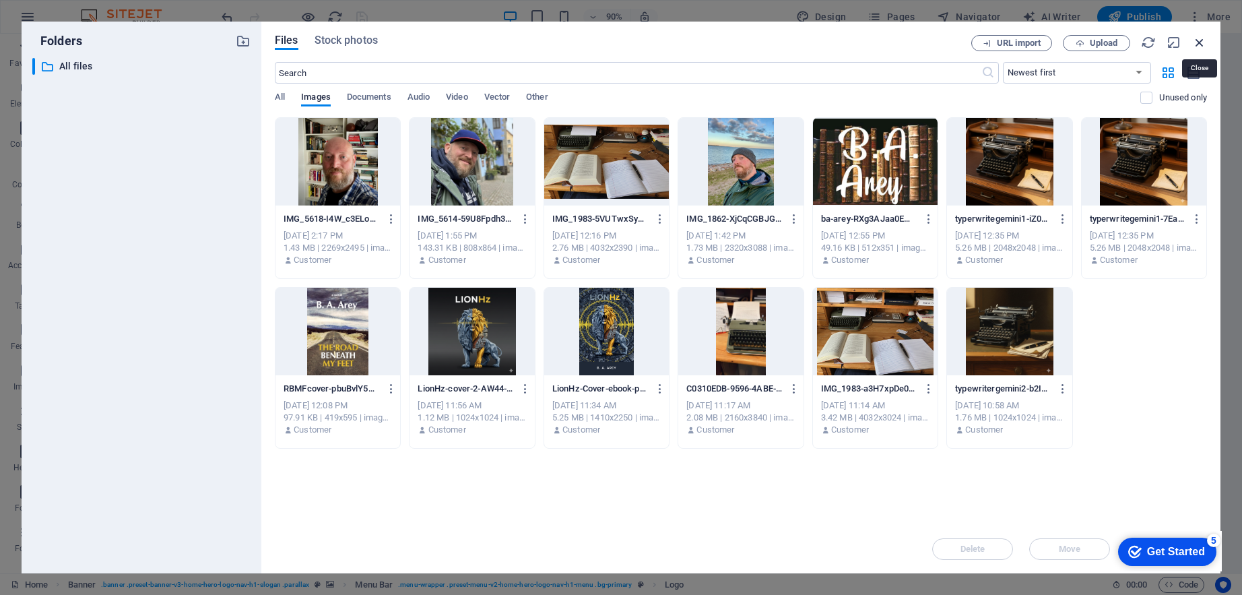
drag, startPoint x: 1199, startPoint y: 39, endPoint x: 826, endPoint y: 22, distance: 373.7
click at [1199, 39] on icon "button" at bounding box center [1200, 42] width 15 height 15
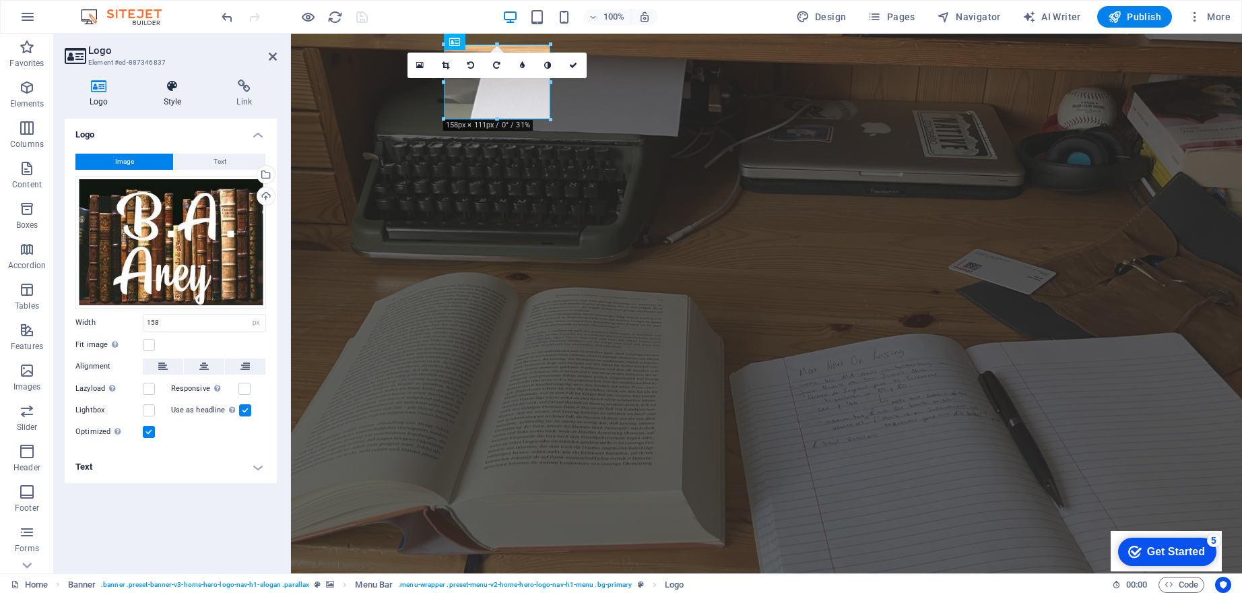
click at [177, 102] on h4 "Style" at bounding box center [175, 94] width 73 height 28
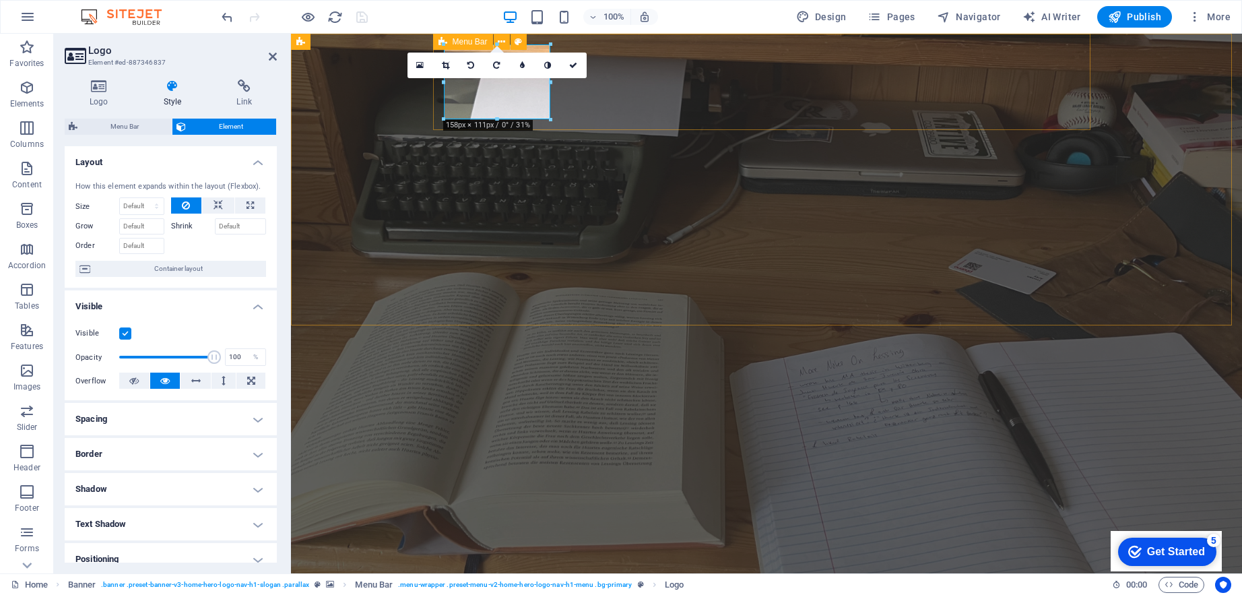
click at [670, 511] on div "Home About Books Legal Notice Privacy New page" at bounding box center [767, 576] width 658 height 130
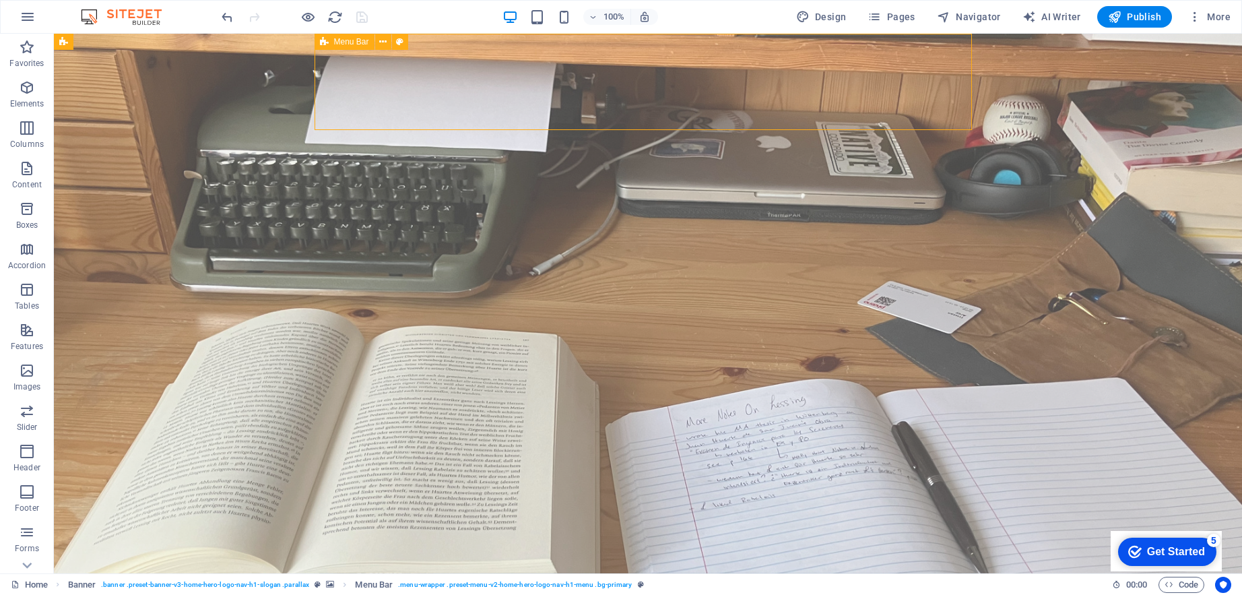
click at [670, 511] on div "Home About Books Legal Notice Privacy New page" at bounding box center [648, 576] width 658 height 130
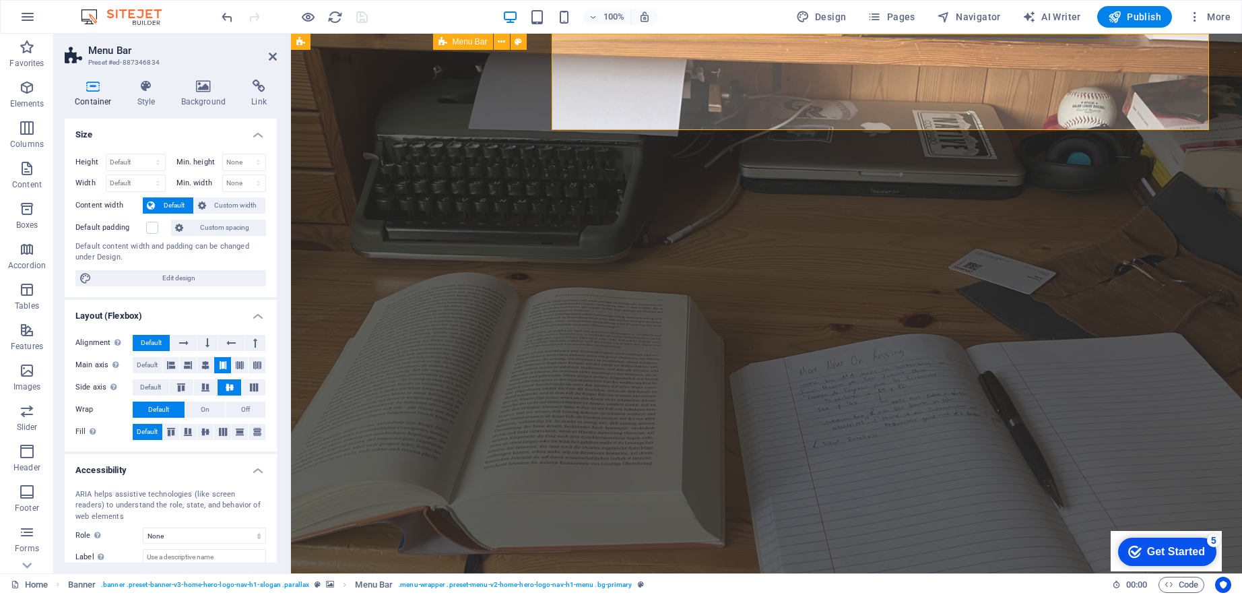
select select "rem"
select select "preset-menu-v2-home-hero-logo-nav-h1-menu"
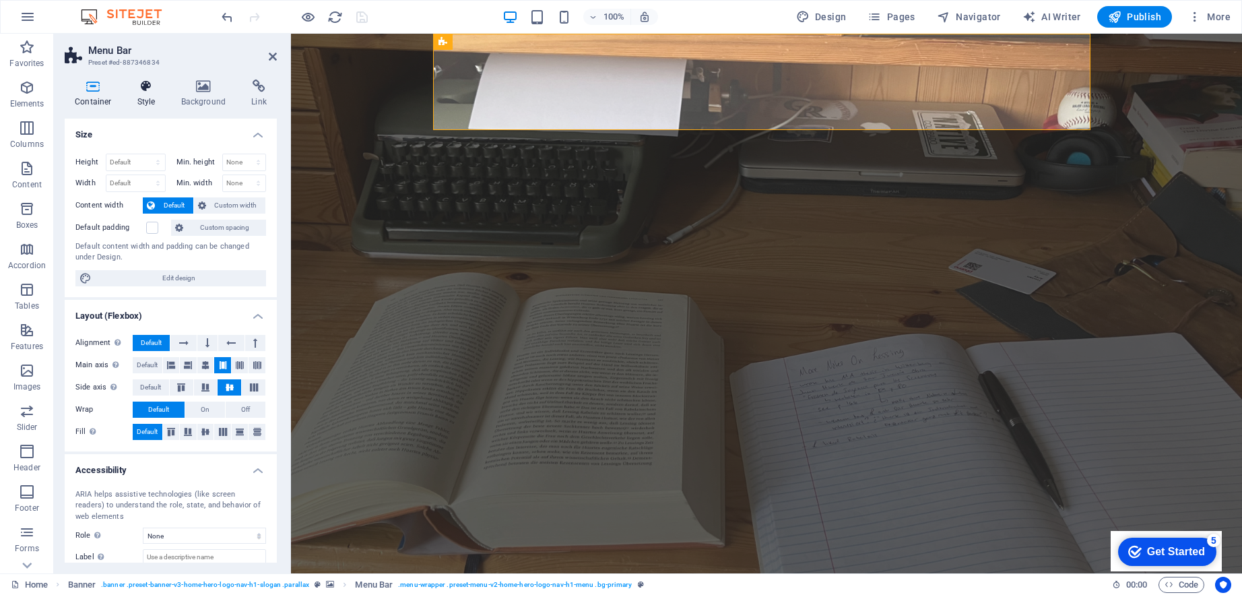
click at [140, 89] on icon at bounding box center [146, 86] width 38 height 13
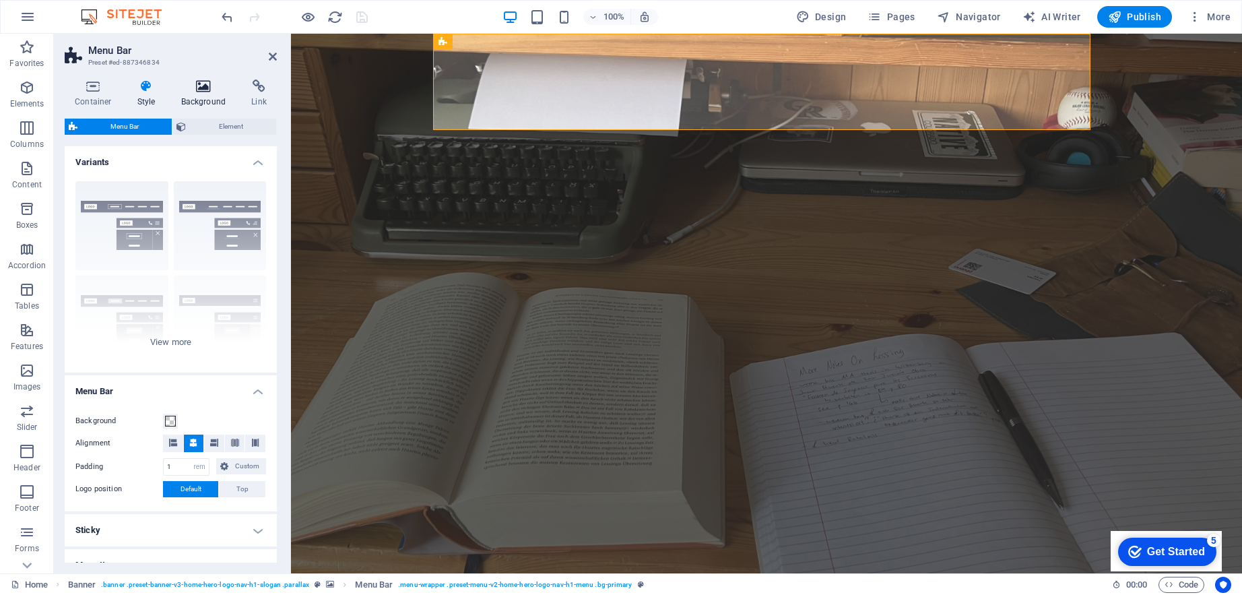
click at [211, 88] on icon at bounding box center [203, 86] width 65 height 13
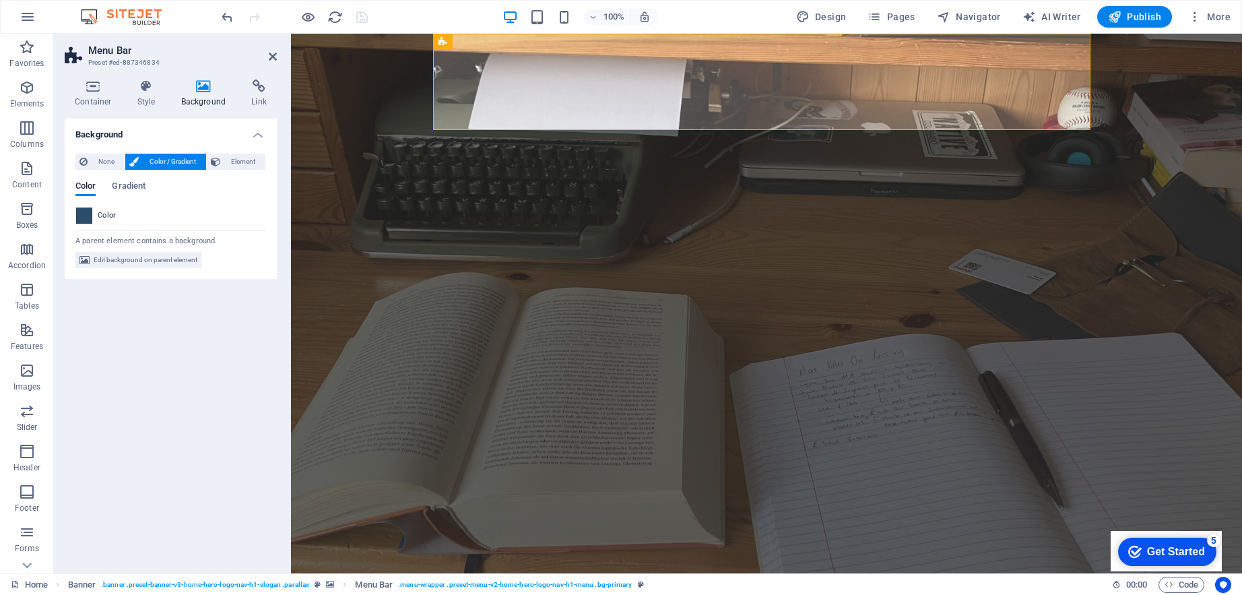
click at [86, 218] on span at bounding box center [84, 215] width 15 height 15
type input "#2a4d69"
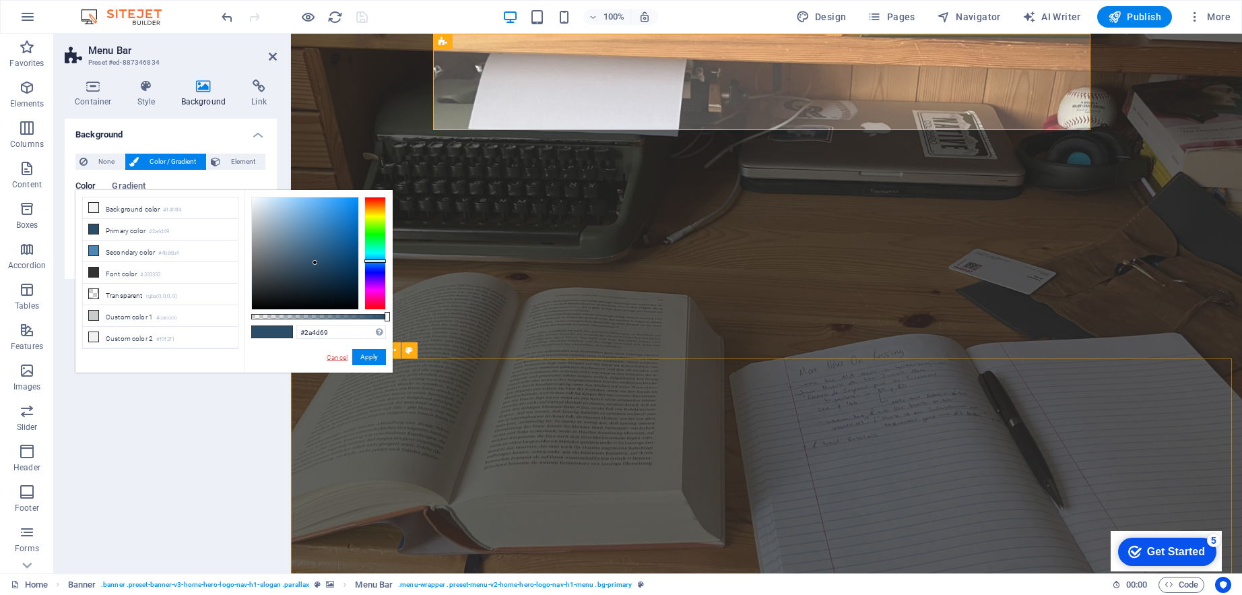
click at [345, 354] on link "Cancel" at bounding box center [337, 357] width 24 height 10
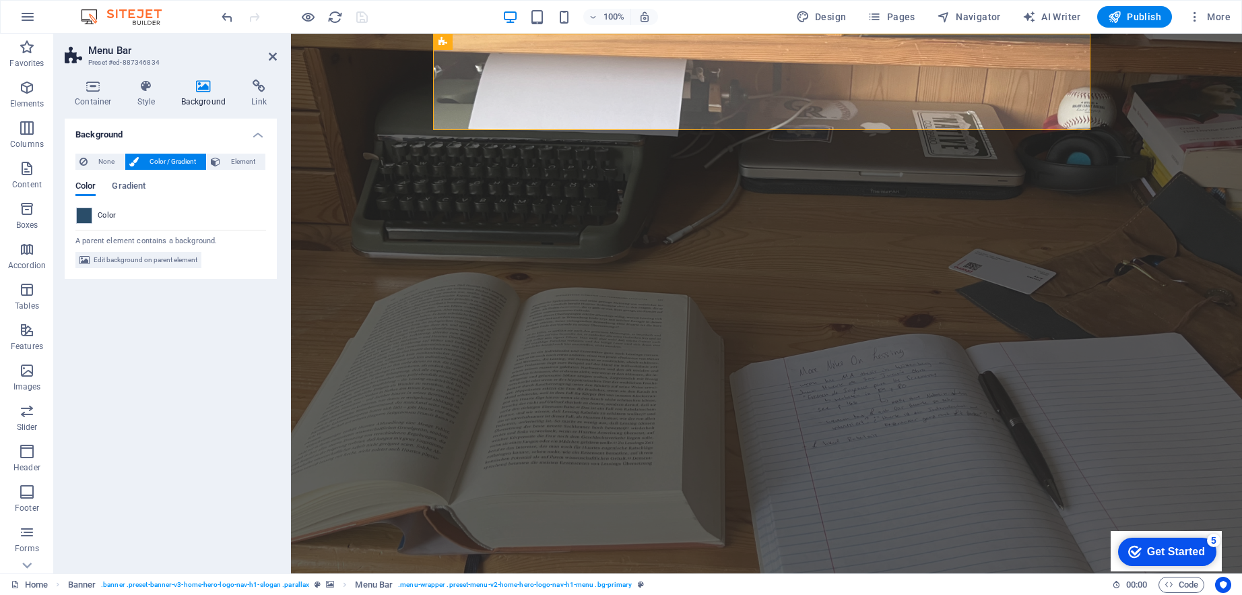
click at [416, 283] on figure at bounding box center [766, 304] width 951 height 540
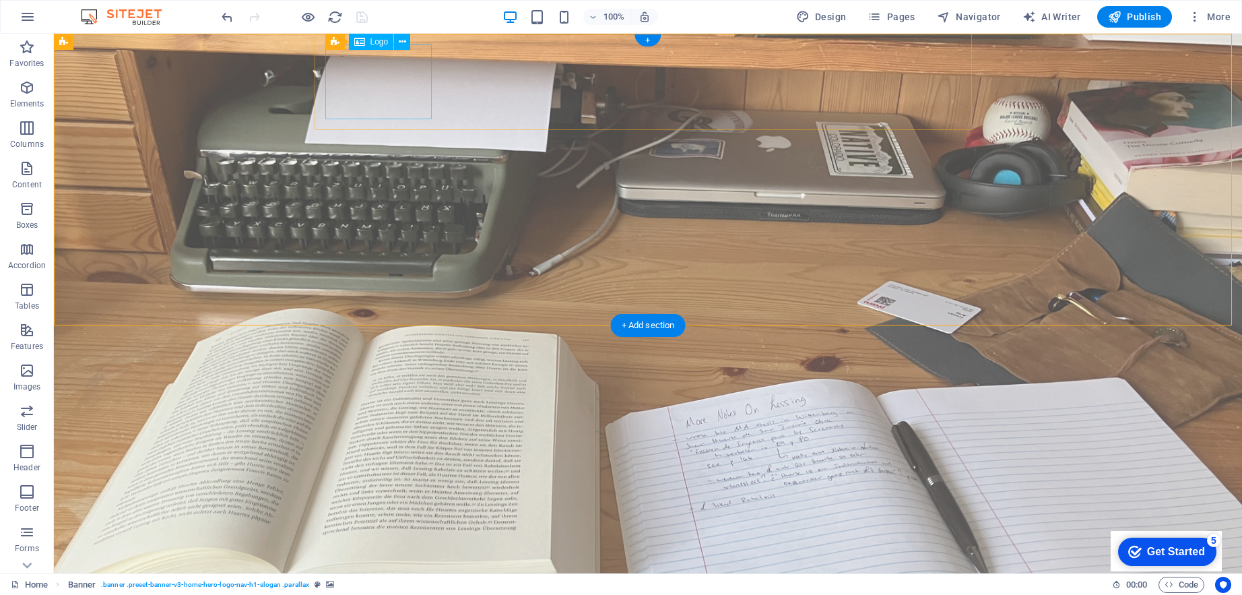
click at [385, 522] on div at bounding box center [648, 559] width 636 height 75
select select "px"
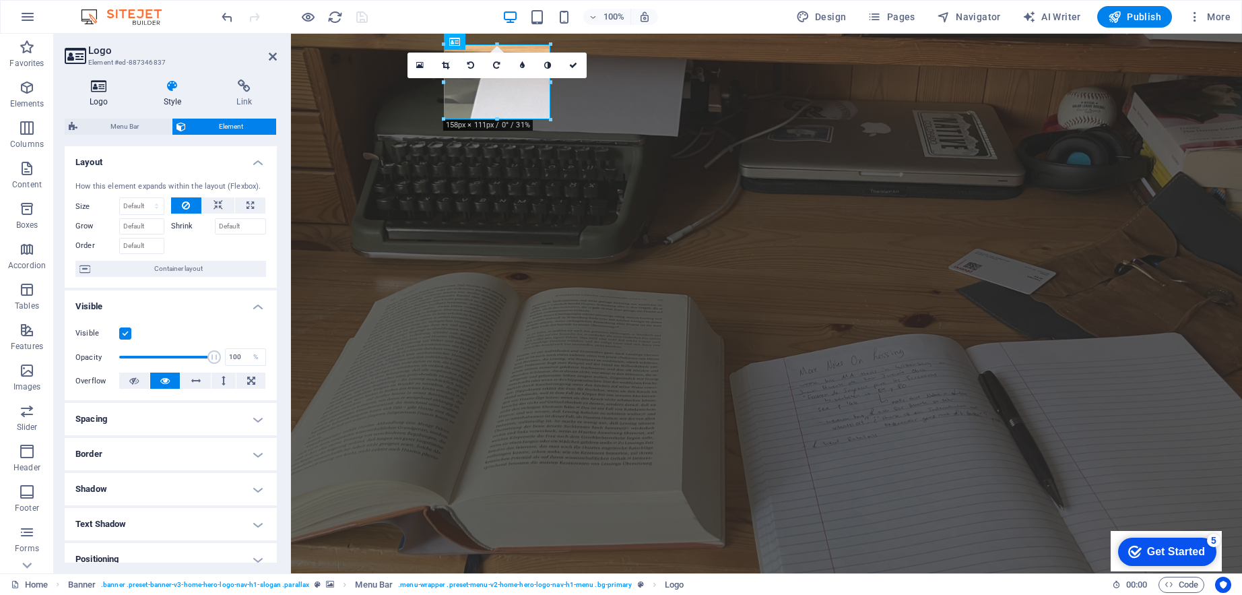
click at [86, 94] on h4 "Logo" at bounding box center [102, 94] width 74 height 28
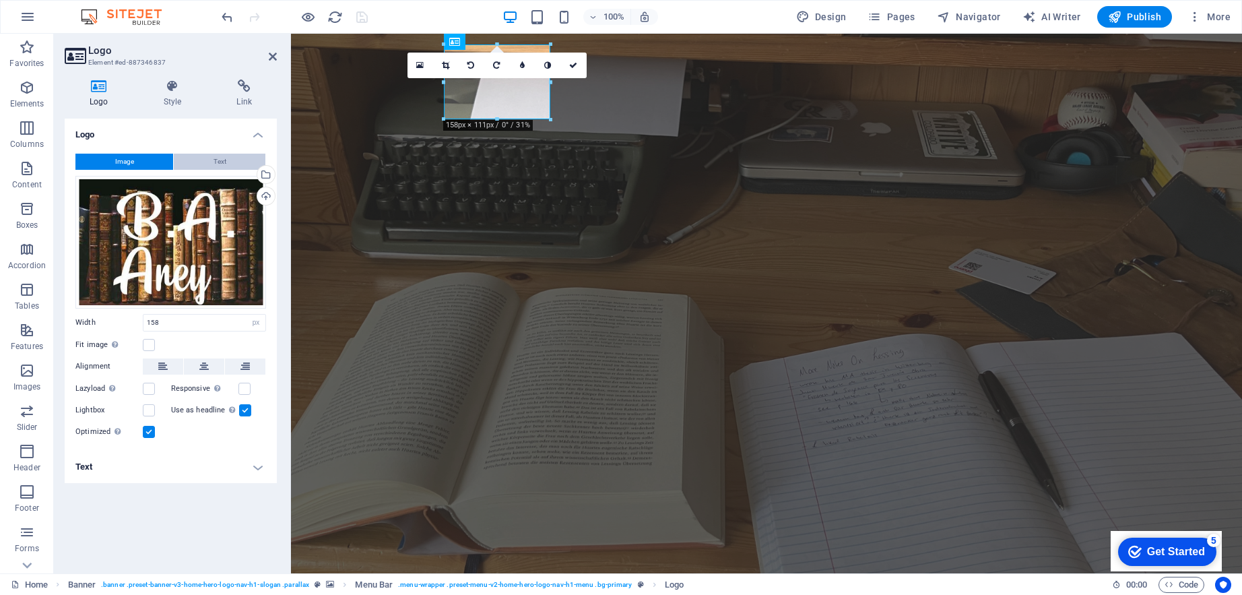
click at [205, 167] on button "Text" at bounding box center [220, 162] width 92 height 16
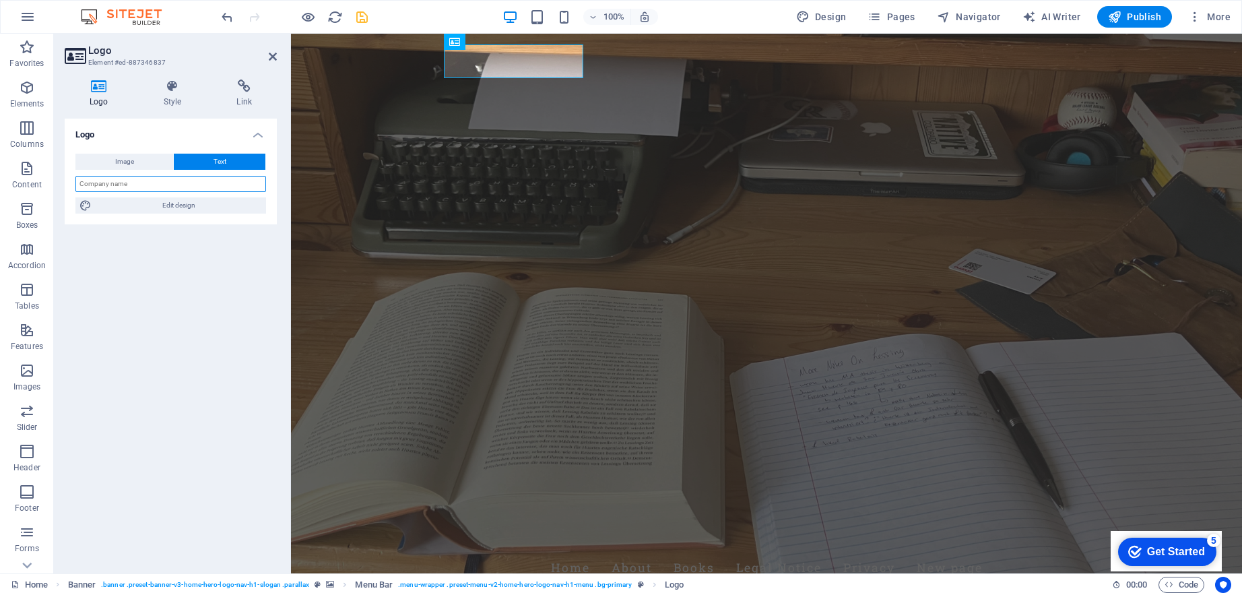
click at [147, 185] on input "text" at bounding box center [170, 184] width 191 height 16
click at [129, 203] on span "Edit design" at bounding box center [179, 205] width 166 height 16
select select "rem"
select select "800"
select select "px"
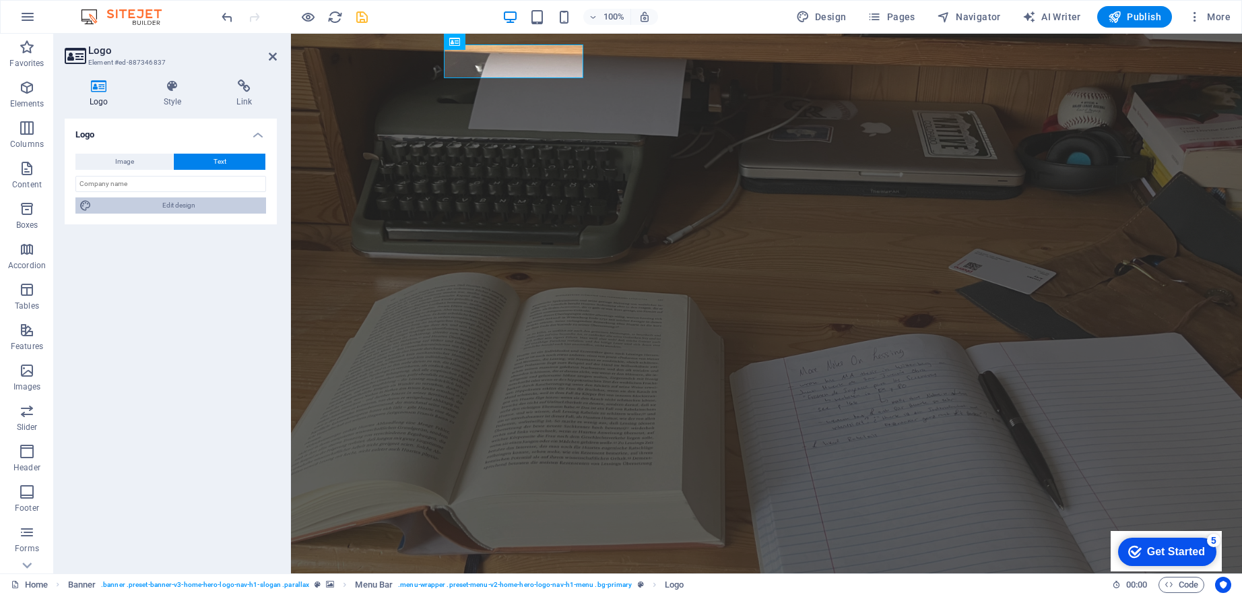
select select "rem"
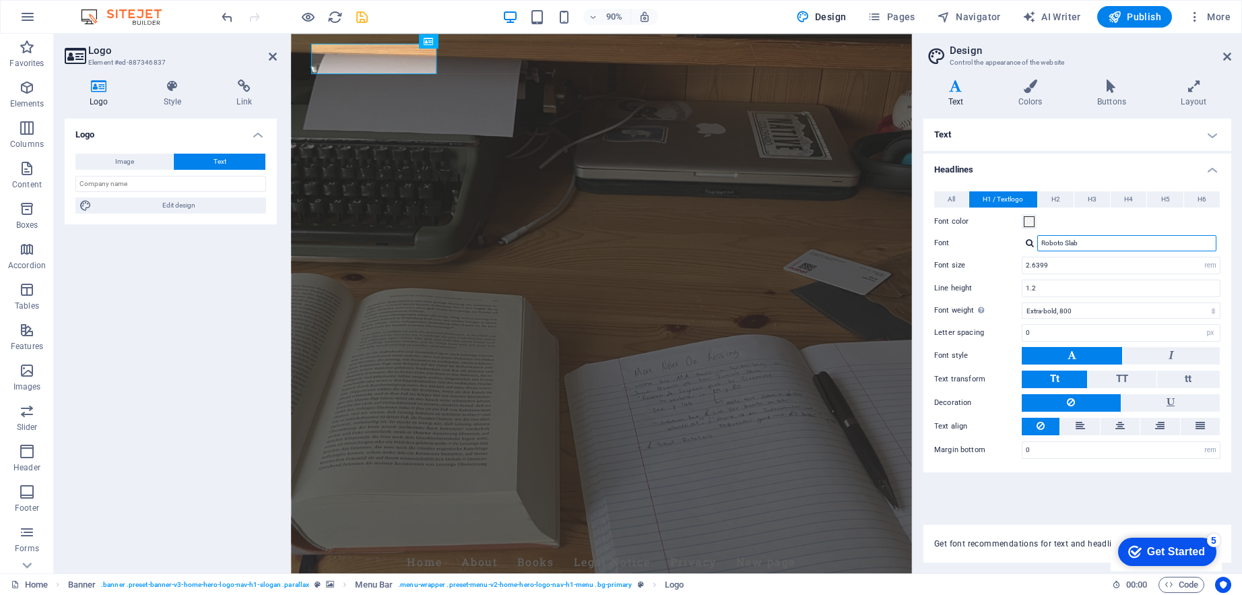
click at [1087, 243] on input "Roboto Slab" at bounding box center [1127, 243] width 179 height 16
click at [1032, 243] on div at bounding box center [1030, 243] width 8 height 9
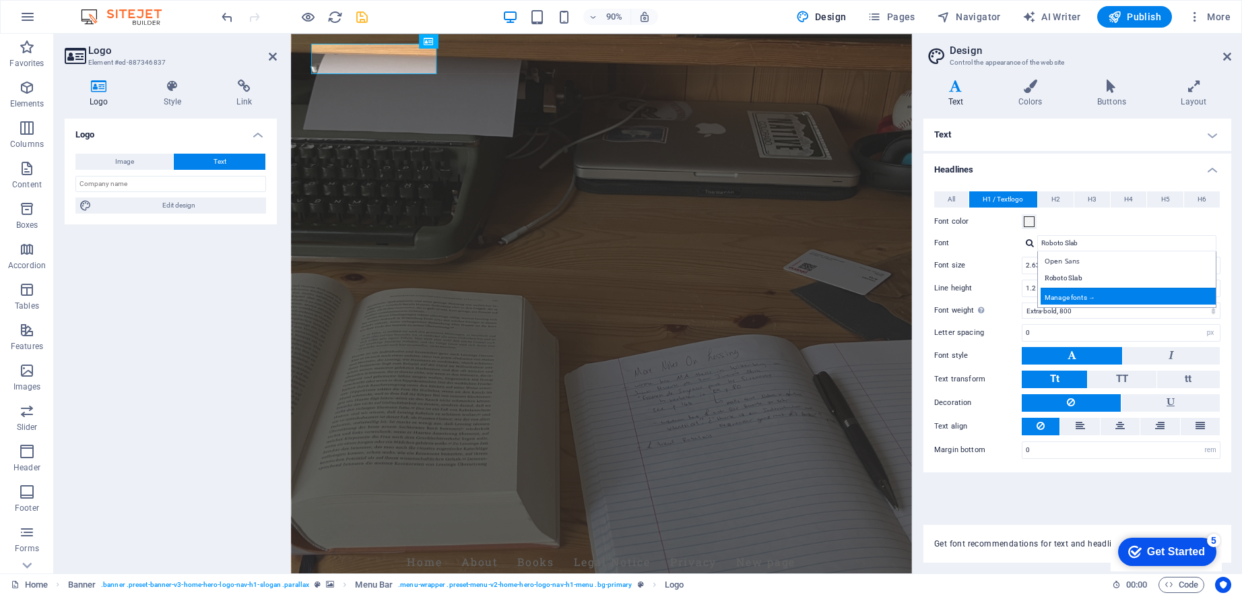
click at [1074, 292] on div "Manage fonts →" at bounding box center [1130, 296] width 178 height 17
select select "popularity"
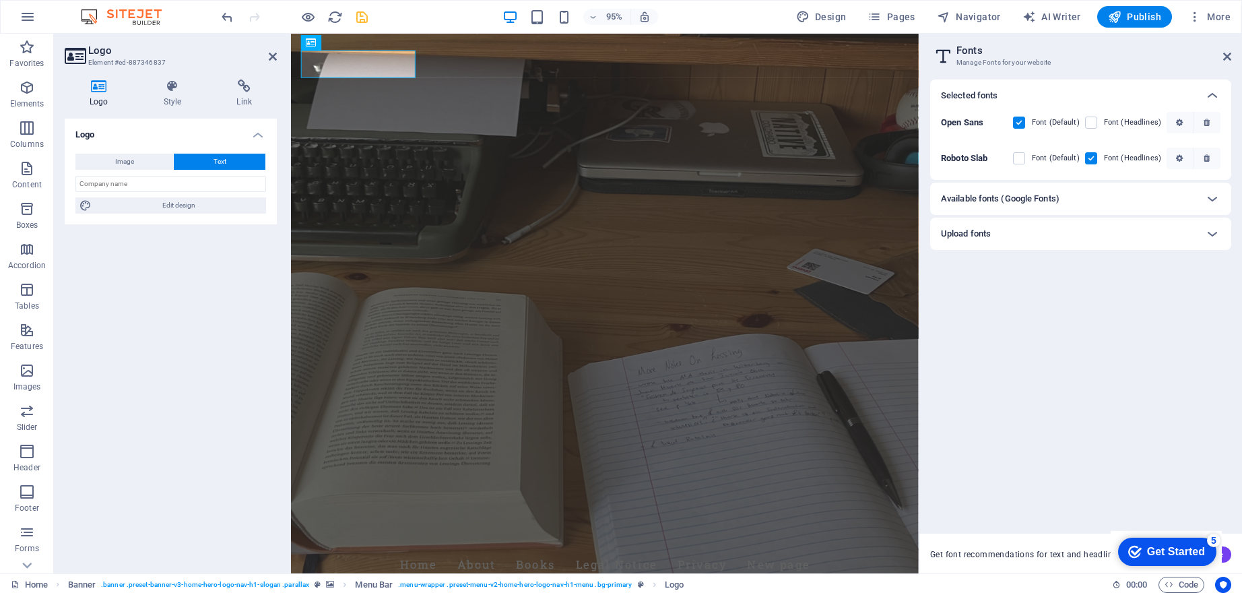
click at [1047, 194] on h6 "Available fonts (Google Fonts)" at bounding box center [1000, 199] width 119 height 16
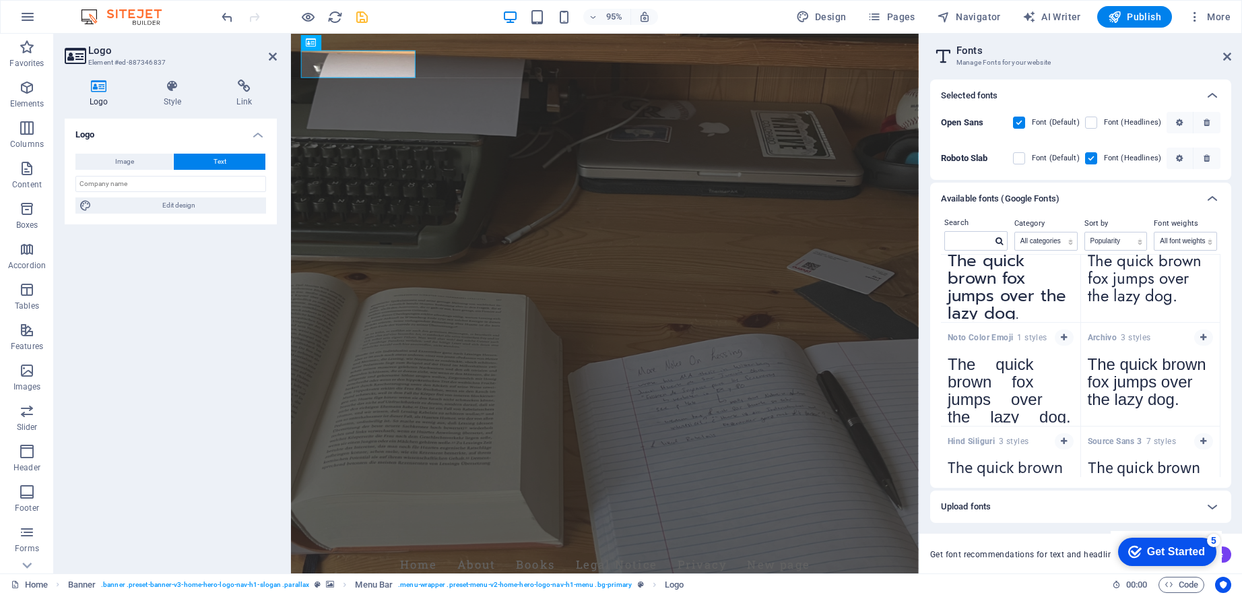
scroll to position [2671, 0]
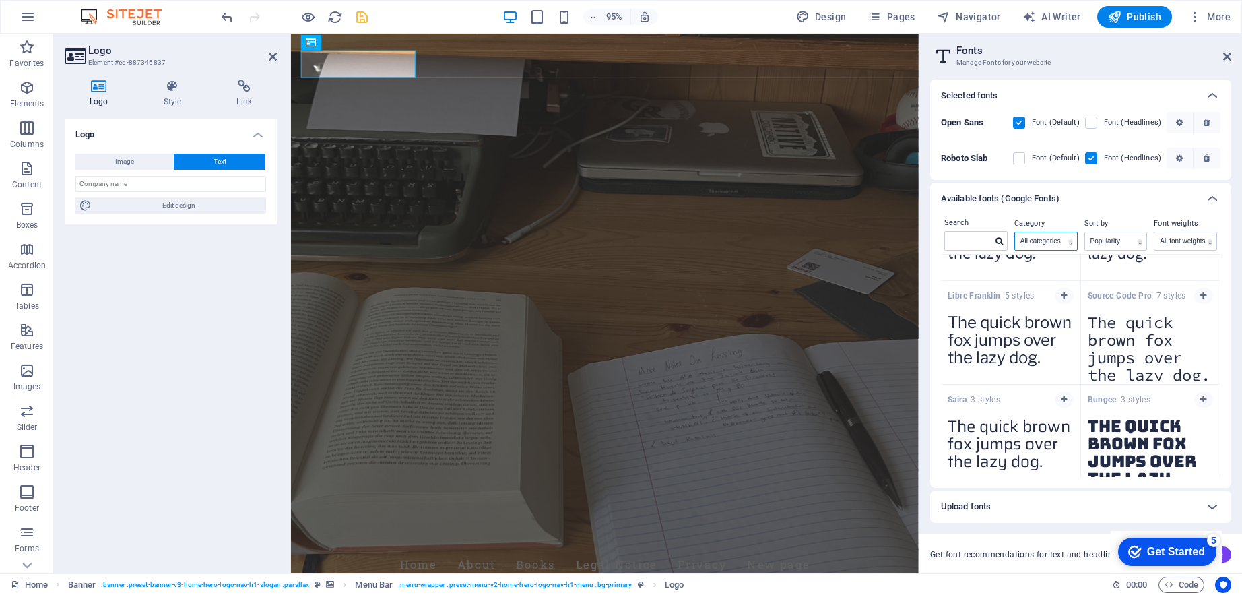
select select "handwriting"
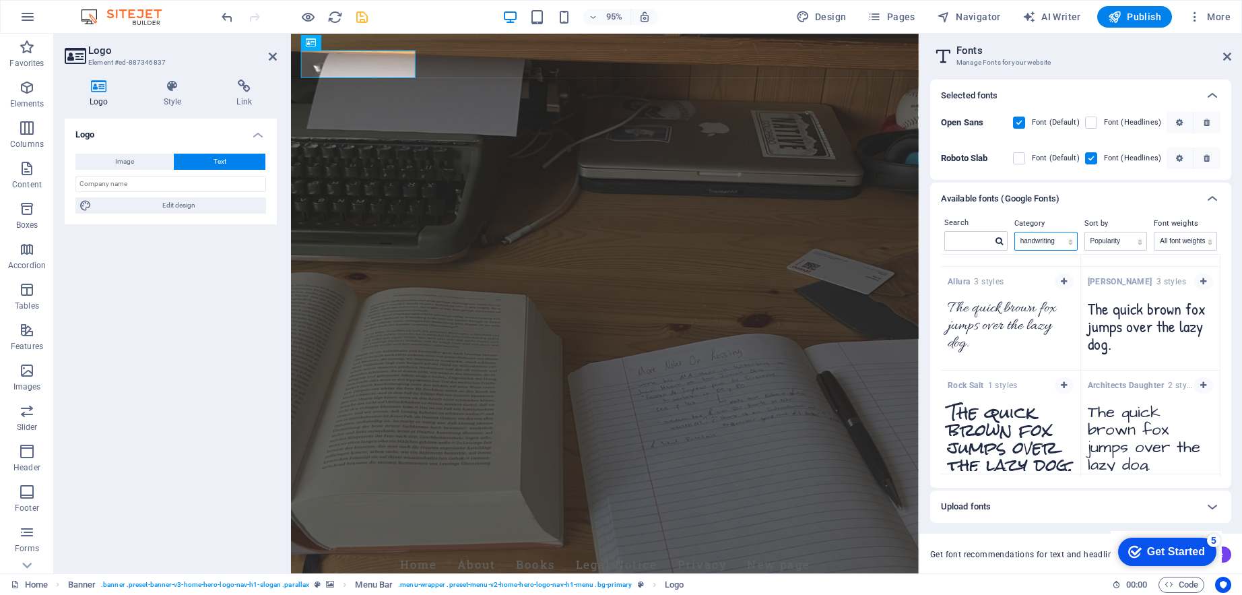
scroll to position [1151, 0]
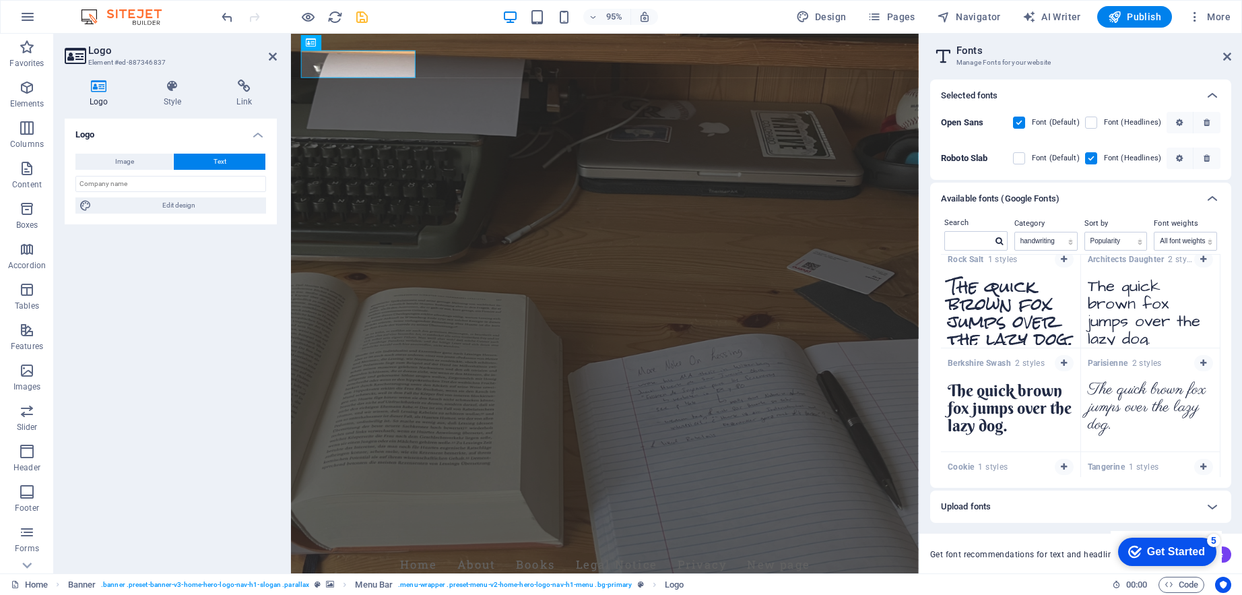
click at [998, 402] on textarea "The quick brown fox jumps over the lazy dog." at bounding box center [1010, 412] width 139 height 74
click at [1063, 360] on icon "button" at bounding box center [1064, 363] width 6 height 8
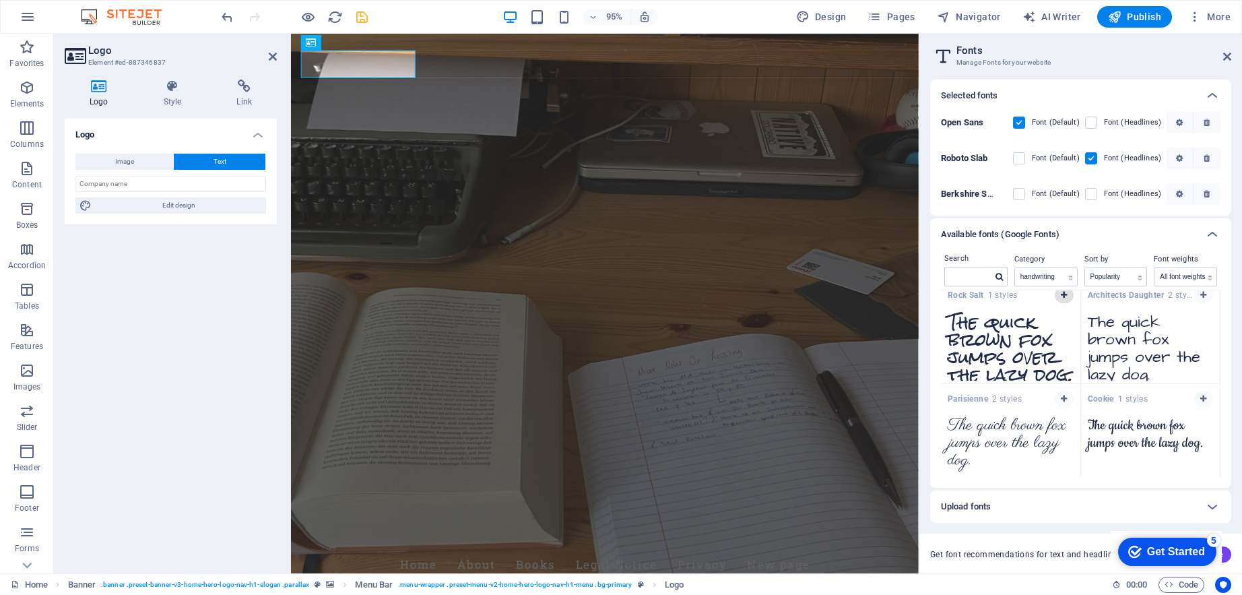
click at [1062, 298] on icon "button" at bounding box center [1064, 295] width 6 height 8
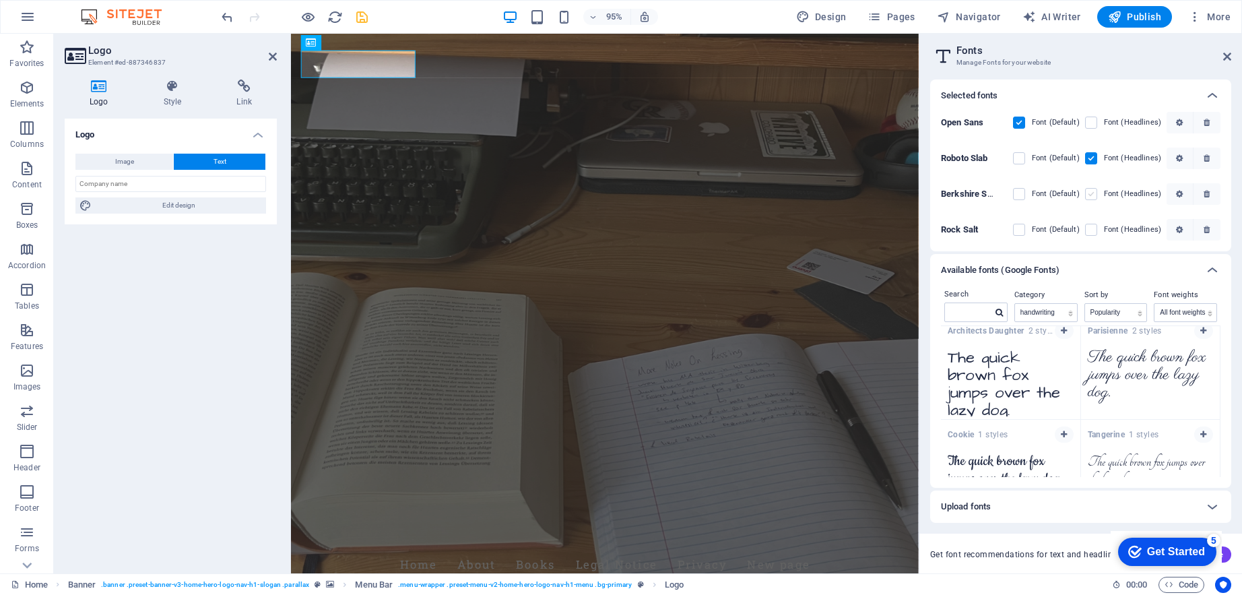
click at [1098, 195] on label at bounding box center [1091, 194] width 12 height 12
click at [0, 0] on Swash "checkbox" at bounding box center [0, 0] width 0 height 0
click at [1098, 160] on label at bounding box center [1091, 158] width 12 height 12
click at [0, 0] on Slab "checkbox" at bounding box center [0, 0] width 0 height 0
click at [1224, 51] on link at bounding box center [1228, 56] width 8 height 11
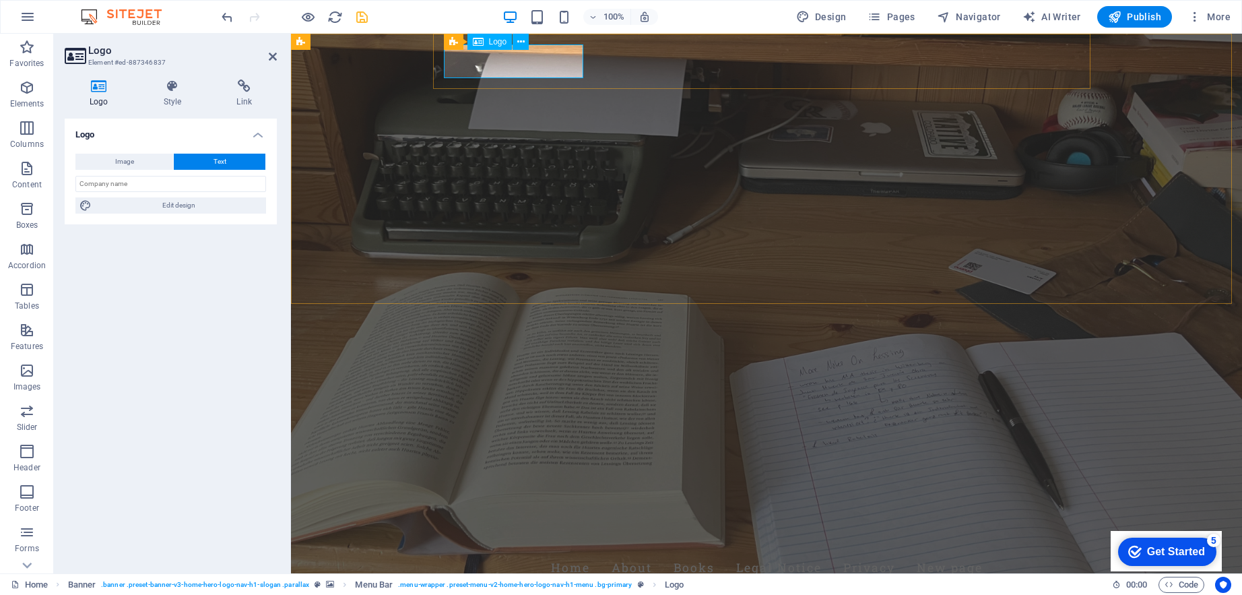
click at [530, 517] on div "[PERSON_NAME]" at bounding box center [767, 534] width 636 height 34
click at [169, 201] on span "Edit design" at bounding box center [179, 205] width 166 height 16
select select "rem"
select select "200"
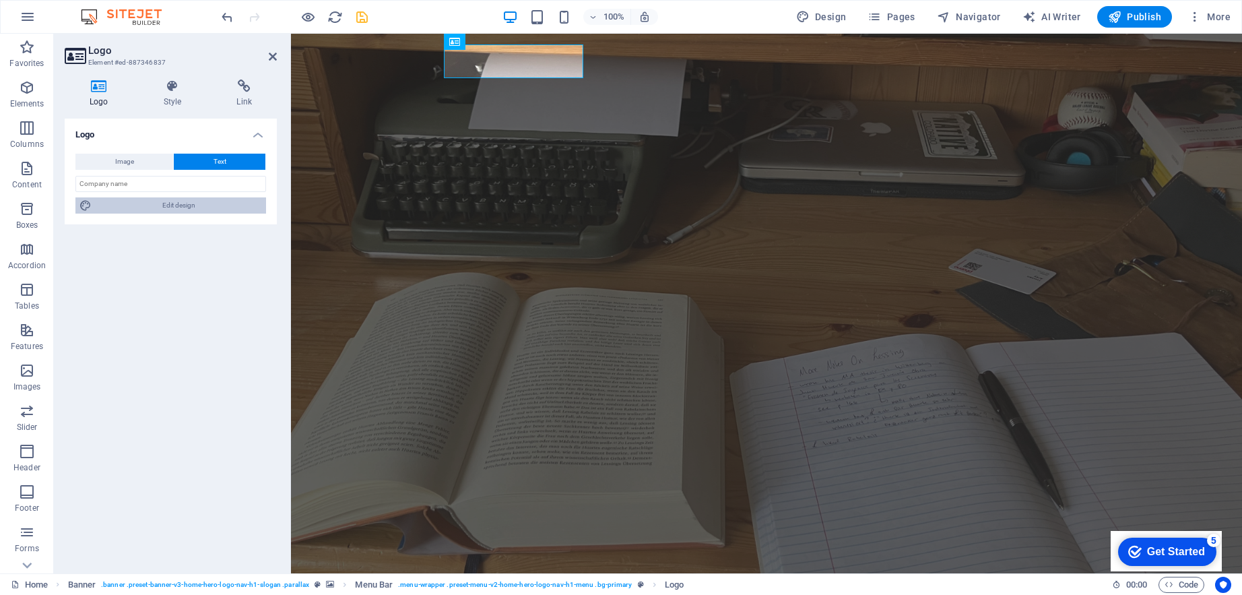
select select "px"
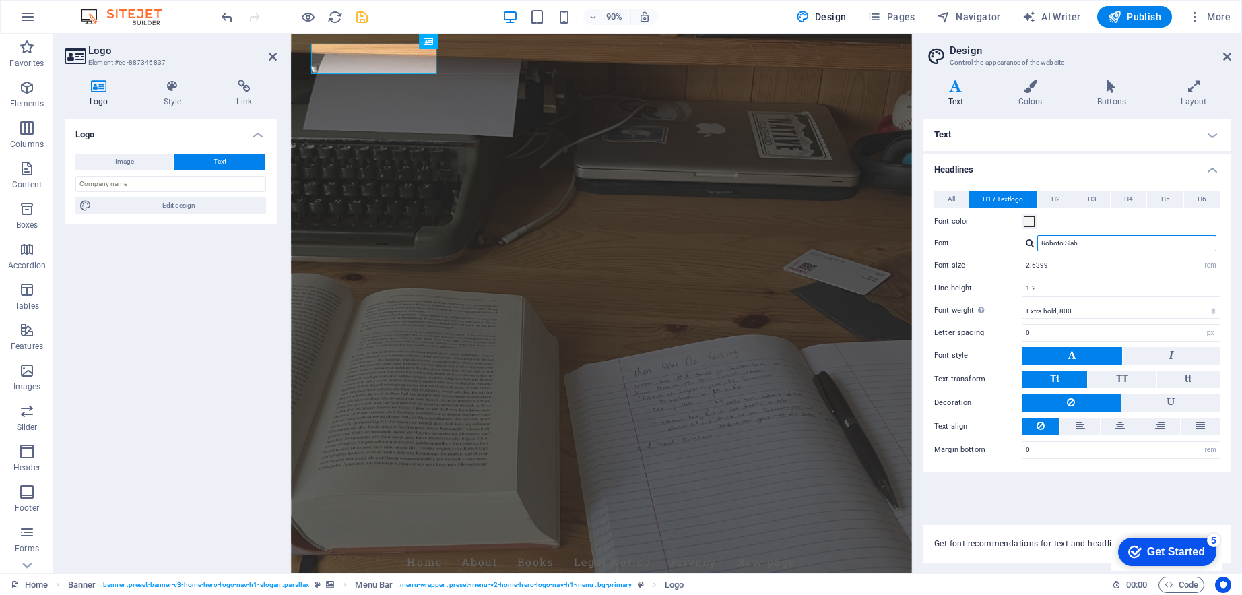
click at [1114, 249] on input "Roboto Slab" at bounding box center [1127, 243] width 179 height 16
click at [1094, 245] on input "Roboto Slab" at bounding box center [1127, 243] width 179 height 16
click at [1032, 243] on div at bounding box center [1030, 243] width 8 height 9
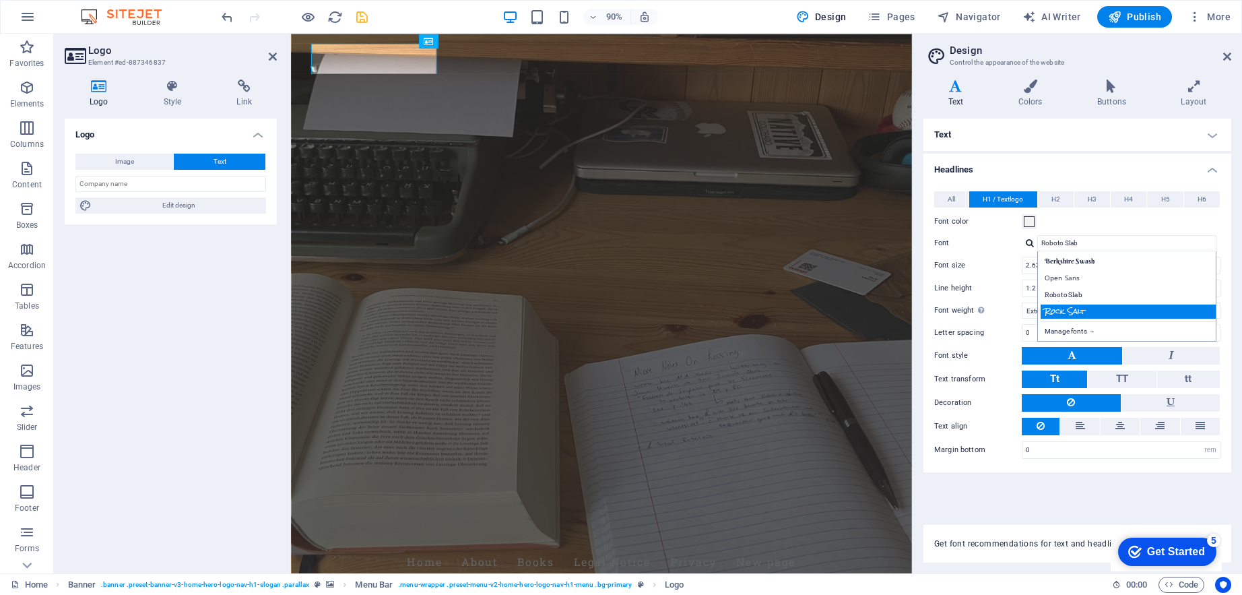
click at [1067, 307] on div "Rock Salt" at bounding box center [1130, 312] width 178 height 14
click at [1034, 244] on div at bounding box center [1030, 243] width 8 height 9
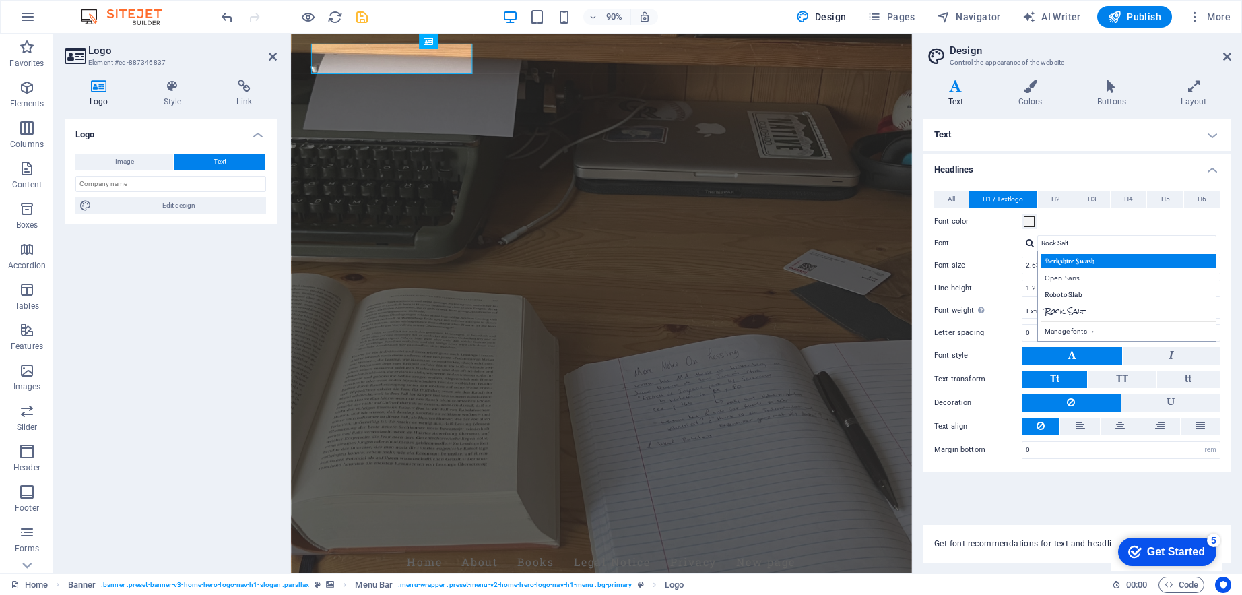
click at [1061, 259] on div "Berkshire Swash" at bounding box center [1130, 261] width 178 height 14
type input "Berkshire Swash"
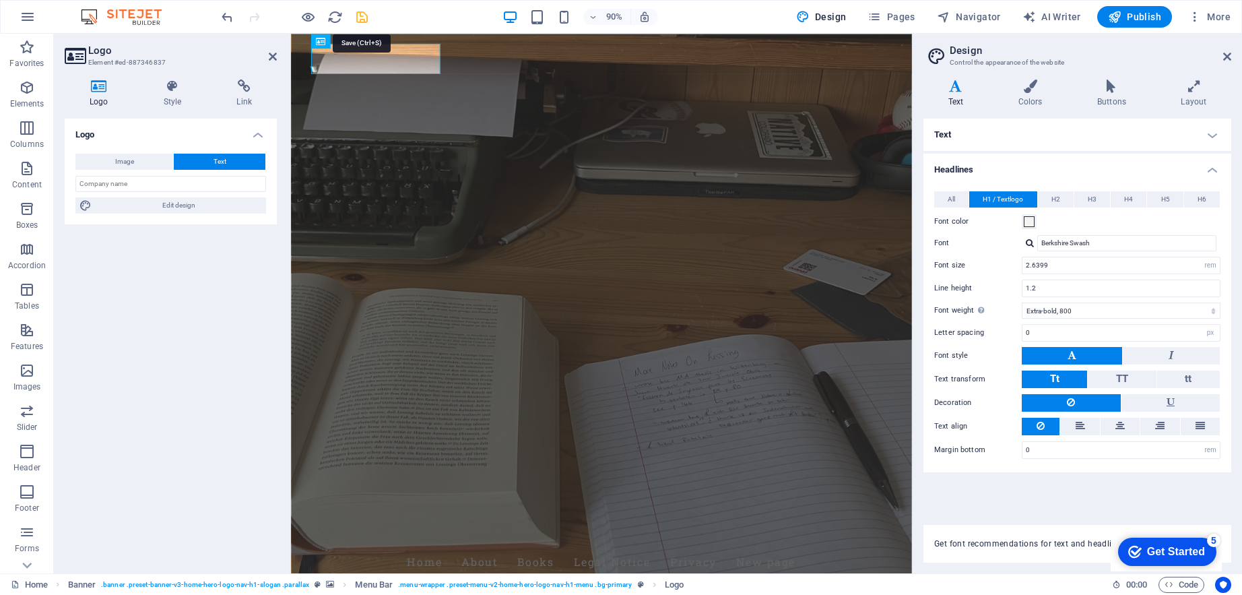
click at [365, 19] on icon "save" at bounding box center [361, 16] width 15 height 15
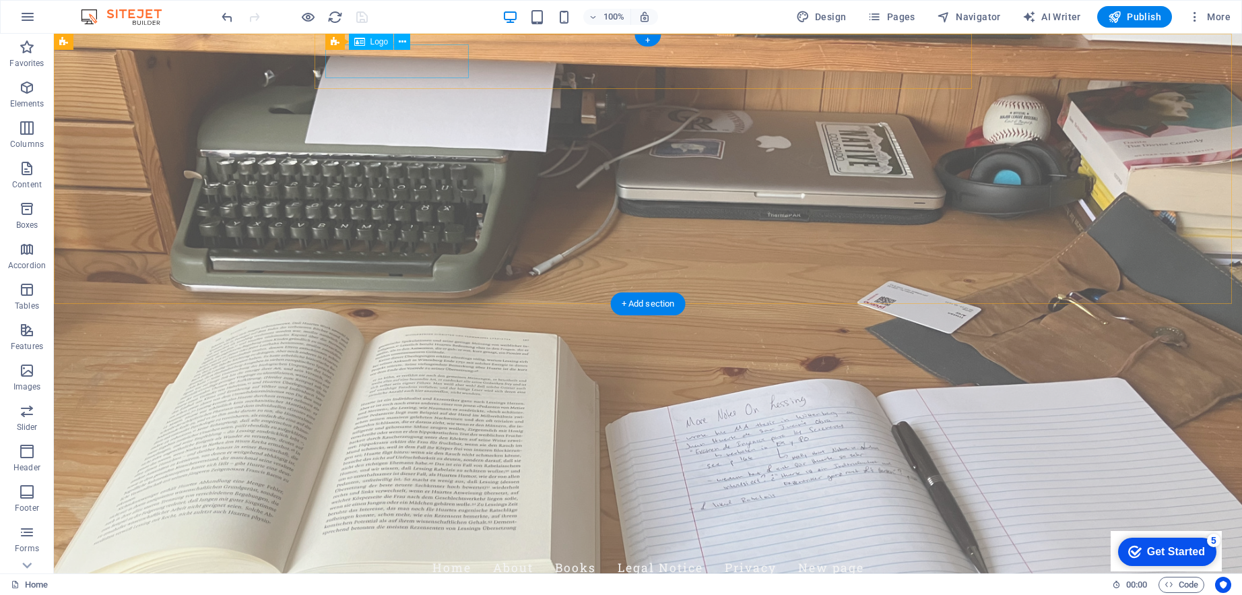
click at [422, 517] on div "[PERSON_NAME]" at bounding box center [648, 534] width 636 height 34
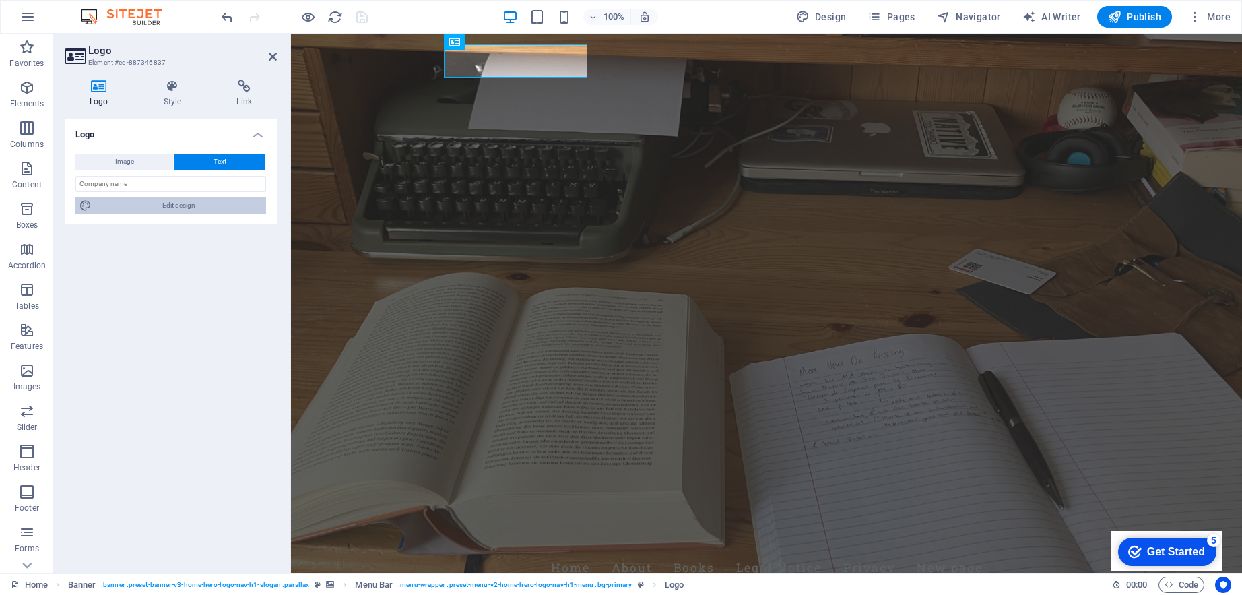
click at [200, 201] on span "Edit design" at bounding box center [179, 205] width 166 height 16
select select "rem"
select select "800"
select select "px"
select select "rem"
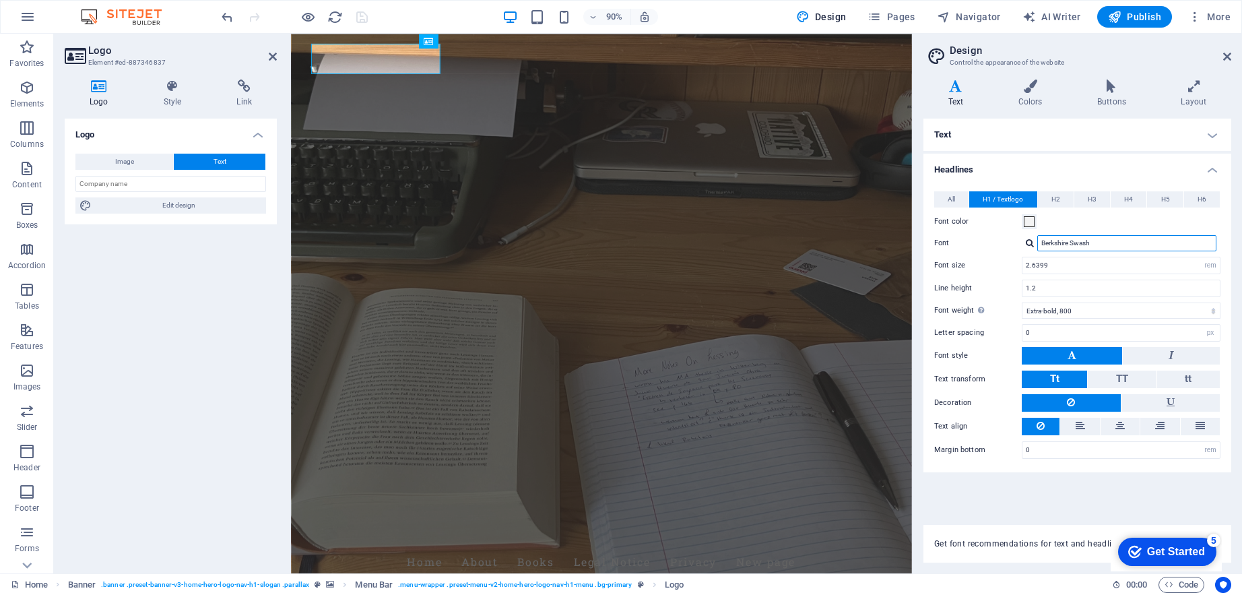
click at [1071, 249] on input "Berkshire Swash" at bounding box center [1127, 243] width 179 height 16
click at [1029, 243] on div at bounding box center [1030, 243] width 8 height 9
click at [1077, 289] on div "Roboto Slab" at bounding box center [1130, 295] width 178 height 14
type input "Roboto Slab"
click at [180, 105] on h4 "Style" at bounding box center [175, 94] width 73 height 28
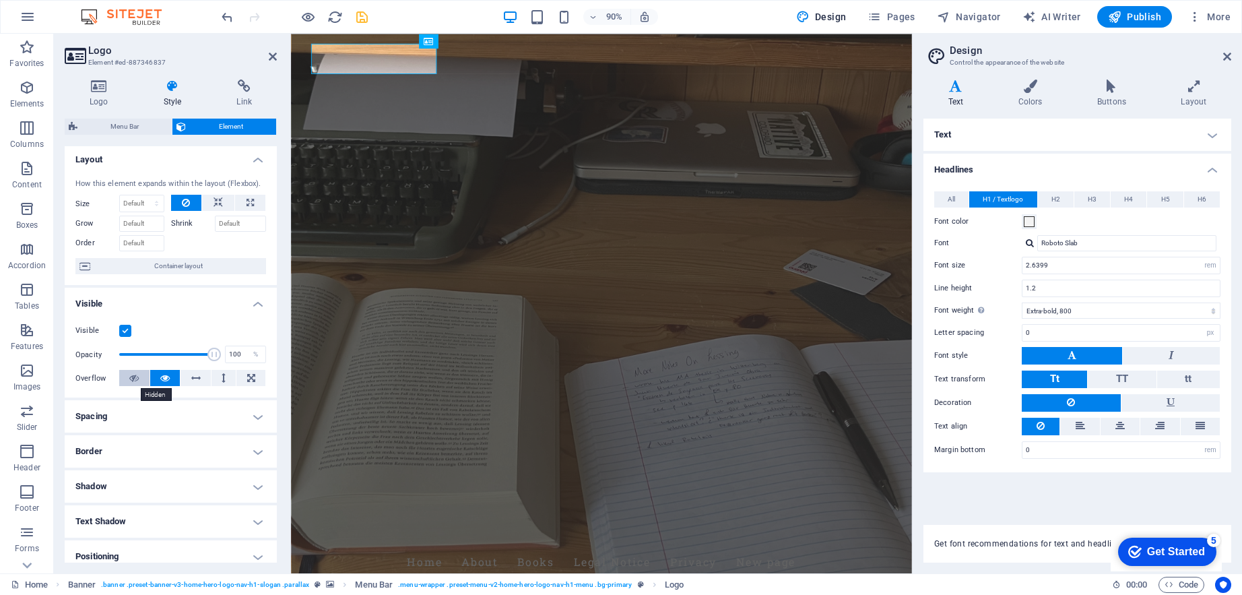
scroll to position [115, 0]
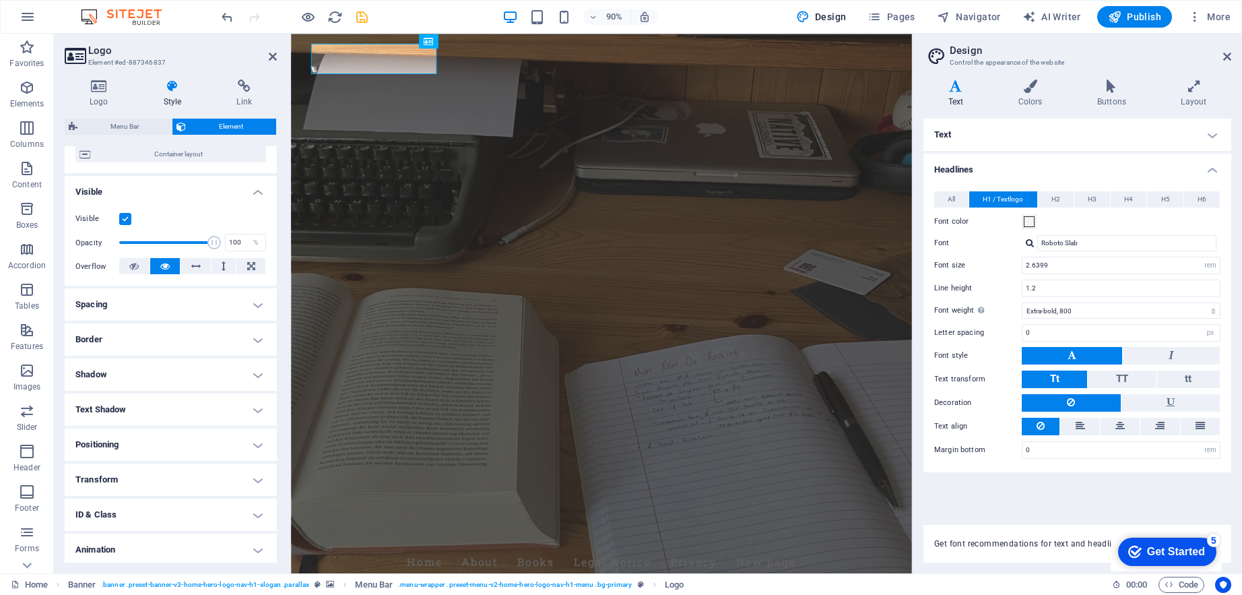
click at [147, 335] on h4 "Border" at bounding box center [171, 339] width 212 height 32
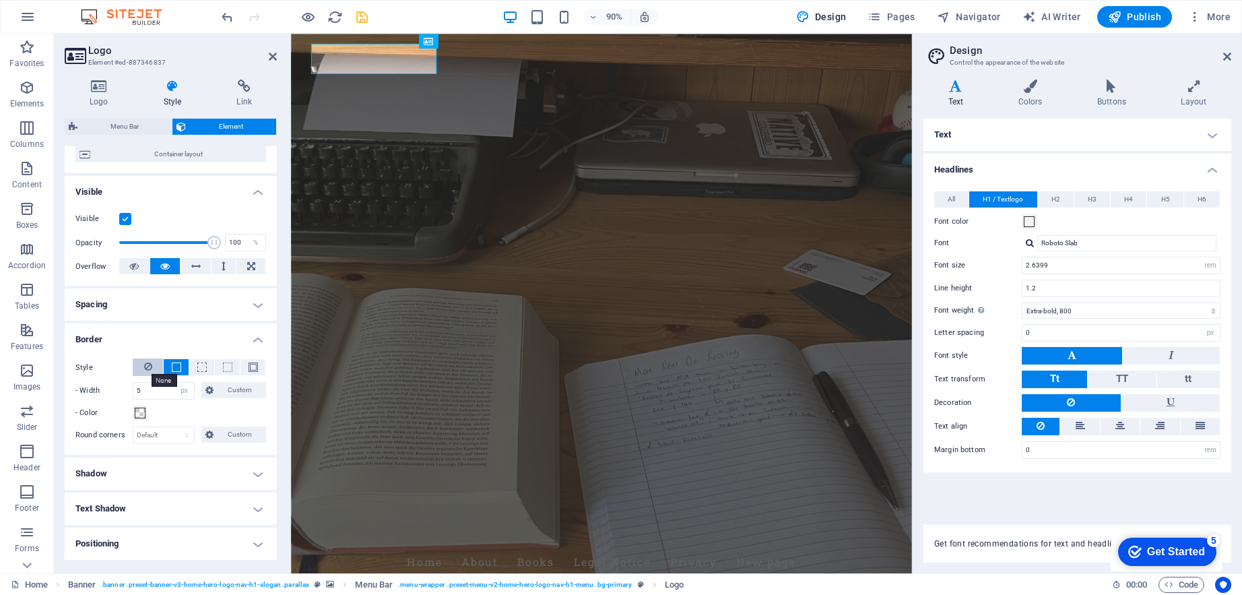
click at [148, 362] on icon at bounding box center [148, 366] width 8 height 16
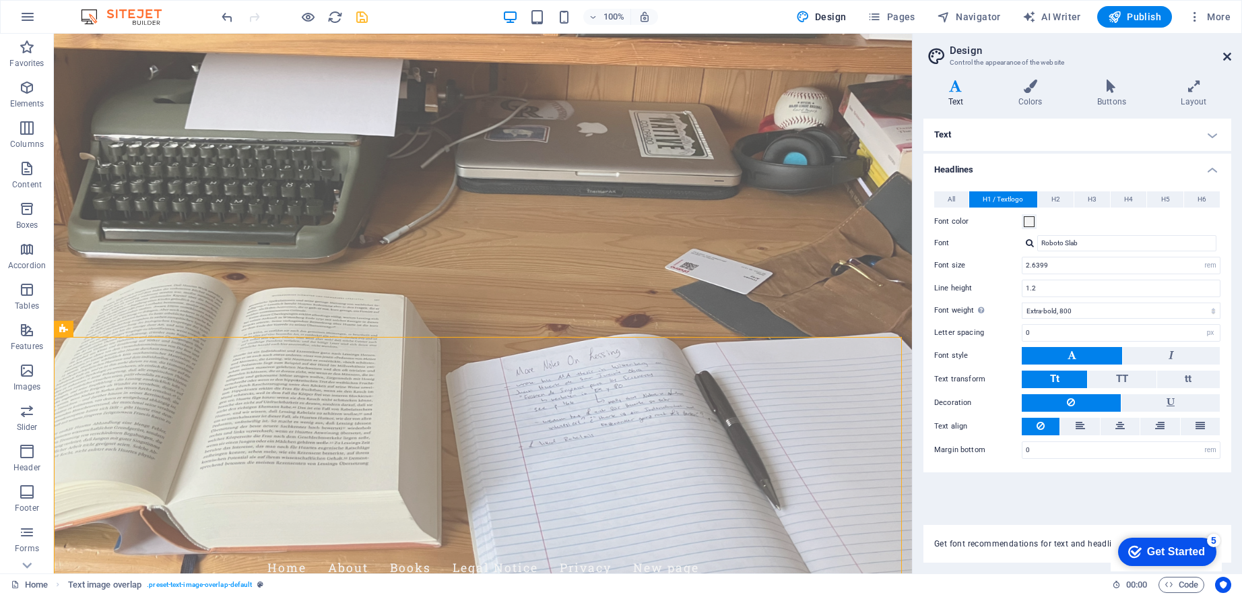
click at [1225, 56] on icon at bounding box center [1228, 56] width 8 height 11
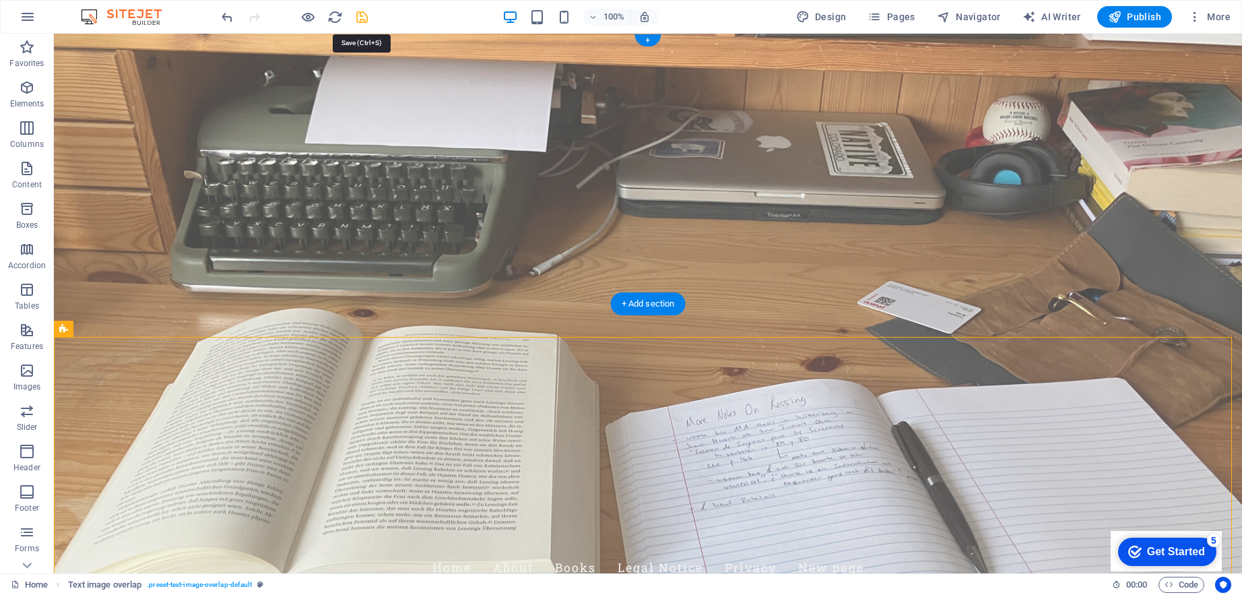
click at [369, 13] on icon "save" at bounding box center [361, 16] width 15 height 15
